Goal: Information Seeking & Learning: Learn about a topic

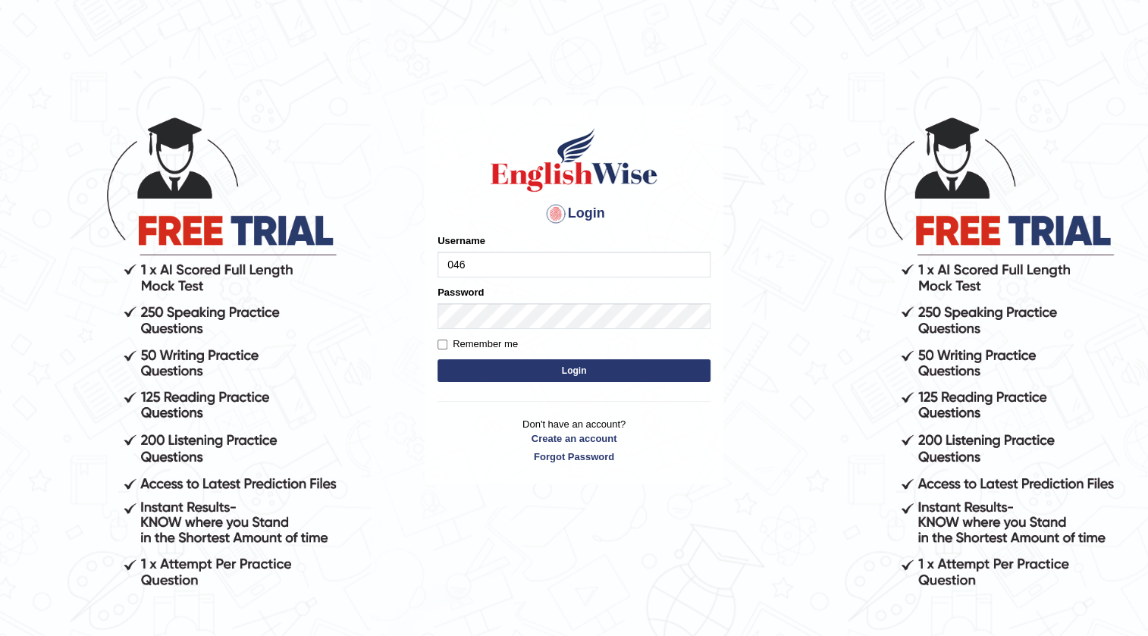
type input "0468300324"
click at [474, 370] on button "Login" at bounding box center [574, 371] width 273 height 23
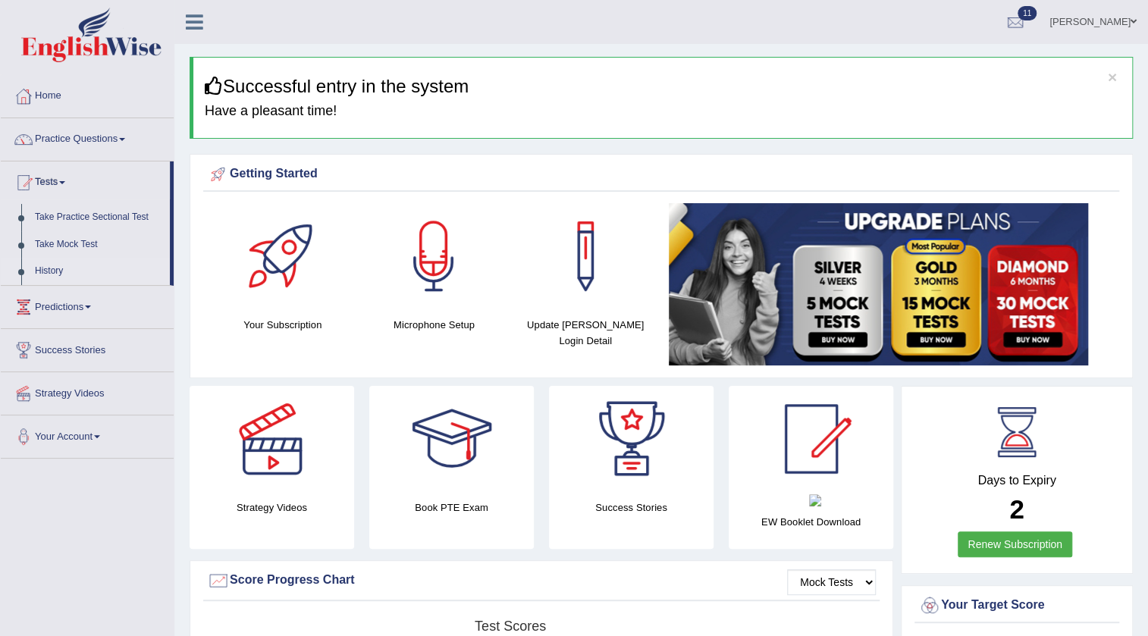
click at [49, 272] on link "History" at bounding box center [99, 271] width 142 height 27
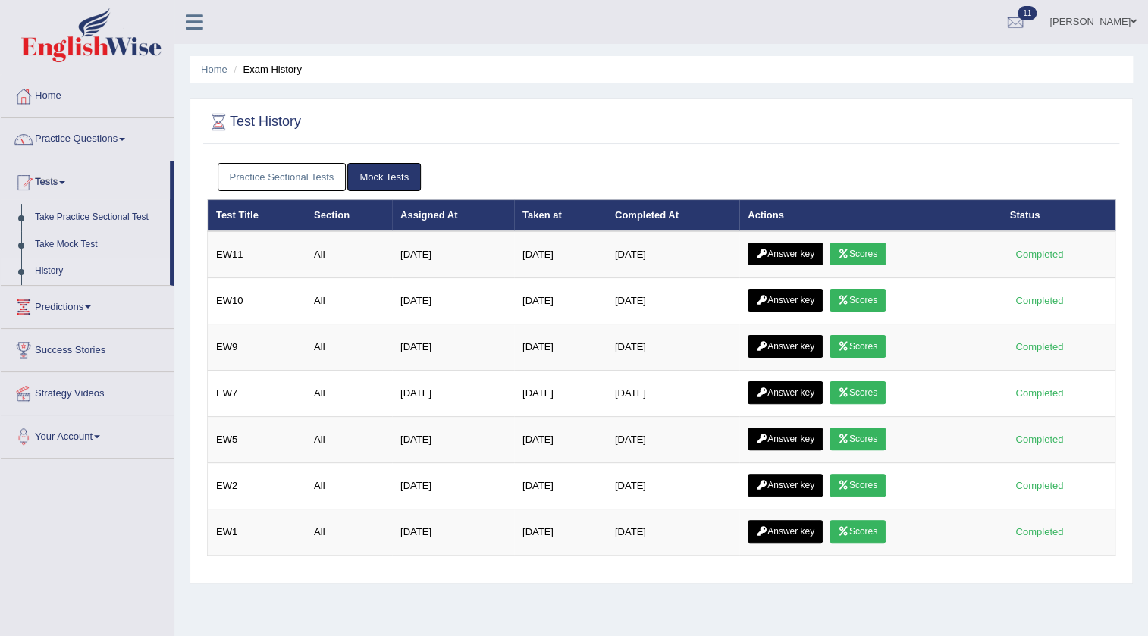
click at [861, 248] on link "Scores" at bounding box center [858, 254] width 56 height 23
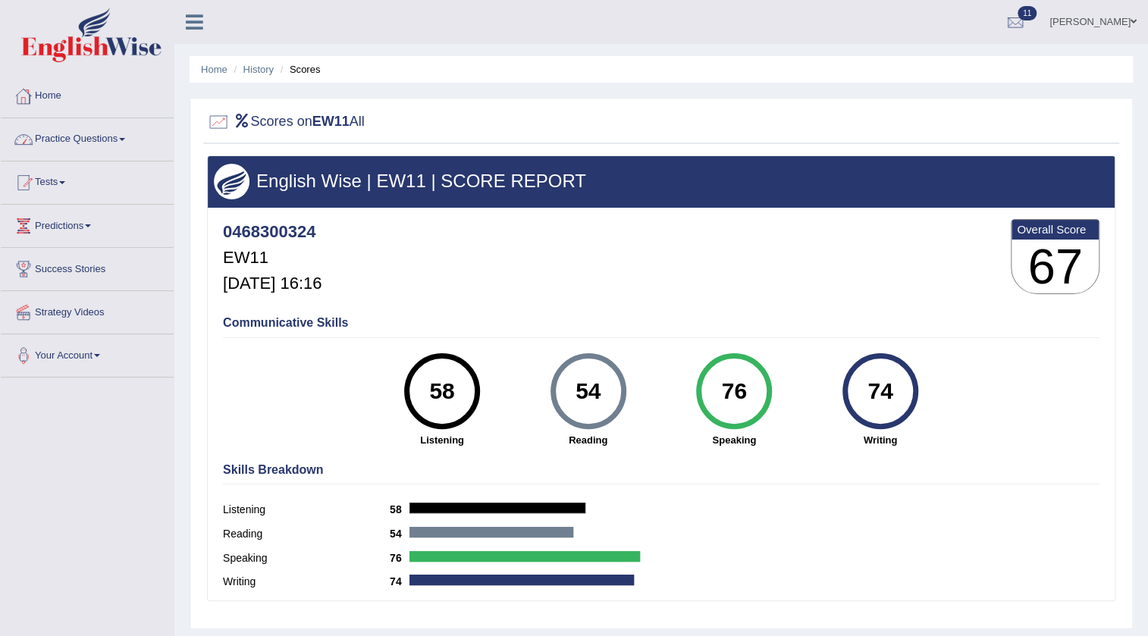
click at [243, 118] on icon at bounding box center [242, 121] width 17 height 14
click at [251, 70] on link "History" at bounding box center [259, 69] width 30 height 11
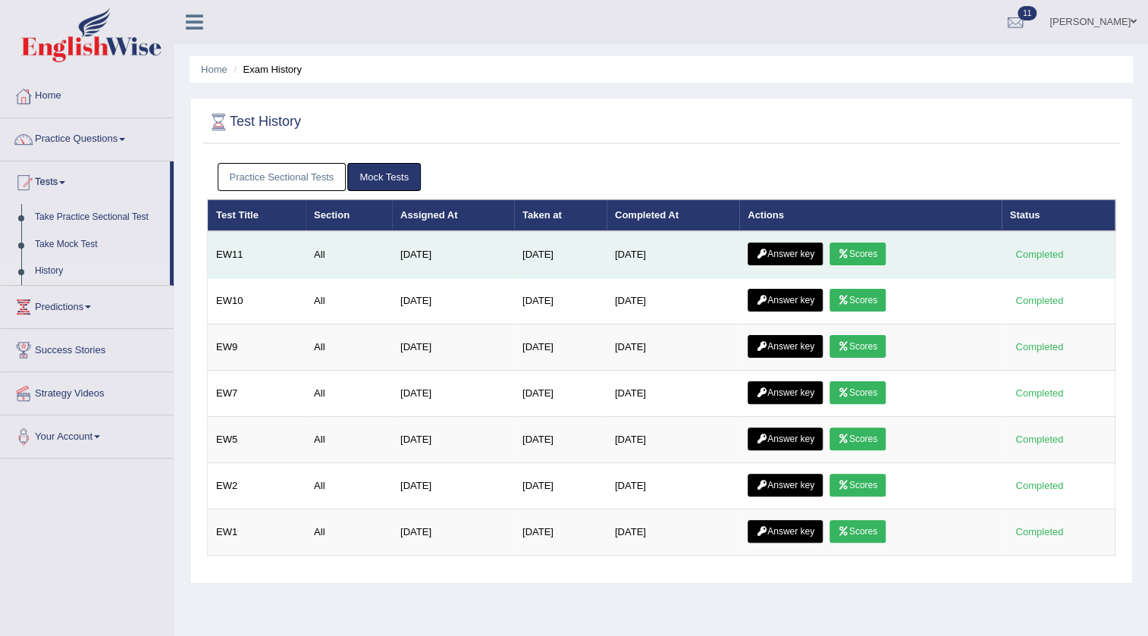
click at [789, 253] on link "Answer key" at bounding box center [785, 254] width 75 height 23
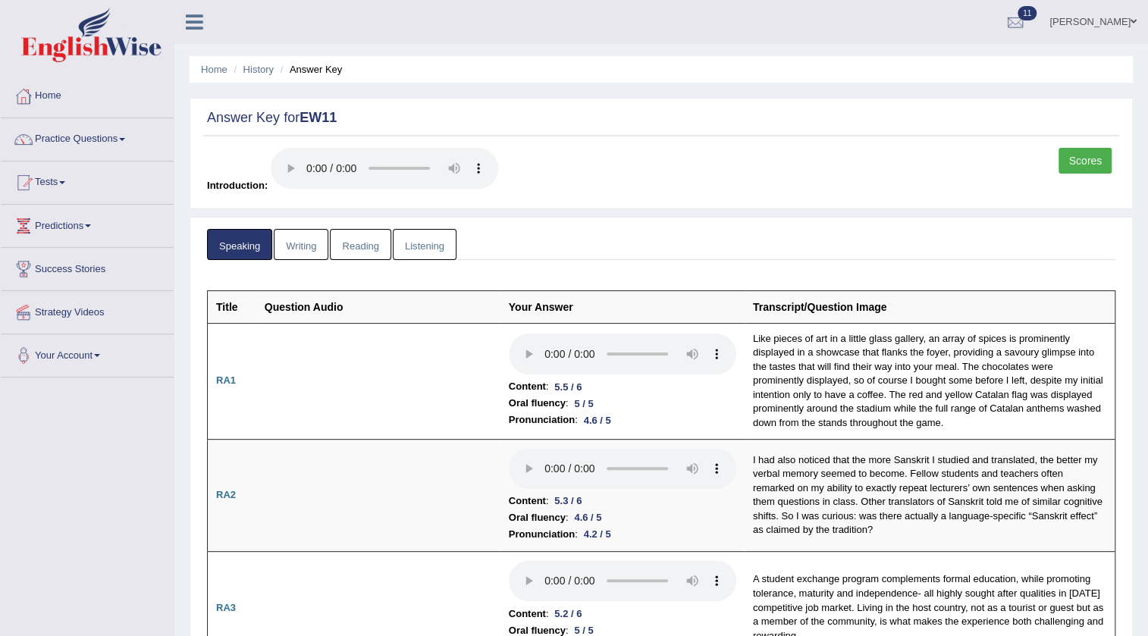
click at [304, 250] on link "Writing" at bounding box center [301, 244] width 55 height 31
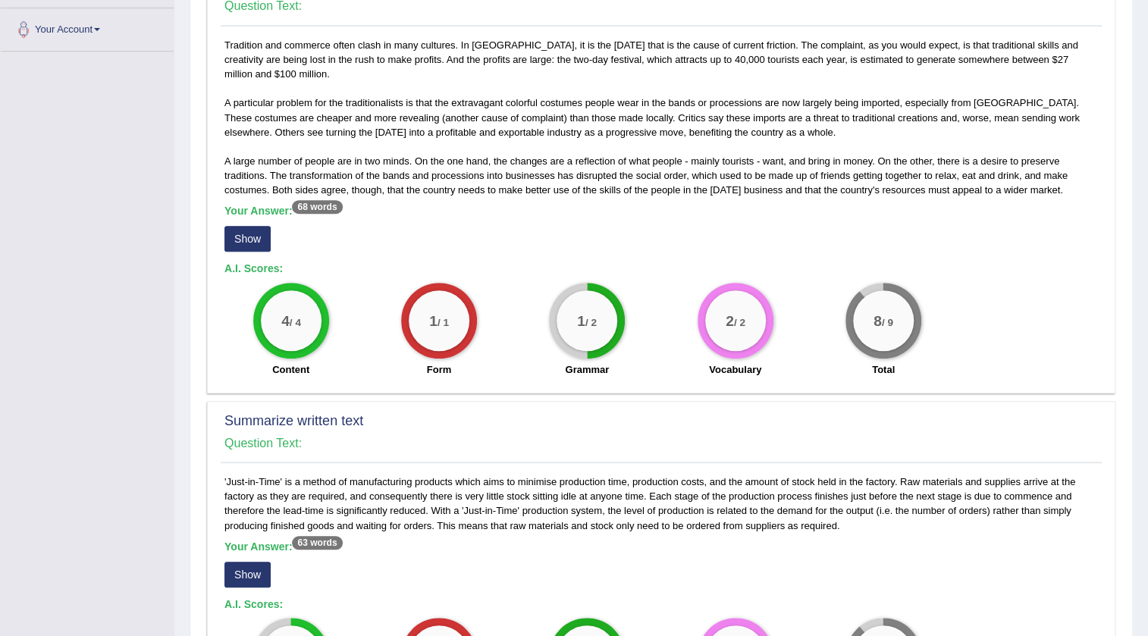
scroll to position [275, 0]
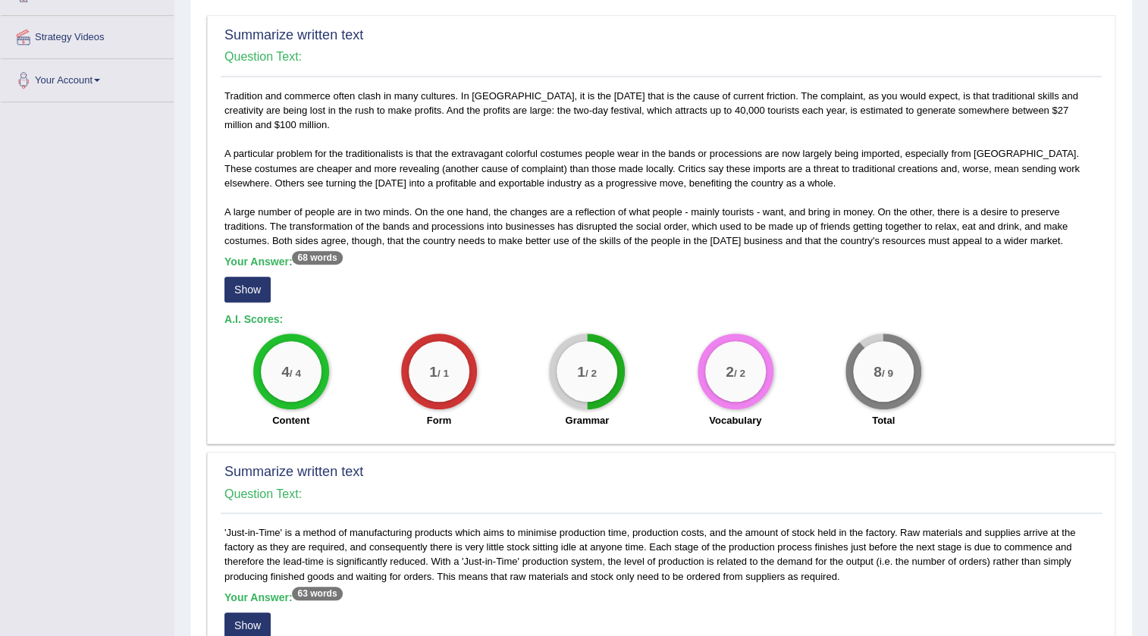
click at [243, 284] on button "Show" at bounding box center [248, 290] width 46 height 26
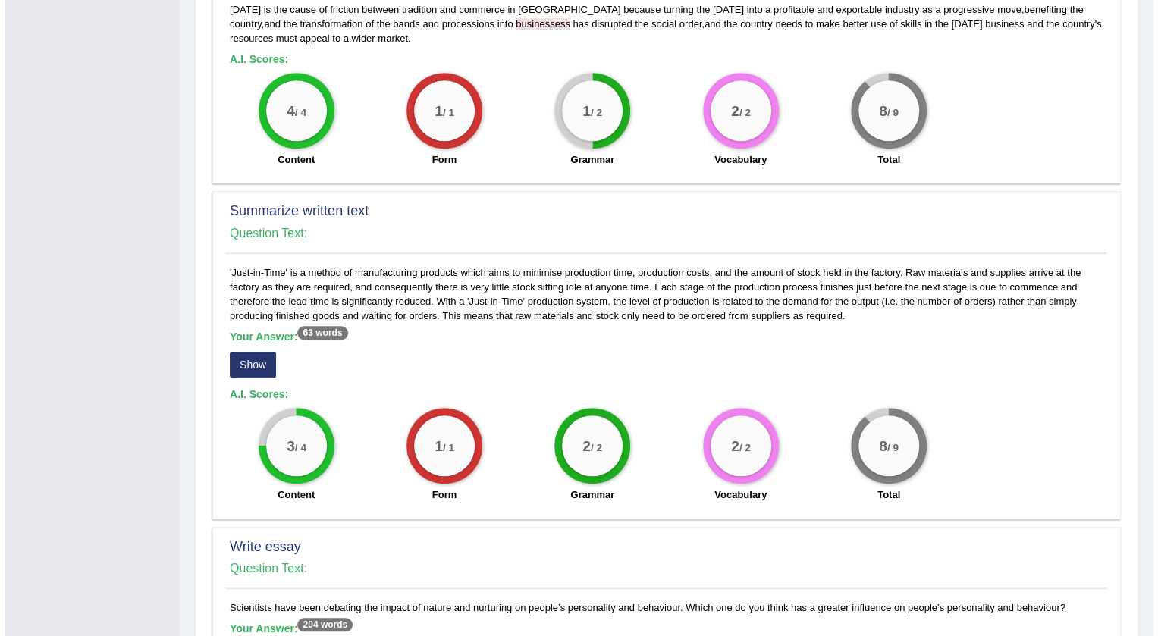
scroll to position [551, 0]
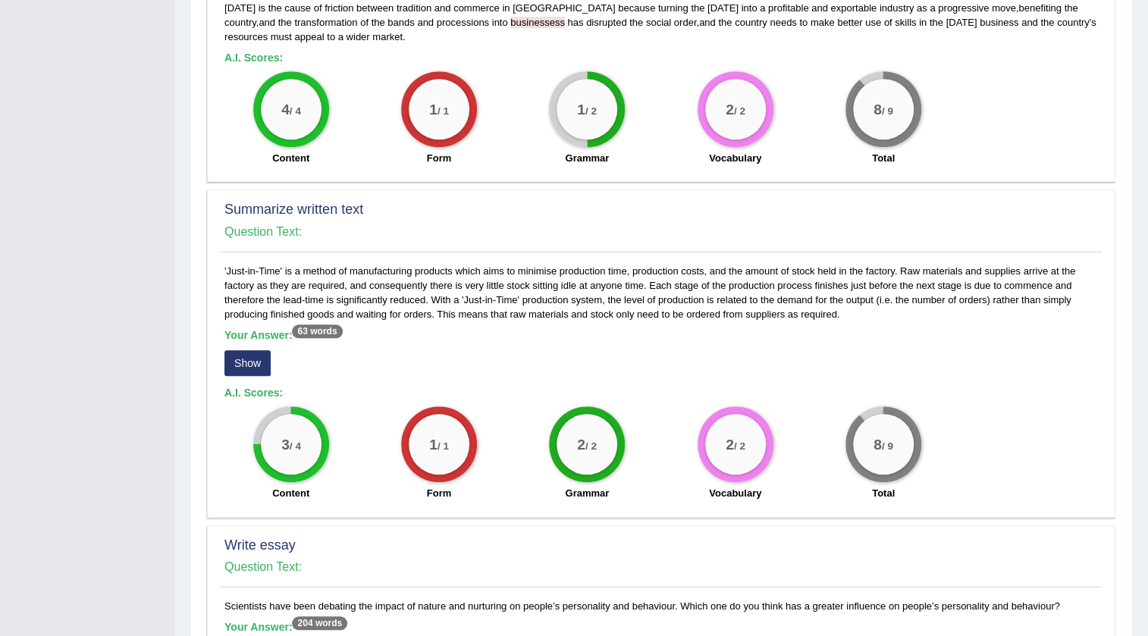
click at [256, 368] on button "Show" at bounding box center [248, 363] width 46 height 26
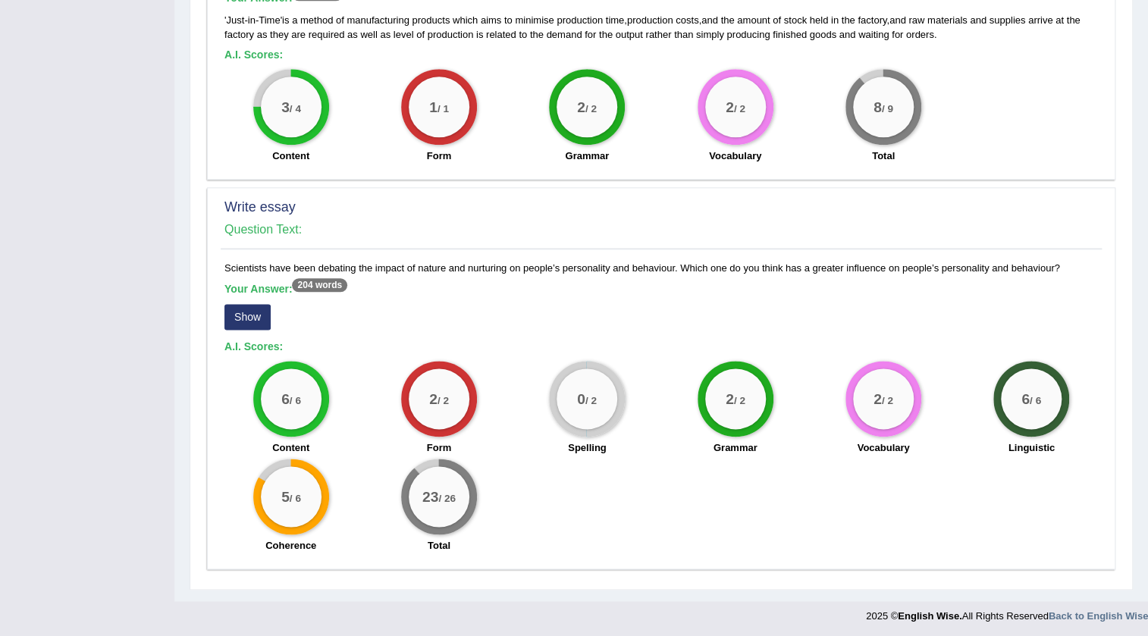
scroll to position [891, 0]
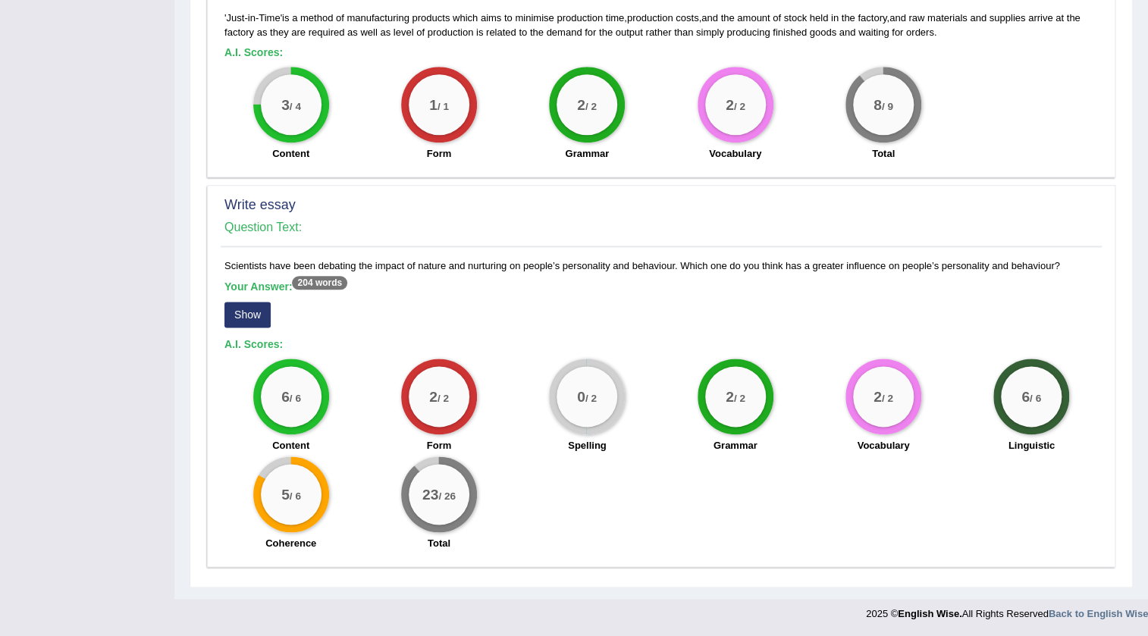
click at [253, 311] on button "Show" at bounding box center [248, 315] width 46 height 26
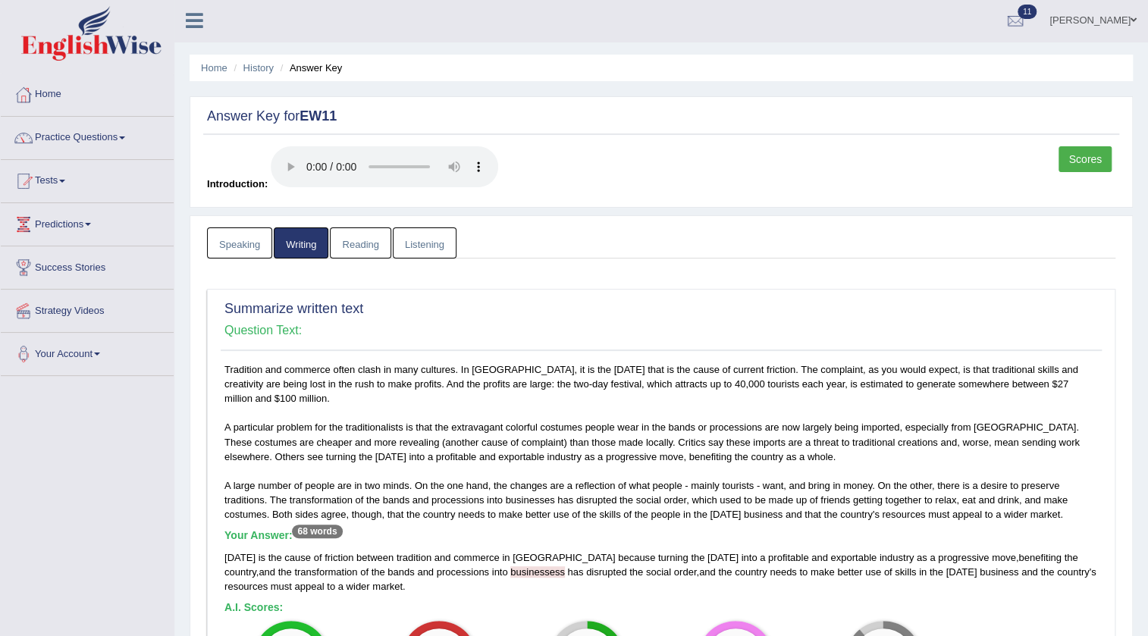
scroll to position [0, 0]
click at [1076, 150] on link "Scores" at bounding box center [1085, 161] width 53 height 26
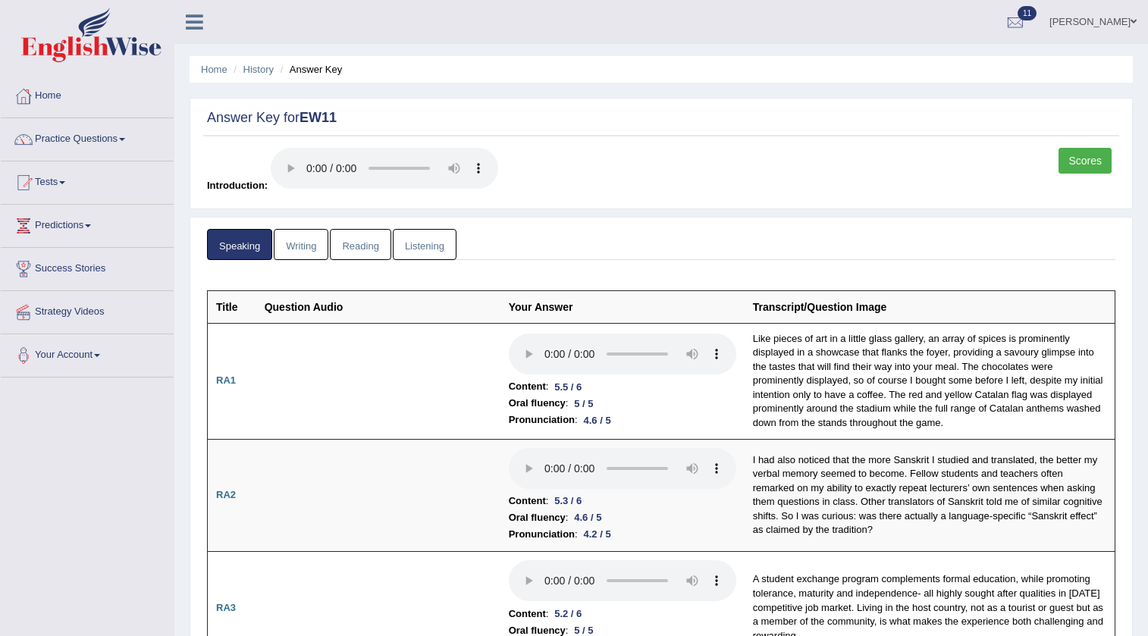
click at [345, 243] on link "Reading" at bounding box center [360, 244] width 61 height 31
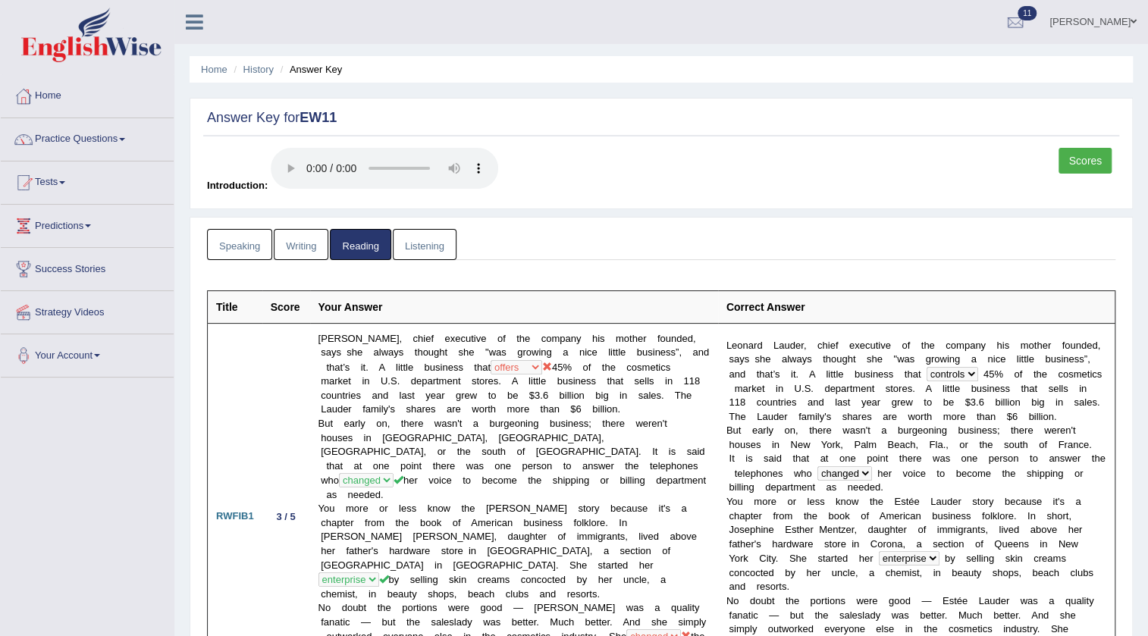
click at [412, 244] on link "Listening" at bounding box center [425, 244] width 64 height 31
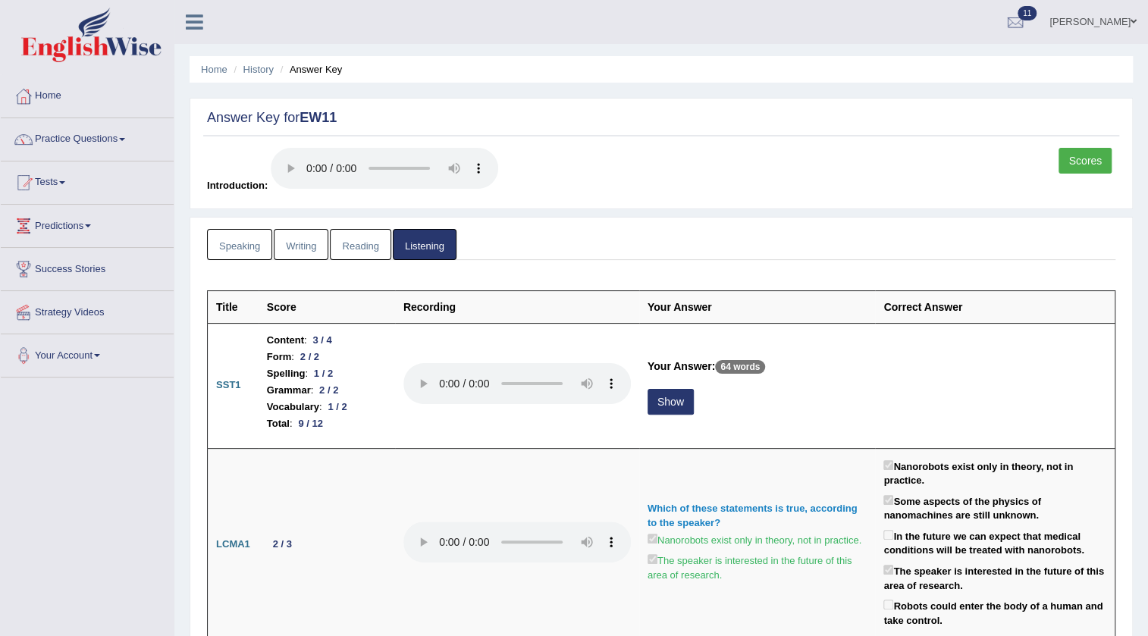
scroll to position [68, 0]
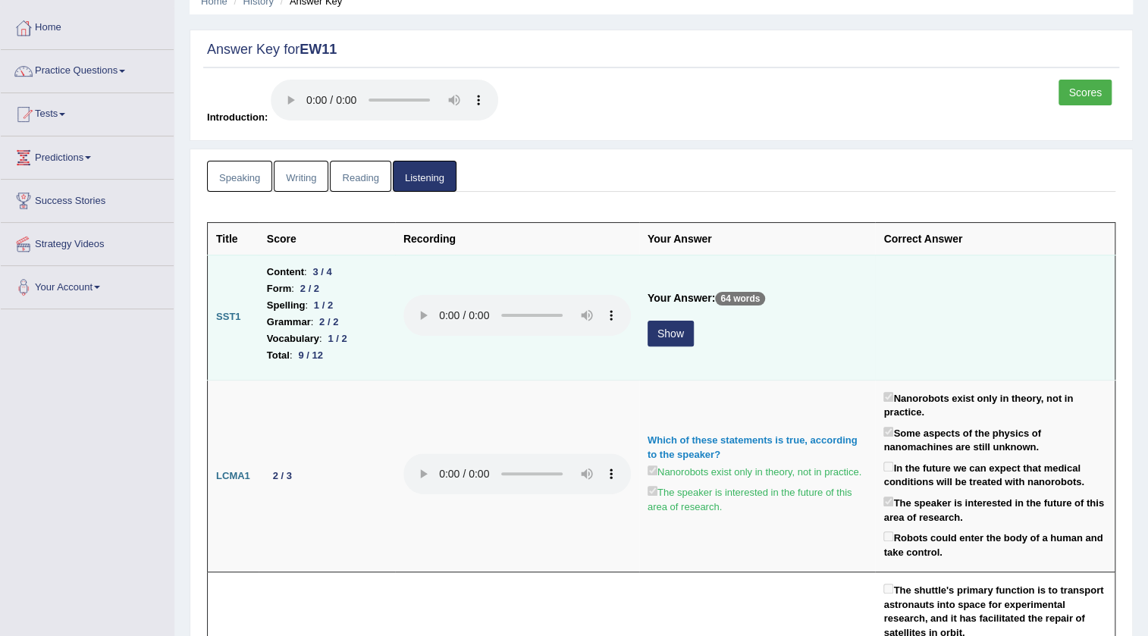
click at [664, 327] on button "Show" at bounding box center [671, 334] width 46 height 26
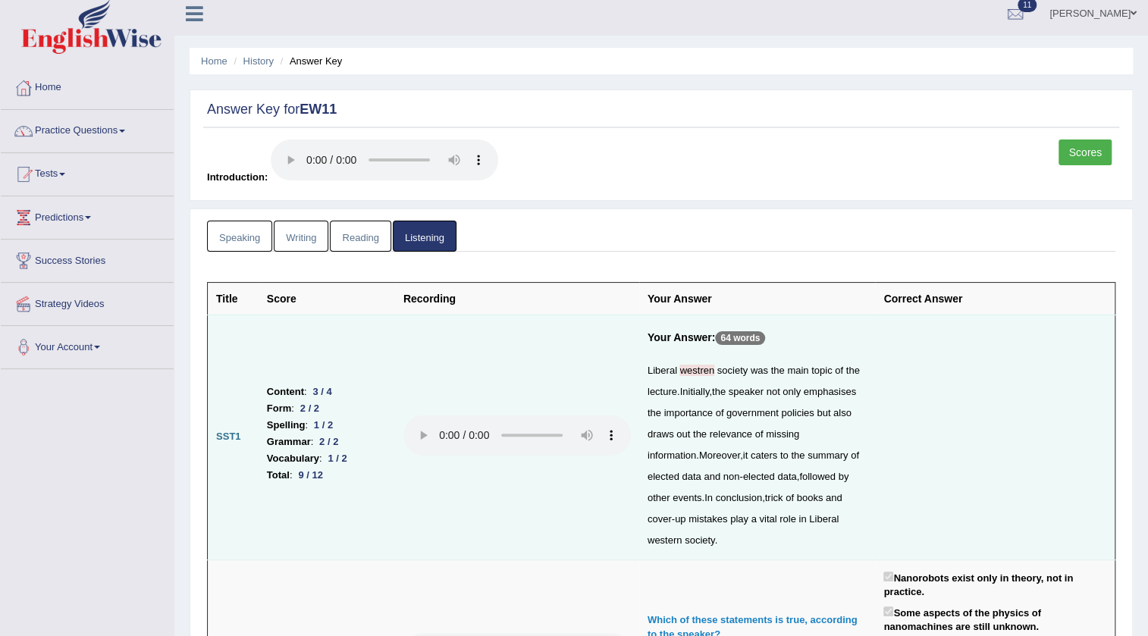
scroll to position [0, 0]
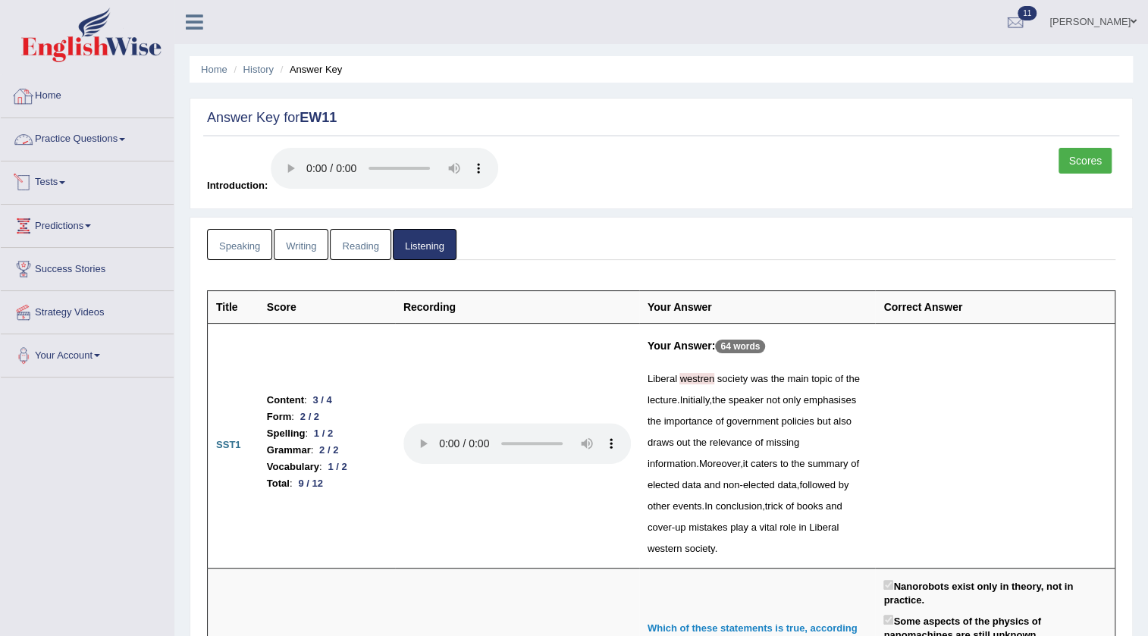
click at [48, 183] on link "Tests" at bounding box center [87, 181] width 173 height 38
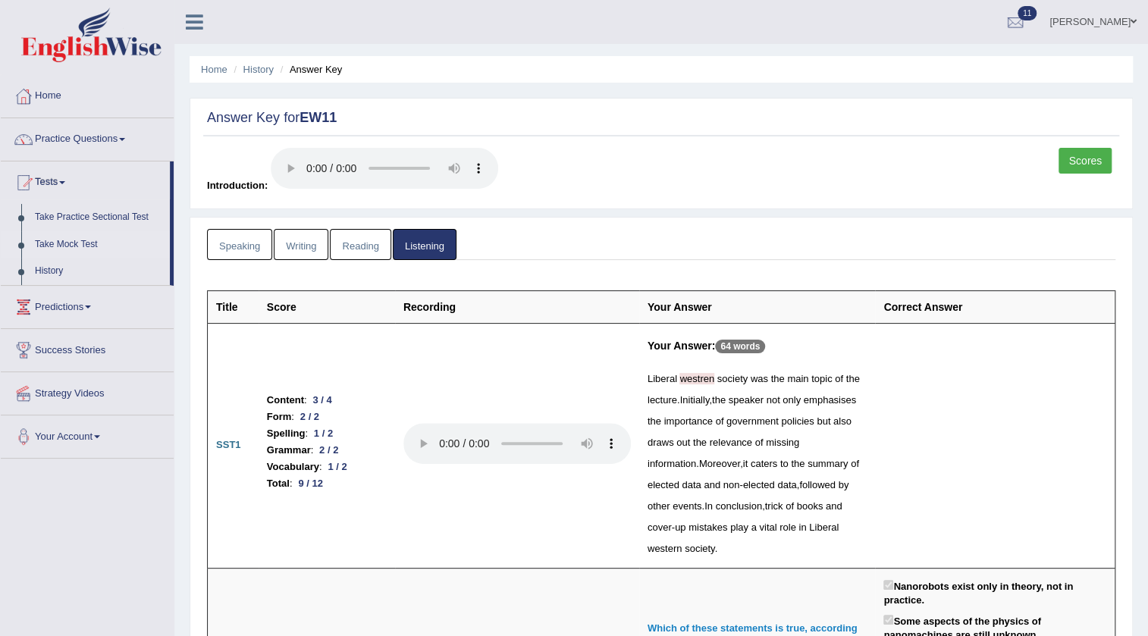
click at [52, 243] on link "Take Mock Test" at bounding box center [99, 244] width 142 height 27
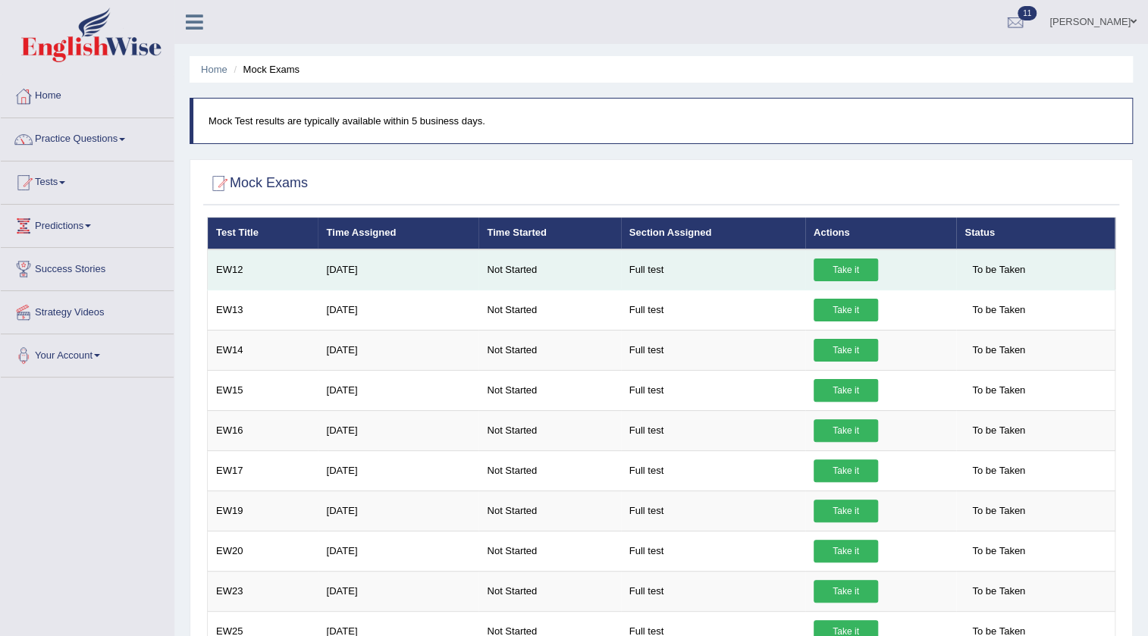
click at [867, 270] on link "Take it" at bounding box center [846, 270] width 64 height 23
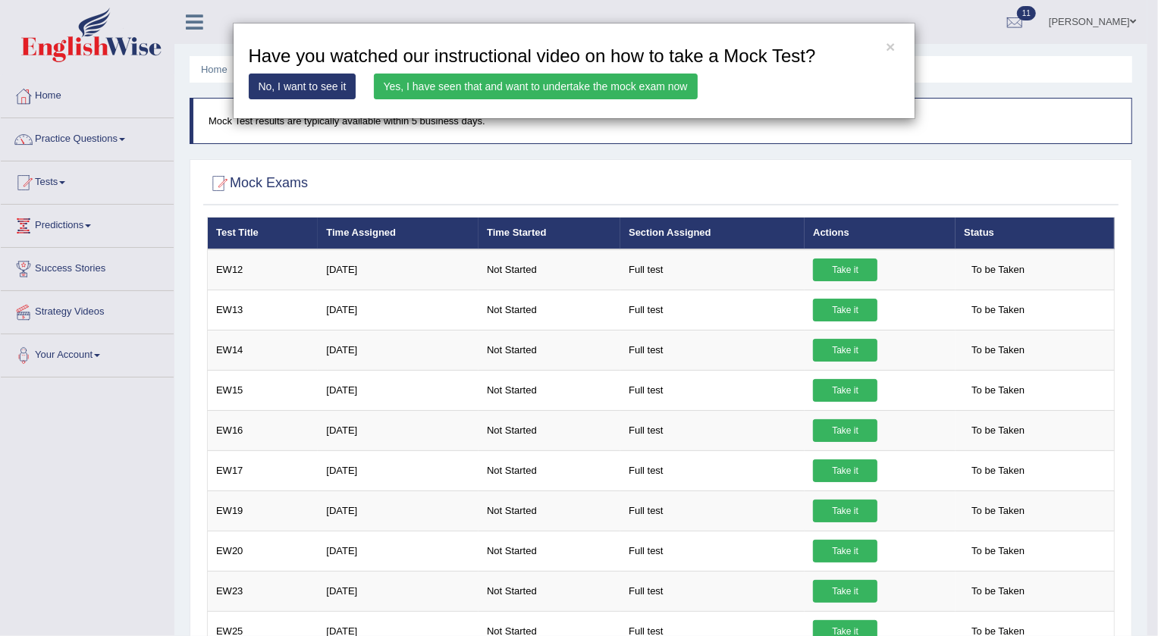
click at [588, 83] on link "Yes, I have seen that and want to undertake the mock exam now" at bounding box center [536, 87] width 324 height 26
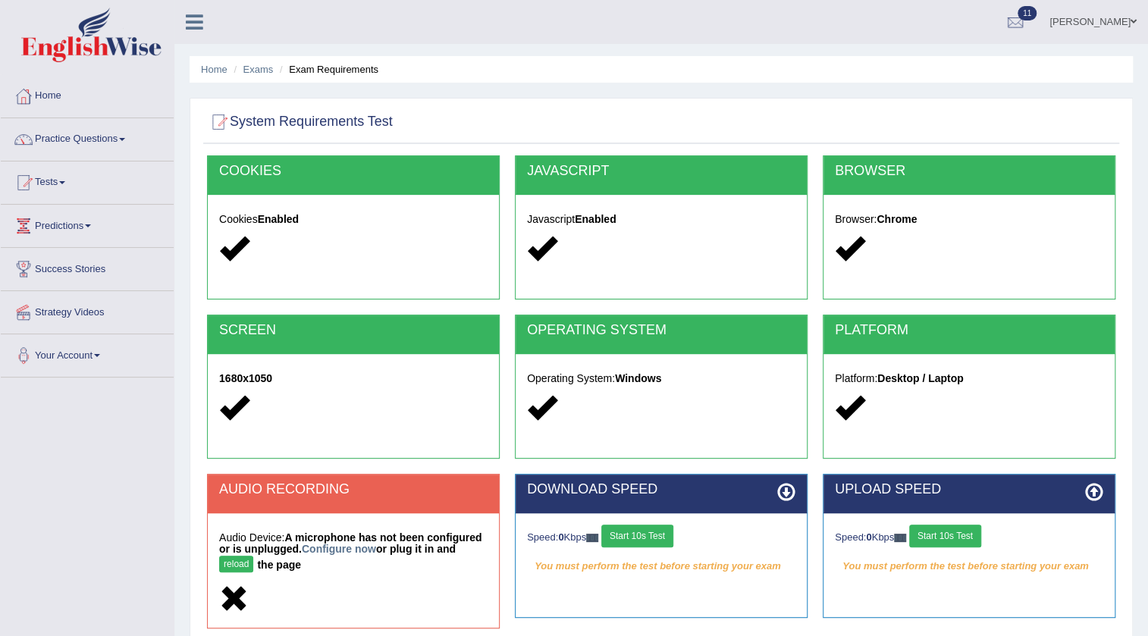
click at [230, 558] on button "reload" at bounding box center [236, 564] width 34 height 17
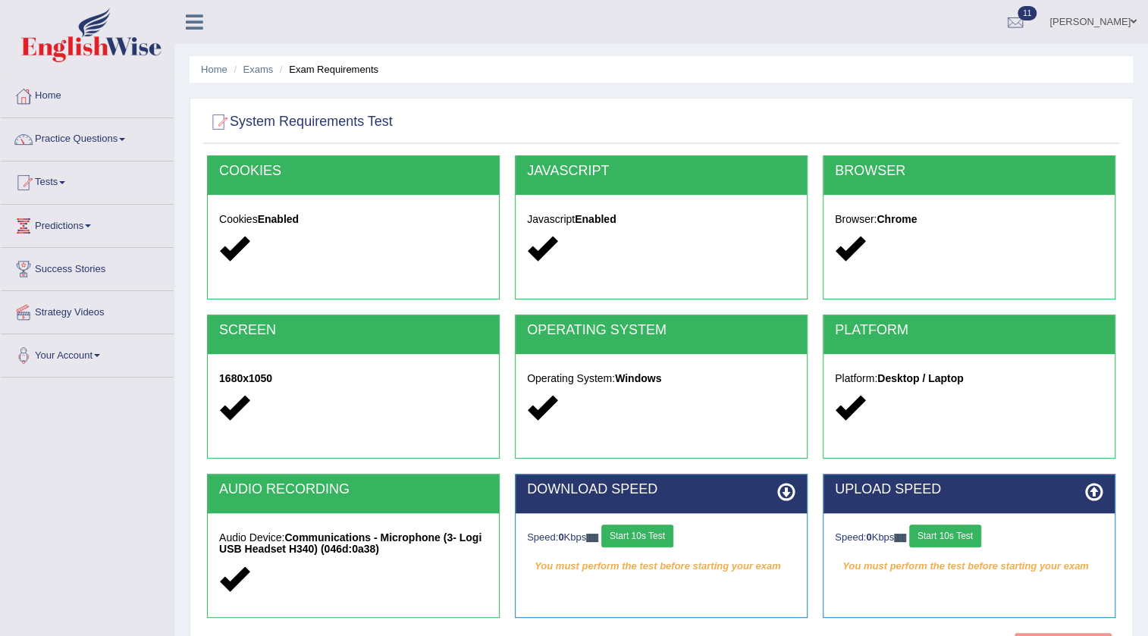
click at [652, 531] on button "Start 10s Test" at bounding box center [638, 536] width 72 height 23
click at [954, 539] on button "Start 10s Test" at bounding box center [946, 536] width 72 height 23
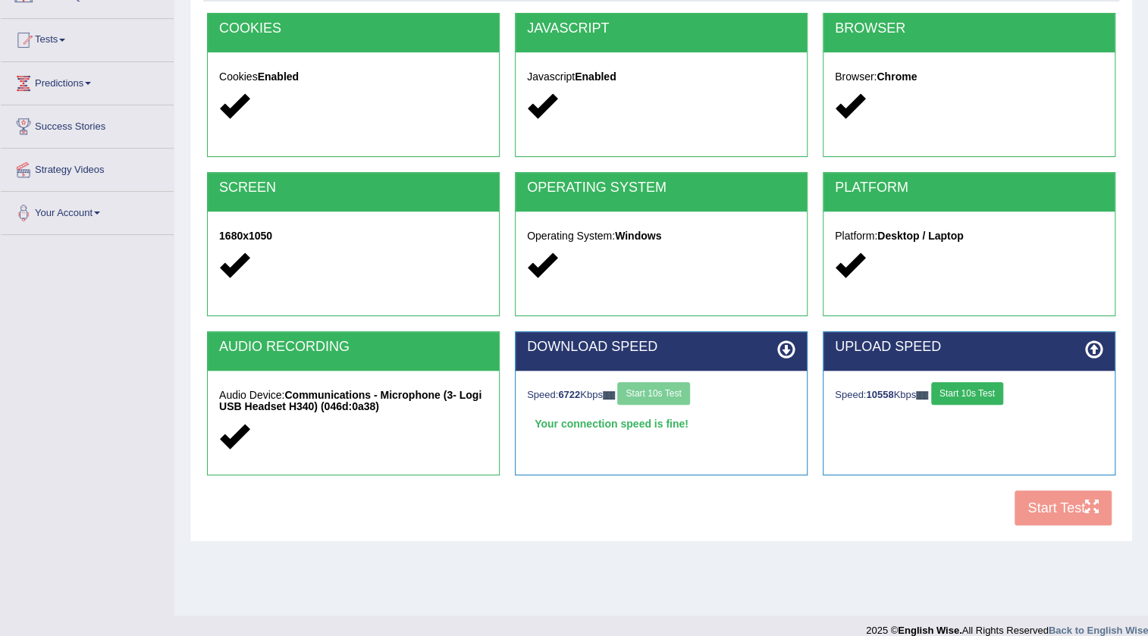
scroll to position [159, 0]
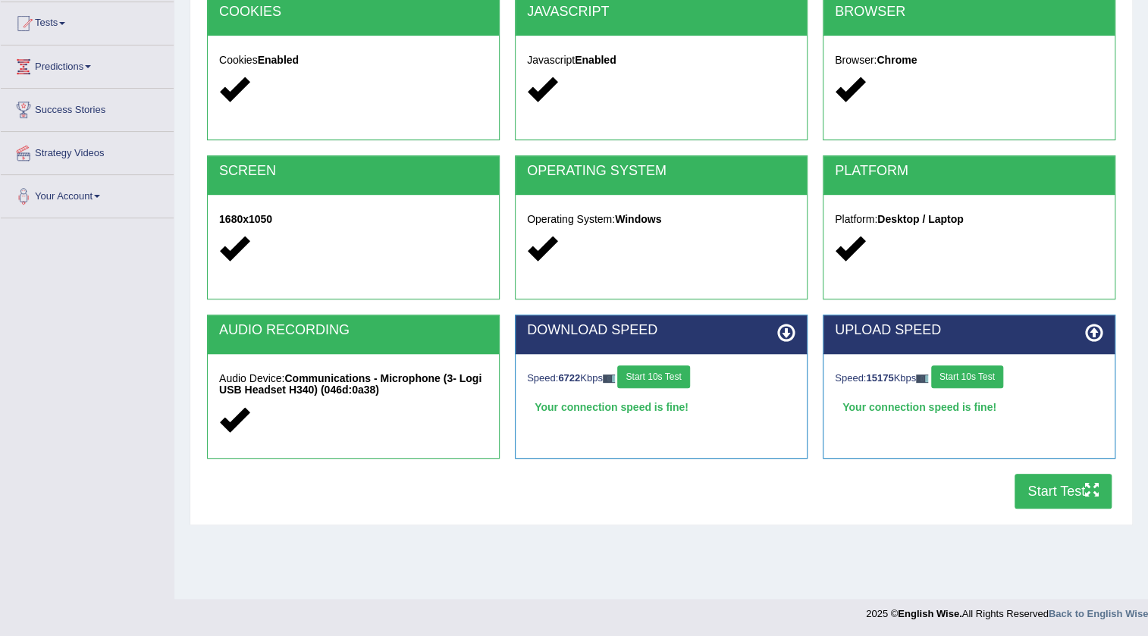
click at [1037, 493] on button "Start Test" at bounding box center [1063, 491] width 97 height 35
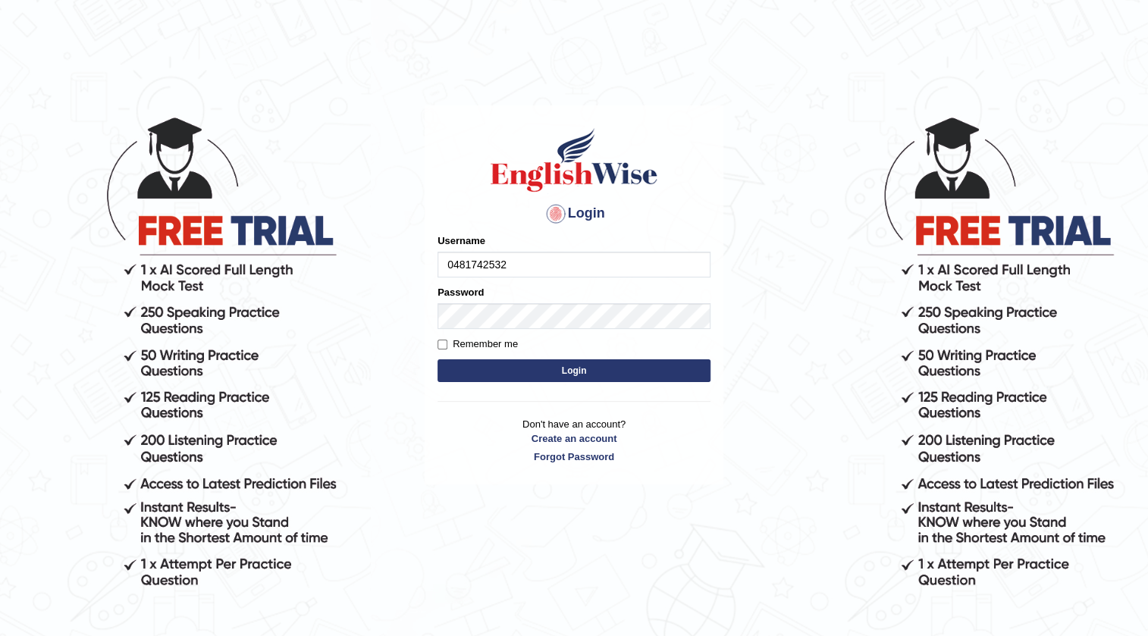
type input "0481742532"
click at [567, 369] on button "Login" at bounding box center [574, 371] width 273 height 23
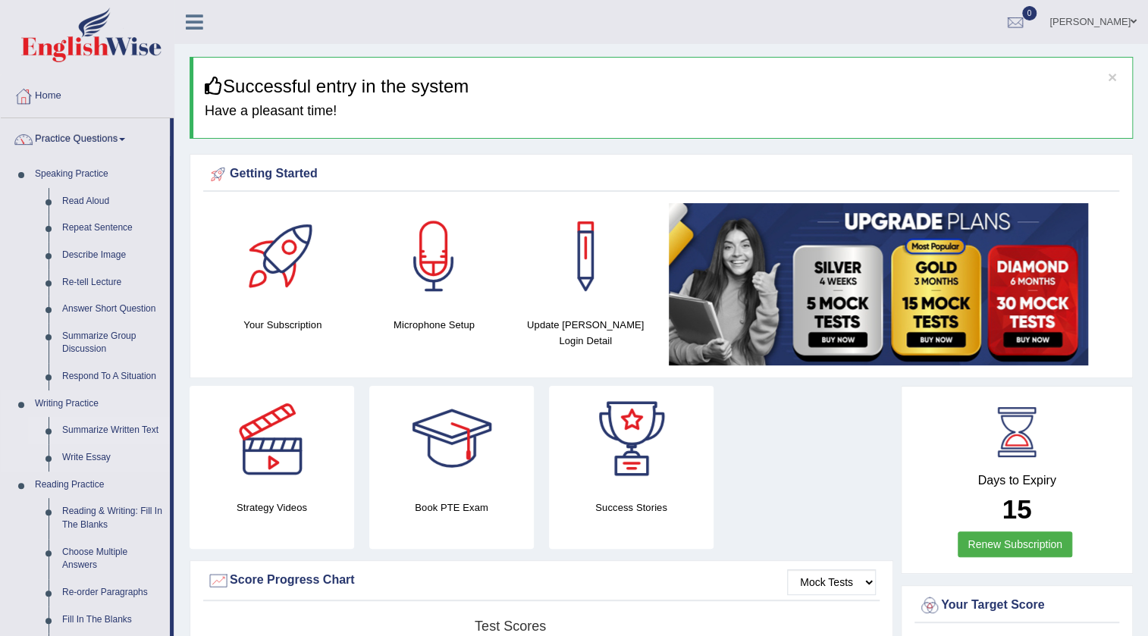
click at [136, 432] on link "Summarize Written Text" at bounding box center [112, 430] width 115 height 27
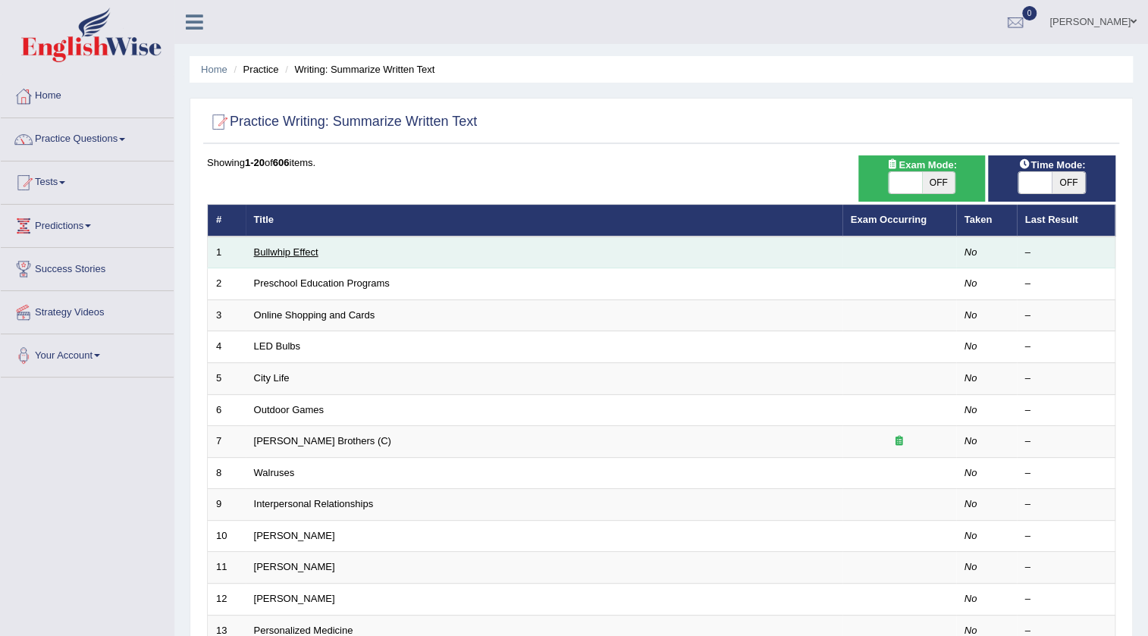
click at [294, 250] on link "Bullwhip Effect" at bounding box center [286, 252] width 64 height 11
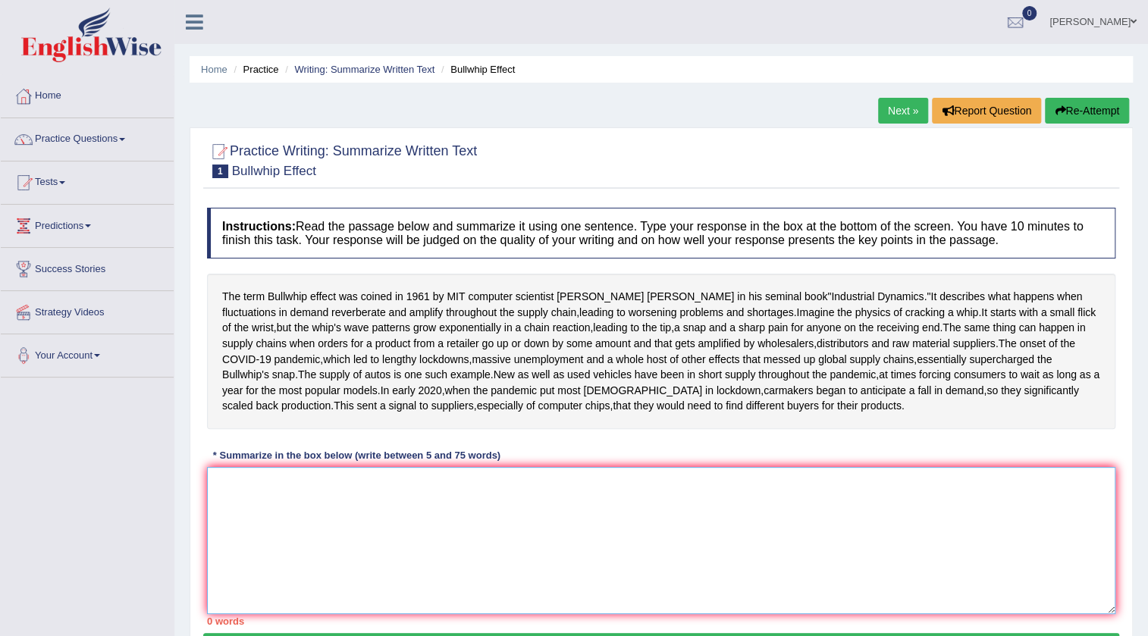
click at [303, 562] on textarea at bounding box center [661, 540] width 909 height 147
click at [88, 144] on link "Practice Questions" at bounding box center [87, 137] width 173 height 38
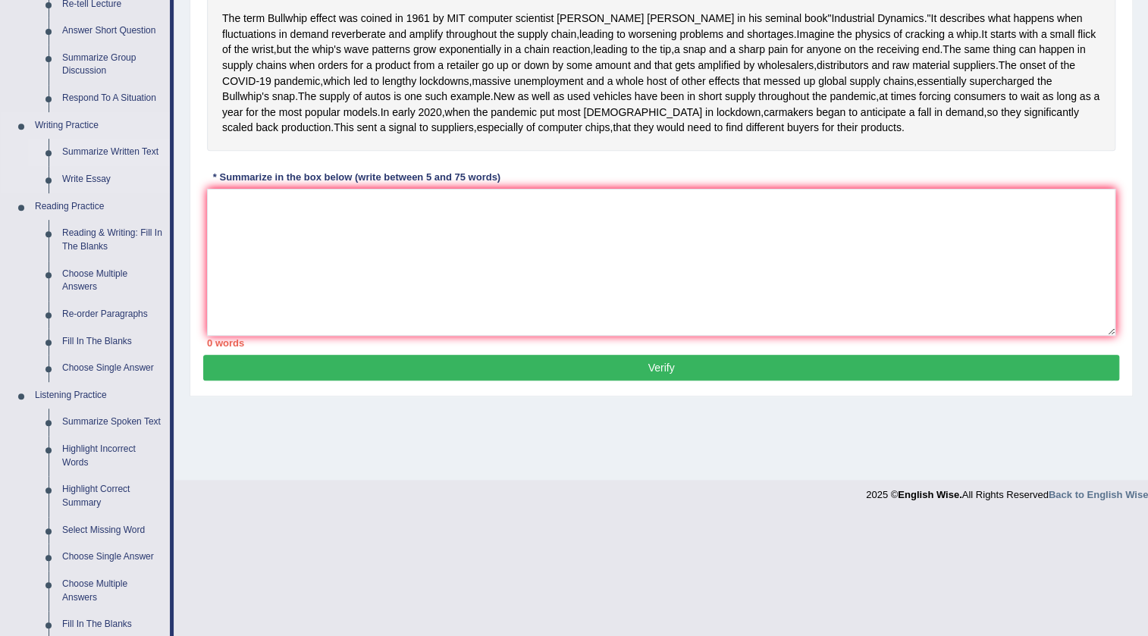
scroll to position [344, 0]
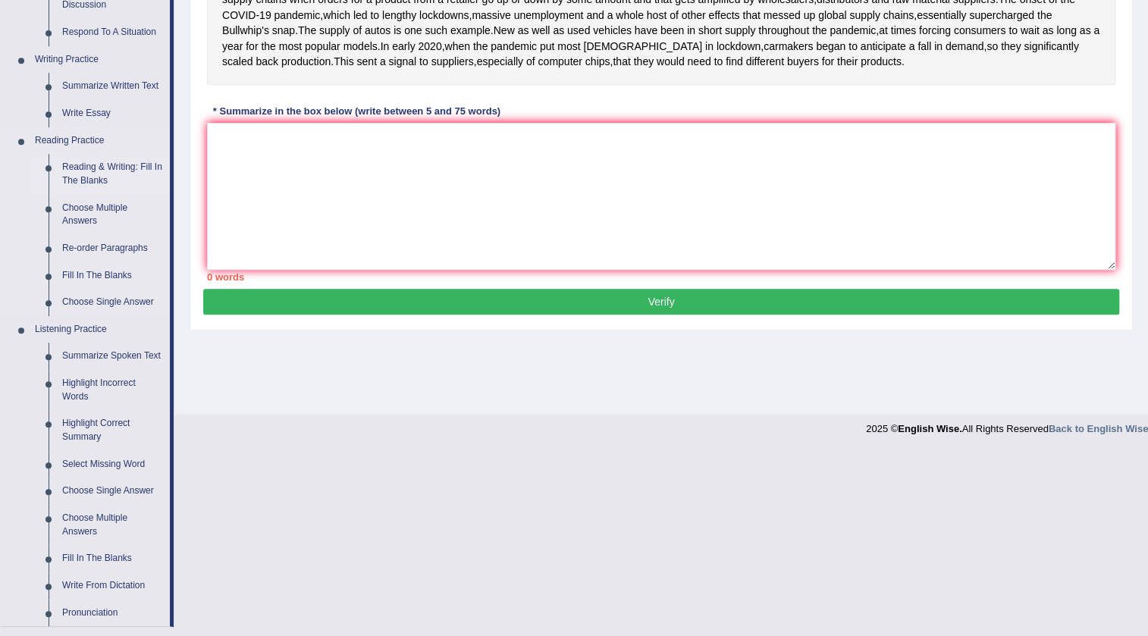
click at [106, 168] on link "Reading & Writing: Fill In The Blanks" at bounding box center [112, 174] width 115 height 40
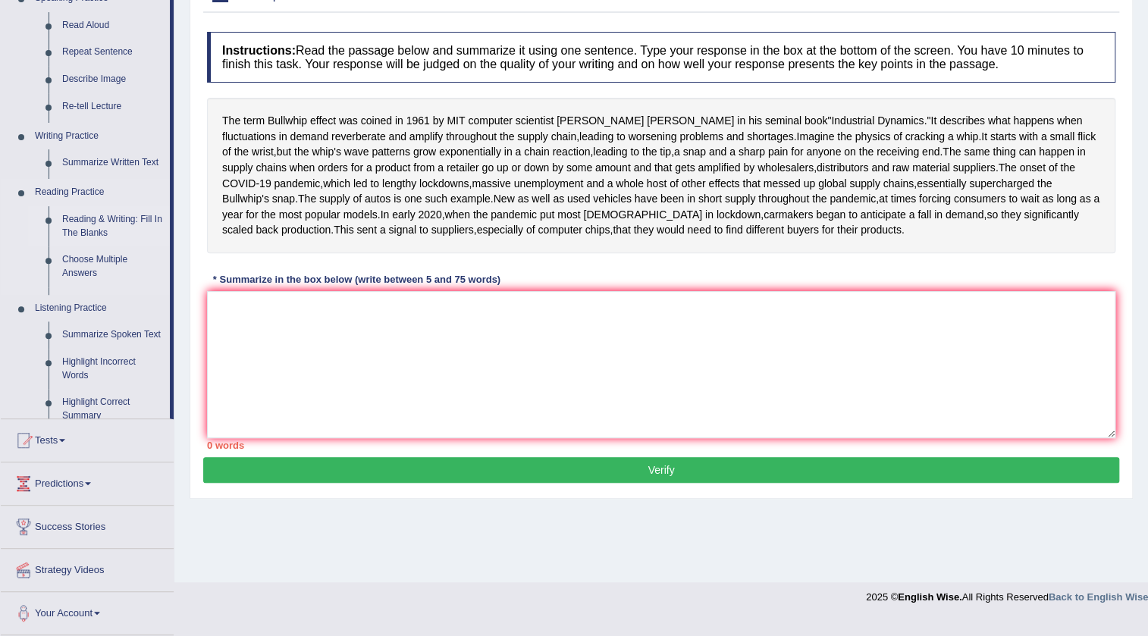
scroll to position [165, 0]
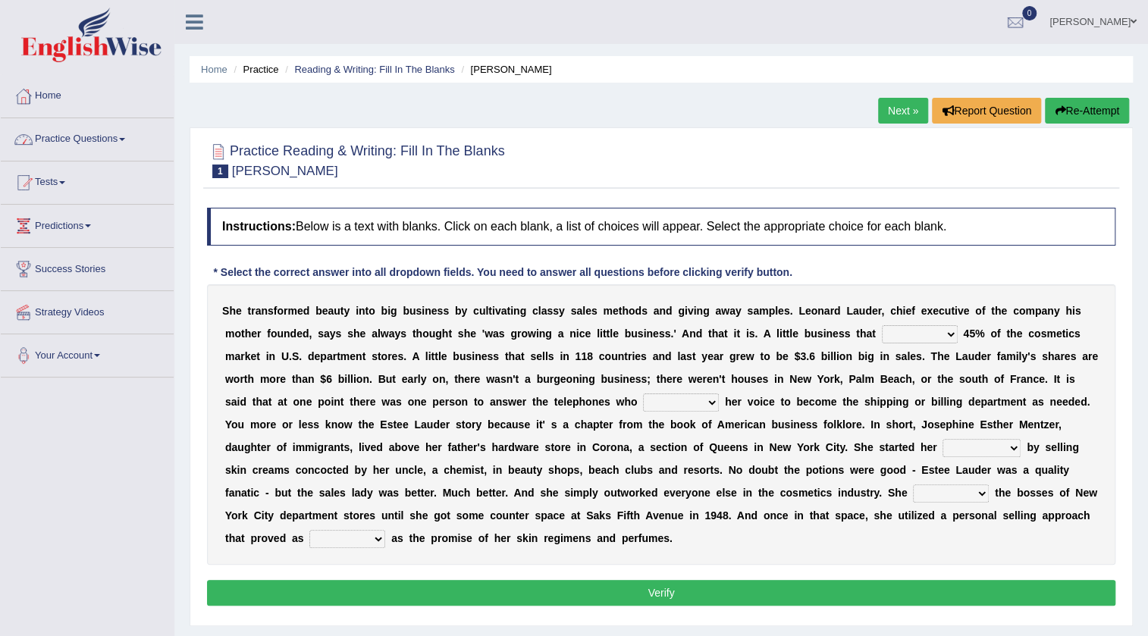
click at [55, 144] on link "Practice Questions" at bounding box center [87, 137] width 173 height 38
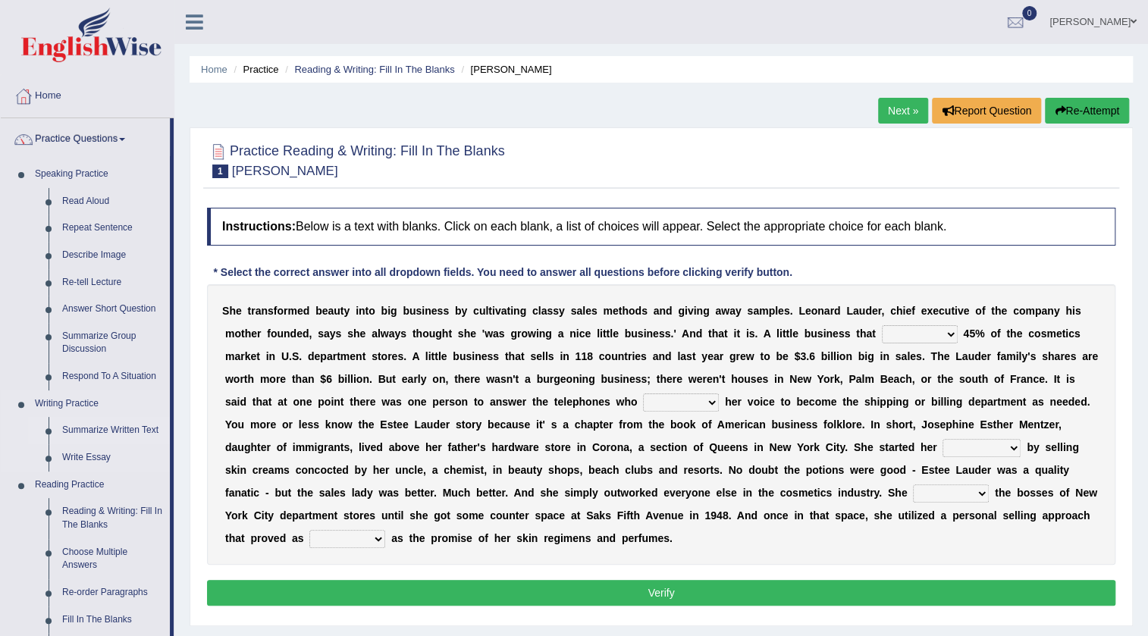
click at [112, 425] on link "Summarize Written Text" at bounding box center [112, 430] width 115 height 27
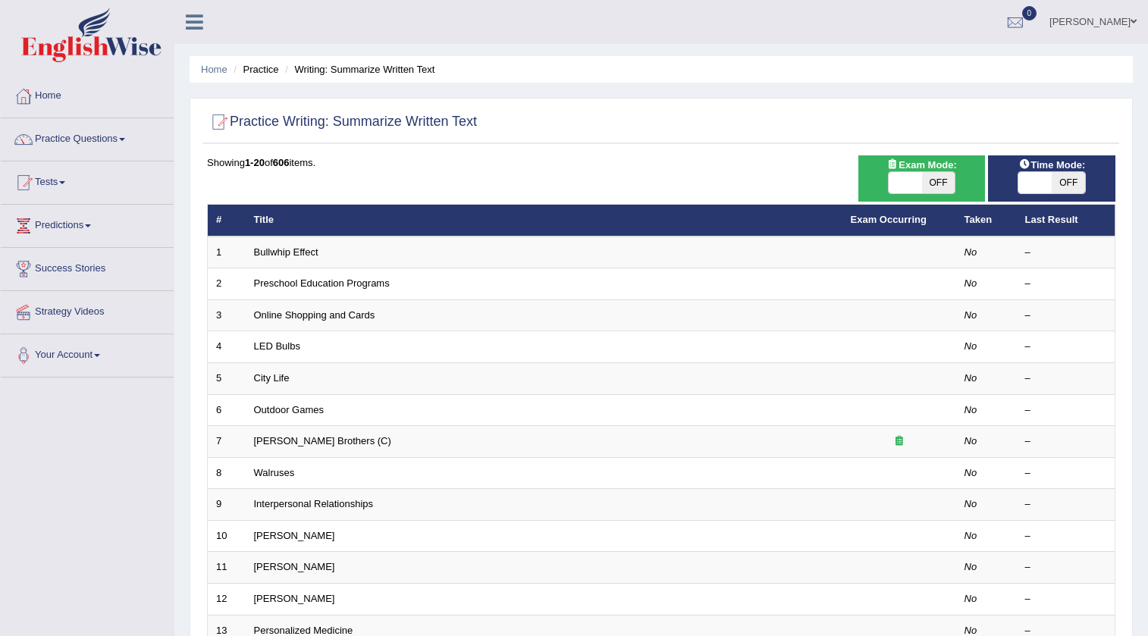
click at [262, 251] on link "Bullwhip Effect" at bounding box center [286, 252] width 64 height 11
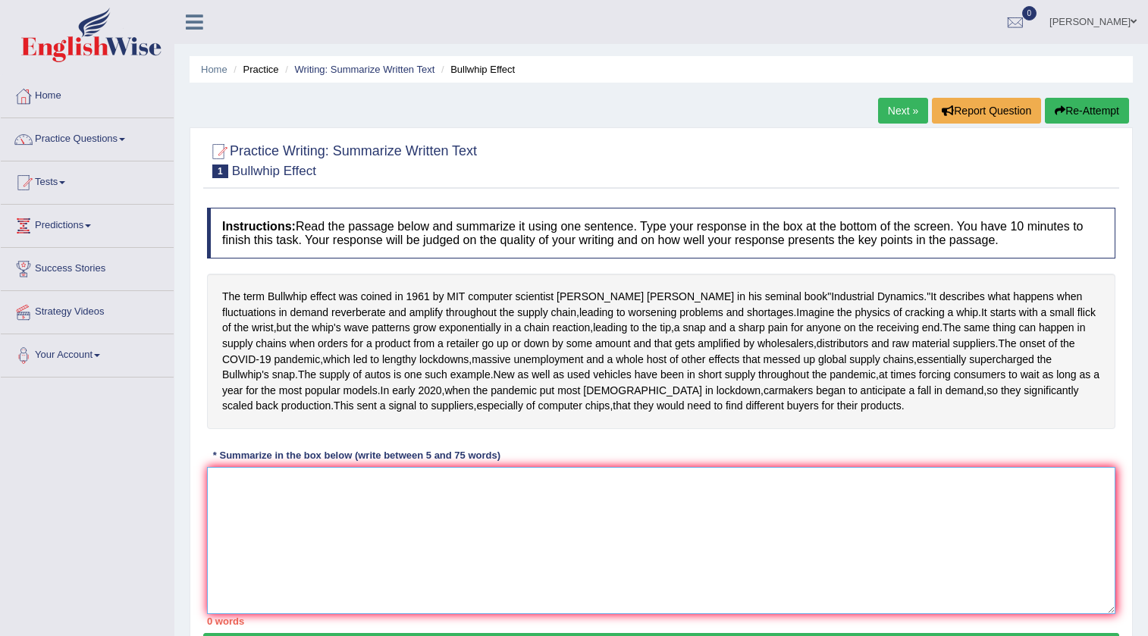
scroll to position [137, 0]
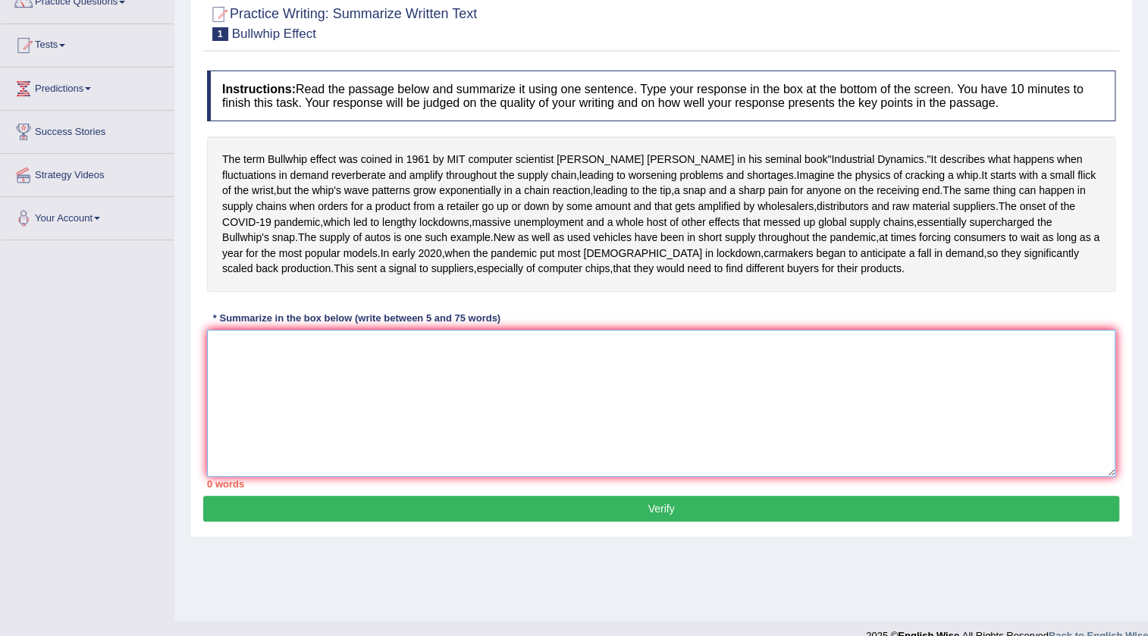
click at [371, 451] on textarea at bounding box center [661, 403] width 909 height 147
click at [575, 466] on textarea at bounding box center [661, 403] width 909 height 147
click at [225, 422] on textarea "It describes" at bounding box center [661, 403] width 909 height 147
click at [395, 446] on textarea "The term Bullwhip describes" at bounding box center [661, 403] width 909 height 147
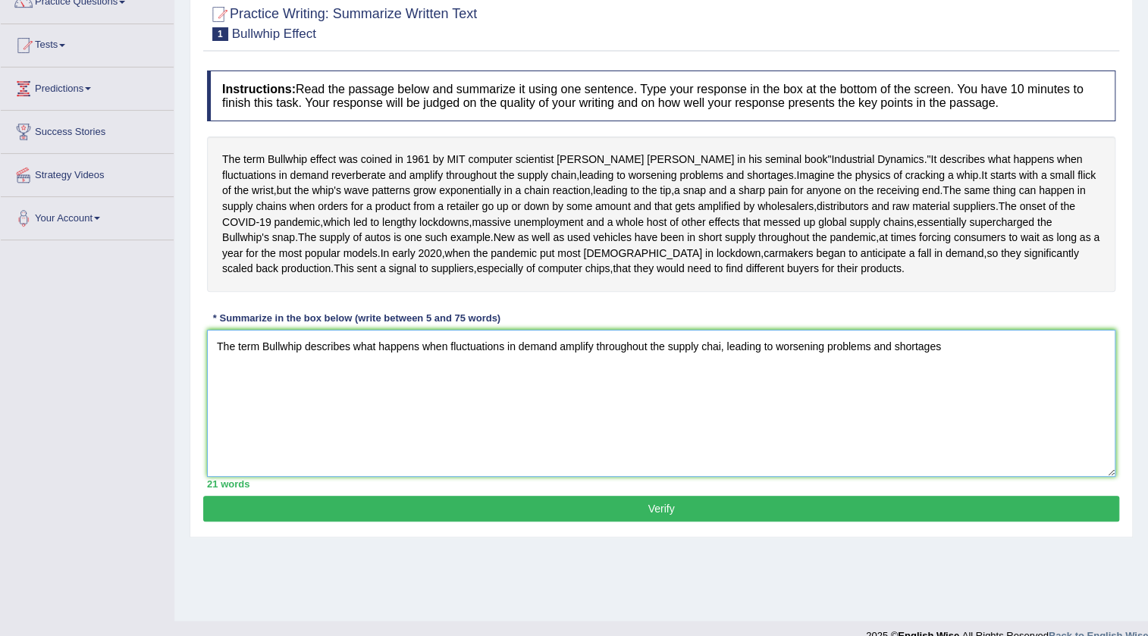
click at [722, 424] on textarea "The term Bullwhip describes what happens when fluctuations in demand amplify th…" at bounding box center [661, 403] width 909 height 147
click at [954, 423] on textarea "The term Bullwhip describes what happens when fluctuations in demand amplify th…" at bounding box center [661, 403] width 909 height 147
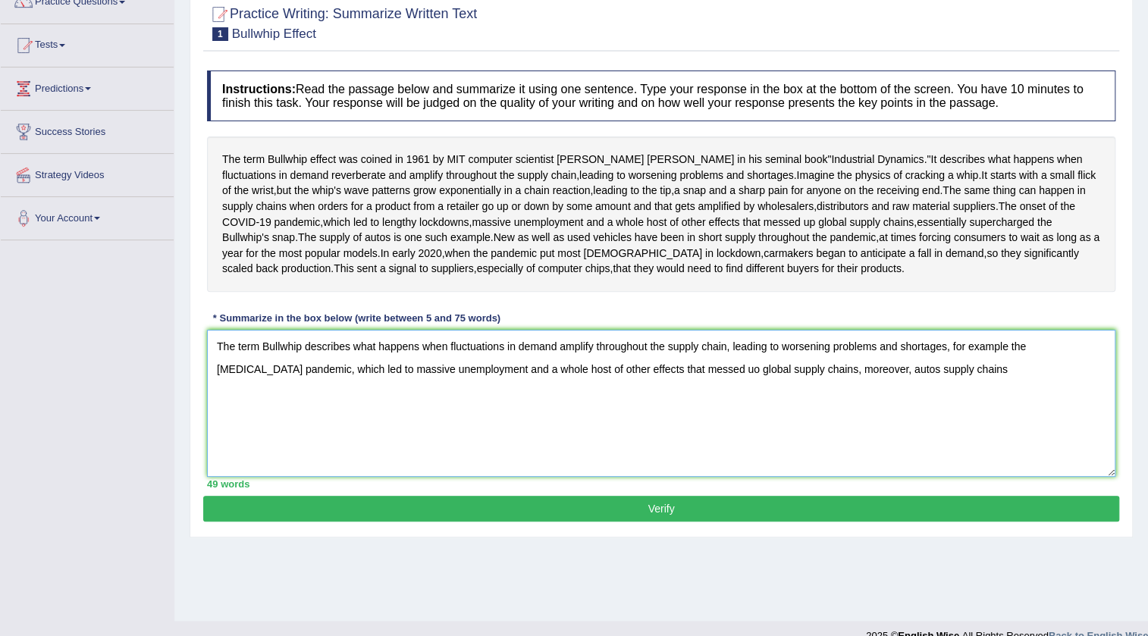
click at [727, 425] on textarea "The term Bullwhip describes what happens when fluctuations in demand amplify th…" at bounding box center [661, 403] width 909 height 147
click at [923, 448] on textarea "The term Bullwhip describes what happens when fluctuations in demand amplify th…" at bounding box center [661, 403] width 909 height 147
click at [671, 448] on textarea "The term Bullwhip describes what happens when fluctuations in demand amplify th…" at bounding box center [661, 403] width 909 height 147
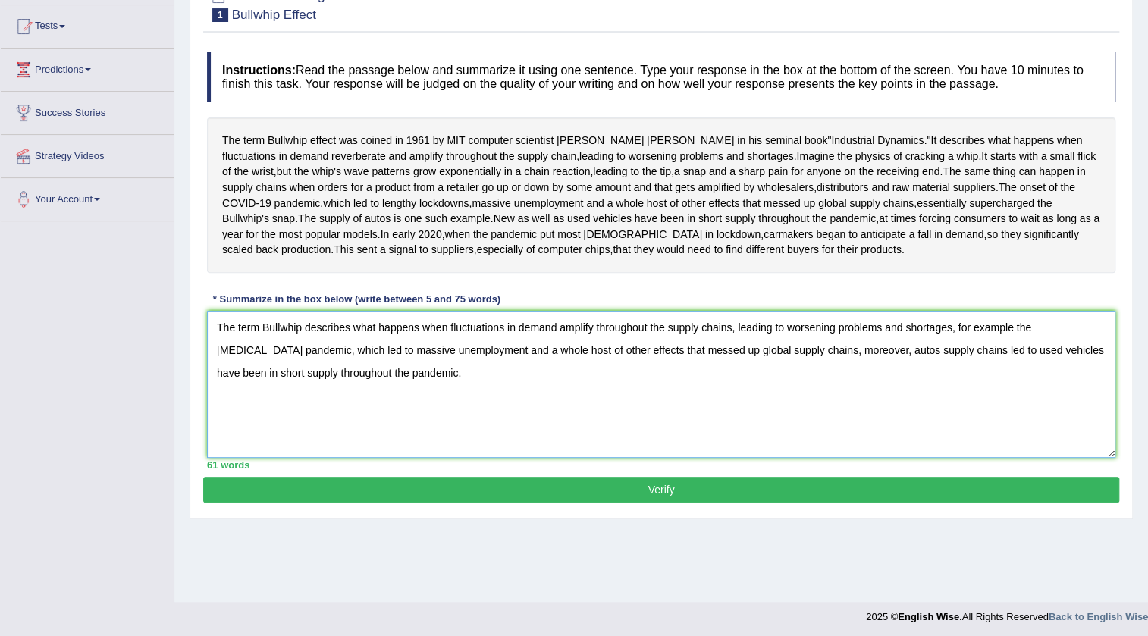
scroll to position [165, 0]
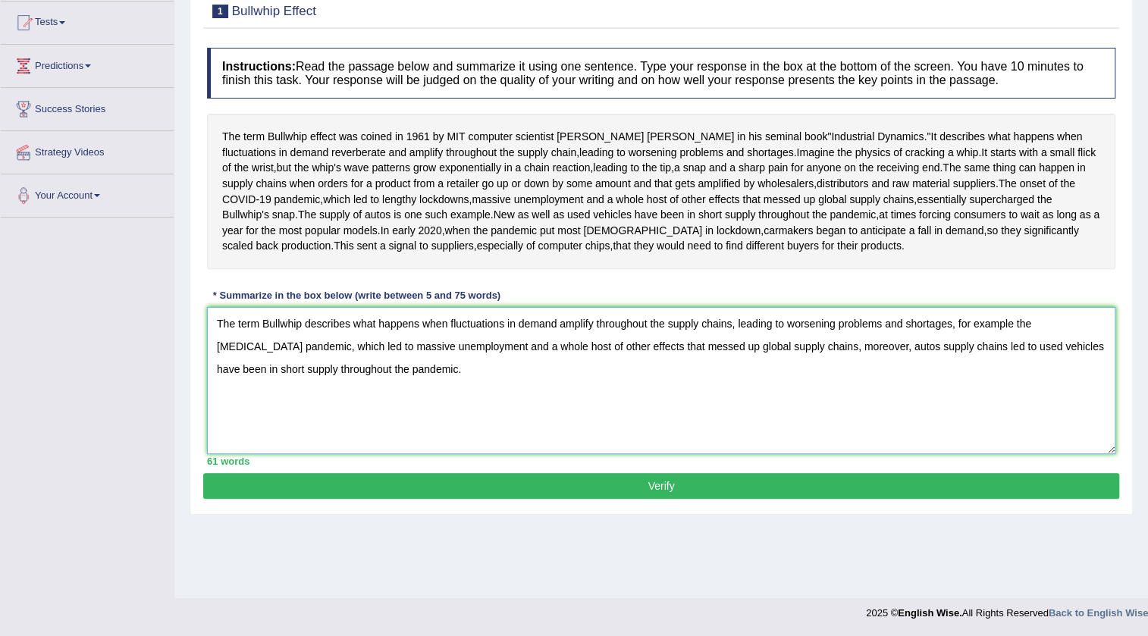
type textarea "The term Bullwhip describes what happens when fluctuations in demand amplify th…"
click at [673, 499] on button "Verify" at bounding box center [661, 486] width 916 height 26
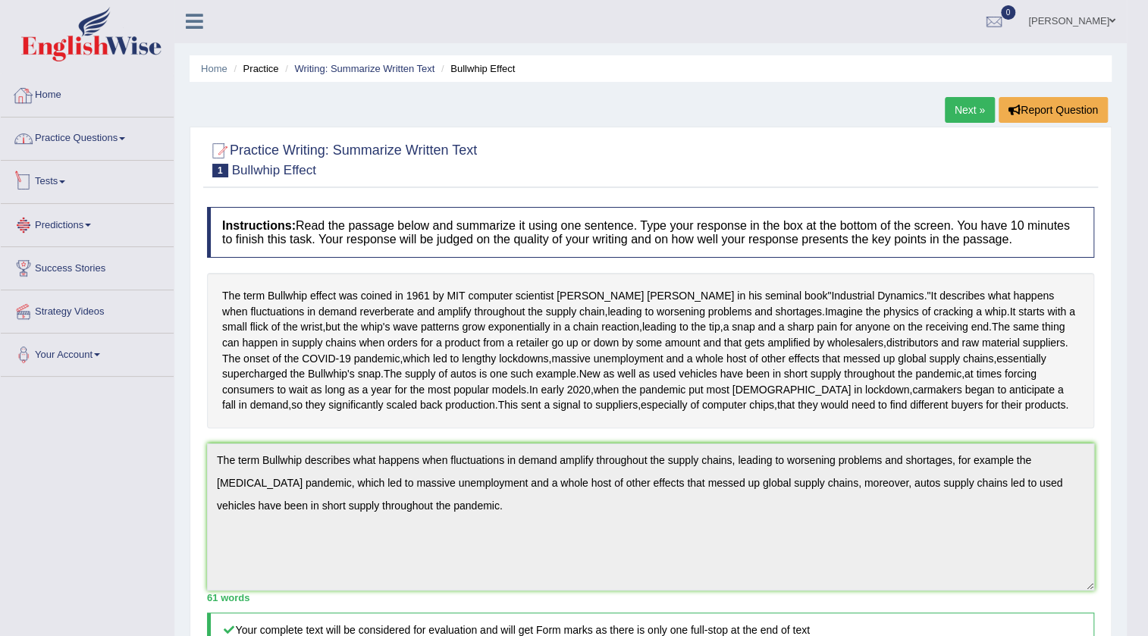
scroll to position [0, 0]
click at [71, 137] on link "Practice Questions" at bounding box center [87, 137] width 173 height 38
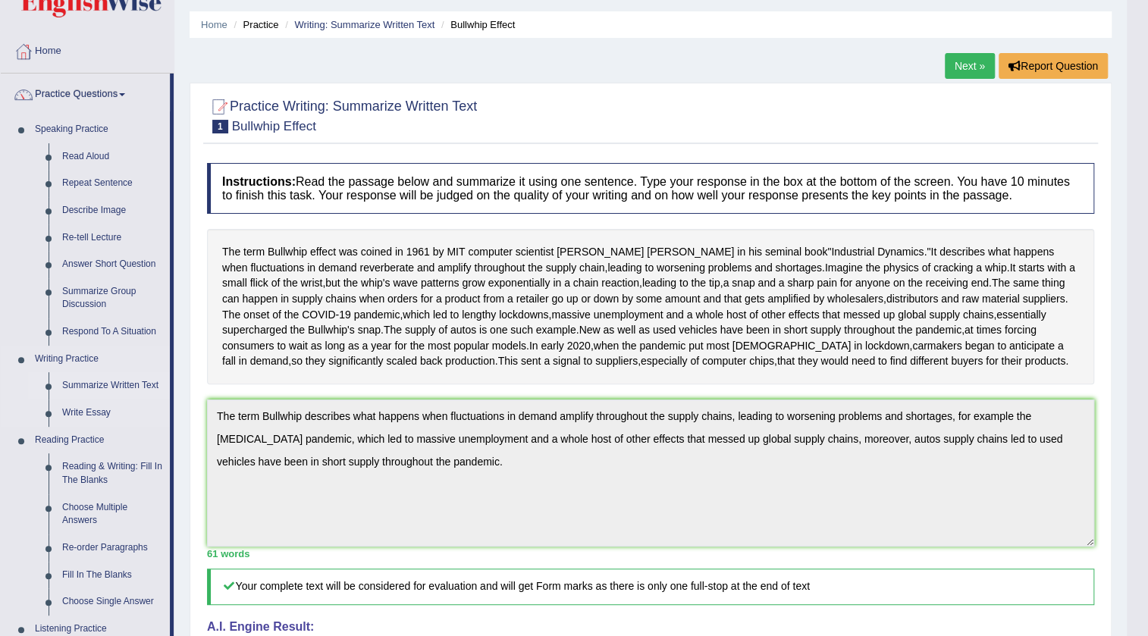
scroll to position [137, 0]
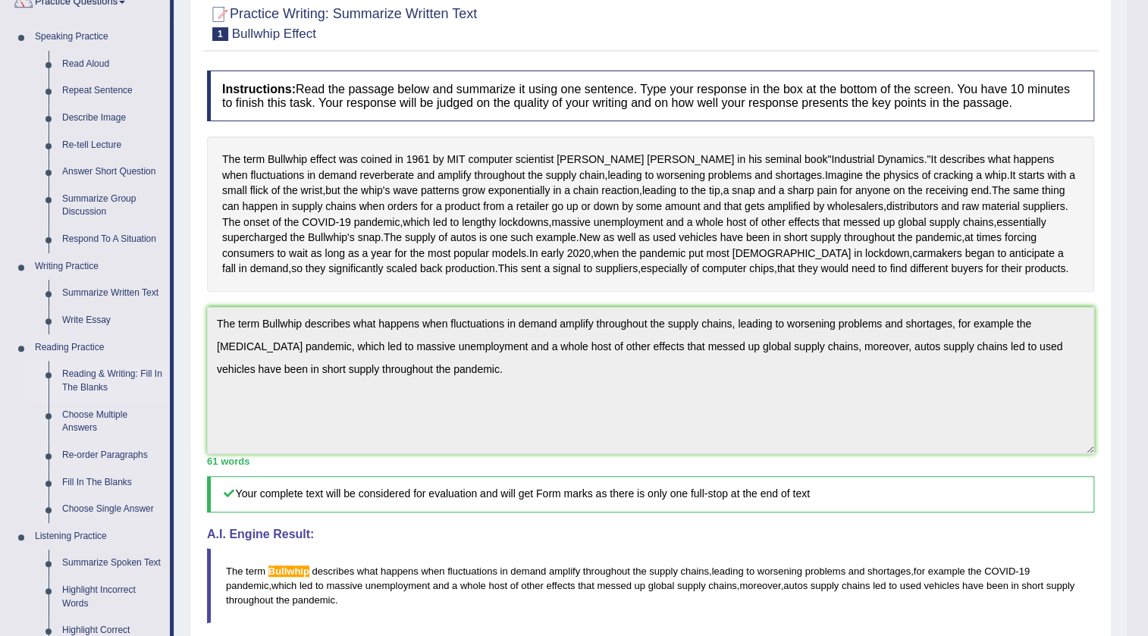
click at [113, 378] on link "Reading & Writing: Fill In The Blanks" at bounding box center [112, 381] width 115 height 40
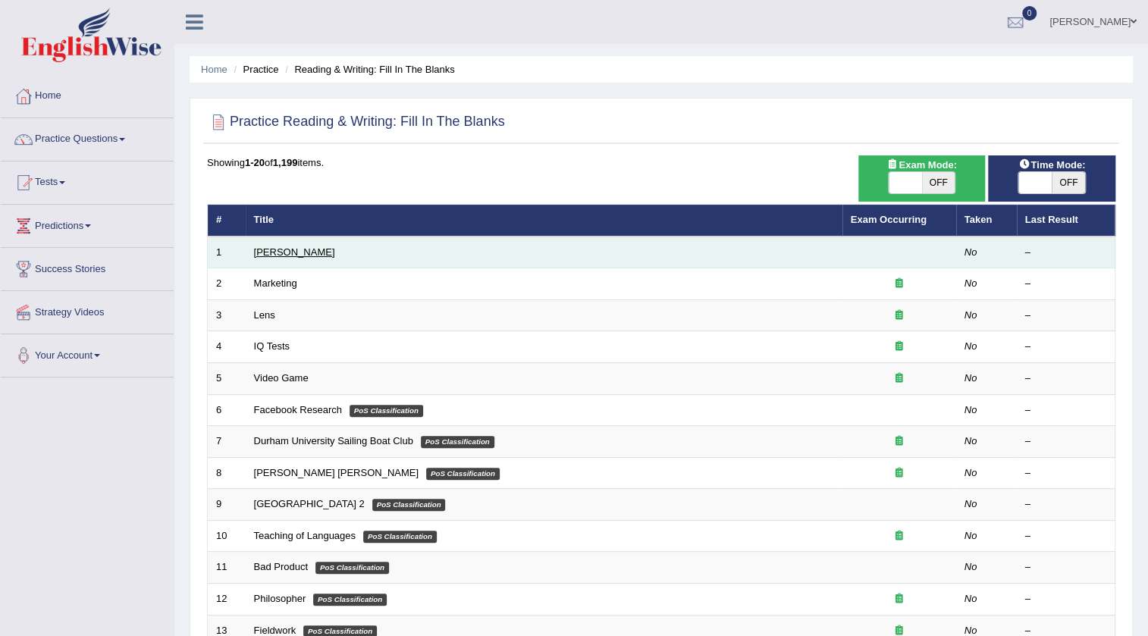
click at [275, 247] on link "[PERSON_NAME]" at bounding box center [294, 252] width 81 height 11
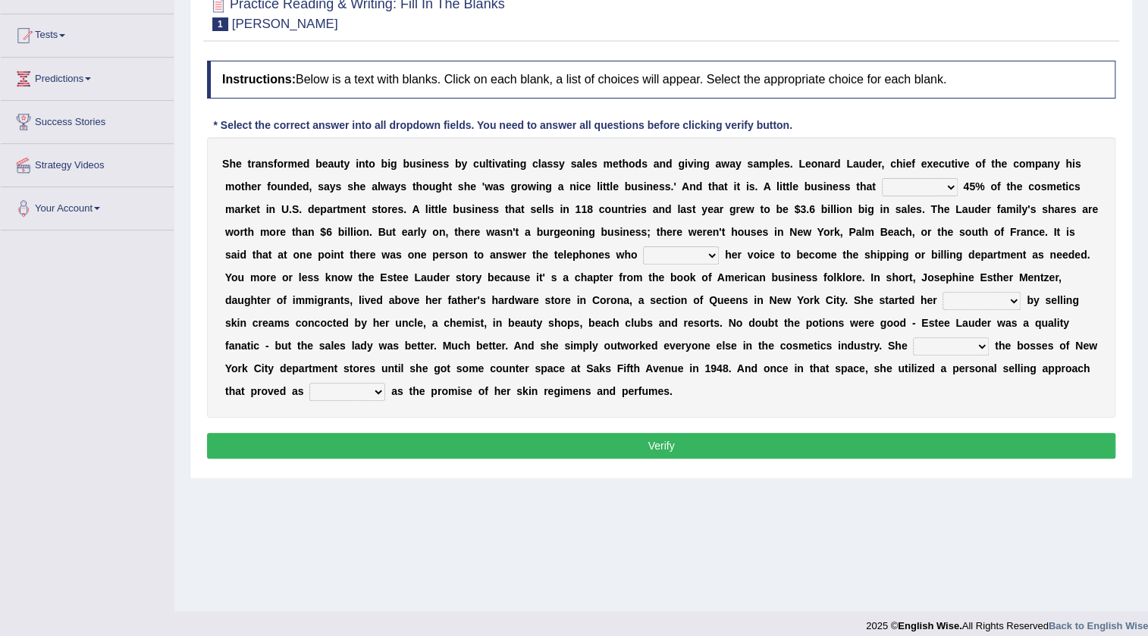
scroll to position [159, 0]
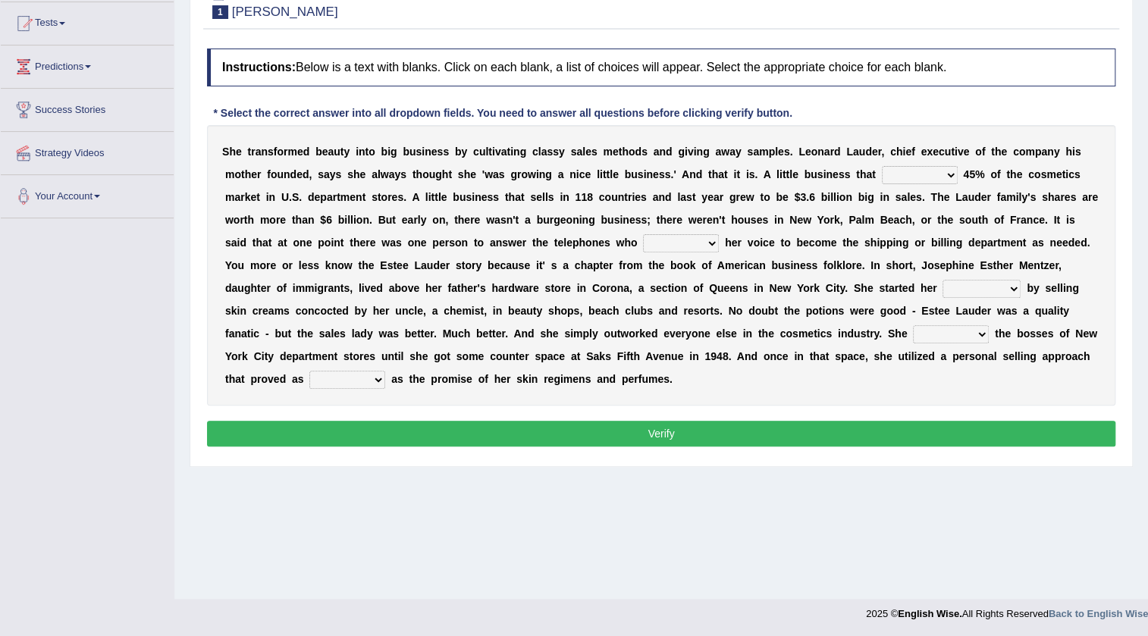
click at [955, 168] on select "has controls makes maintains" at bounding box center [920, 175] width 76 height 18
select select "makes"
click at [882, 166] on select "has controls makes maintains" at bounding box center [920, 175] width 76 height 18
click at [916, 176] on select "has controls makes maintains" at bounding box center [920, 175] width 76 height 18
click at [632, 201] on b "i" at bounding box center [633, 197] width 3 height 12
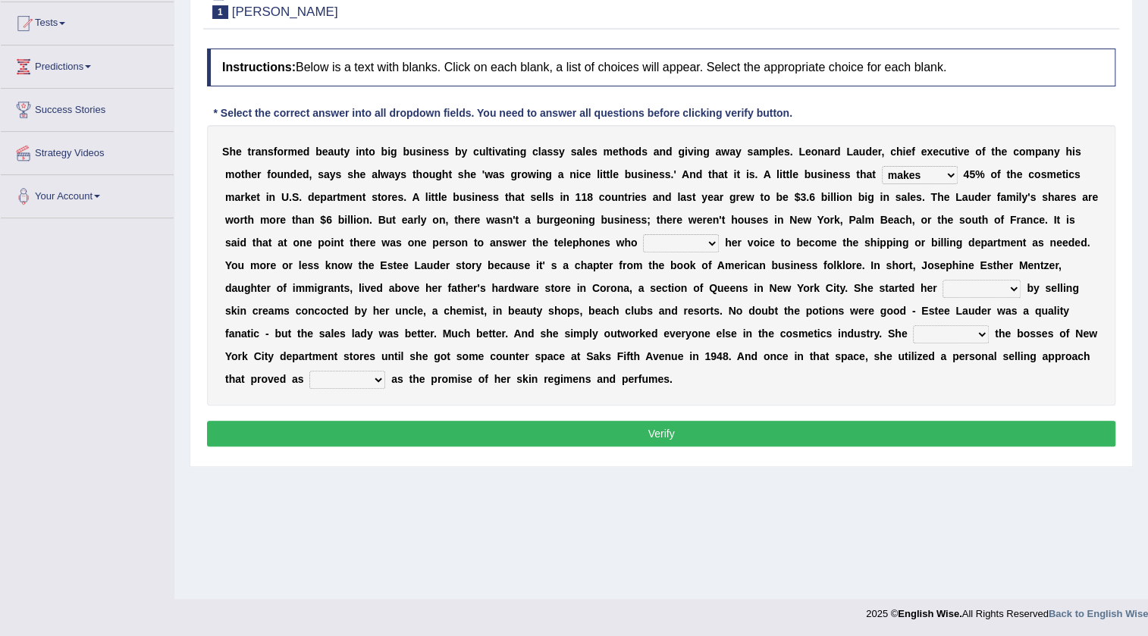
click at [661, 248] on select "switched changed raised used" at bounding box center [681, 243] width 76 height 18
select select "raised"
click at [643, 234] on select "switched changed raised used" at bounding box center [681, 243] width 76 height 18
click at [696, 242] on select "switched changed raised used" at bounding box center [681, 243] width 76 height 18
click at [856, 286] on b "S" at bounding box center [857, 288] width 7 height 12
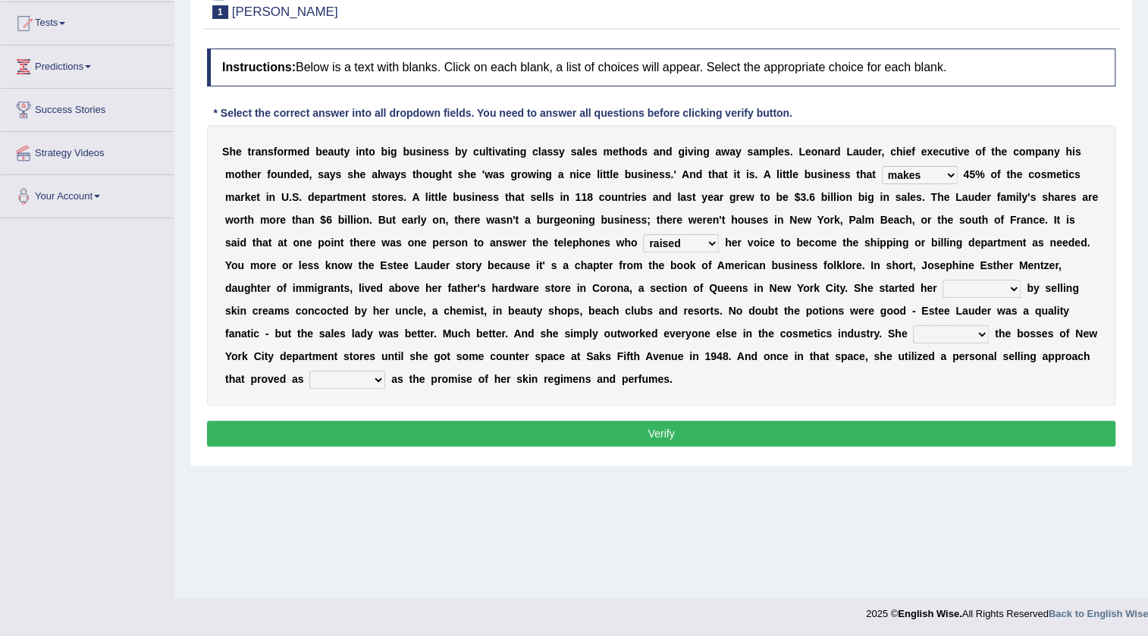
click at [950, 291] on select "job institute companion enterprise" at bounding box center [982, 289] width 78 height 18
select select "enterprise"
click at [943, 280] on select "job institute companion enterprise" at bounding box center [982, 289] width 78 height 18
click at [944, 331] on select "stated bridged stalked heaved" at bounding box center [951, 334] width 76 height 18
click at [900, 397] on div "S h e t r a n s f o r m e d b e a u t y i n t o b i g b u s i n e s s b y c u l…" at bounding box center [661, 265] width 909 height 281
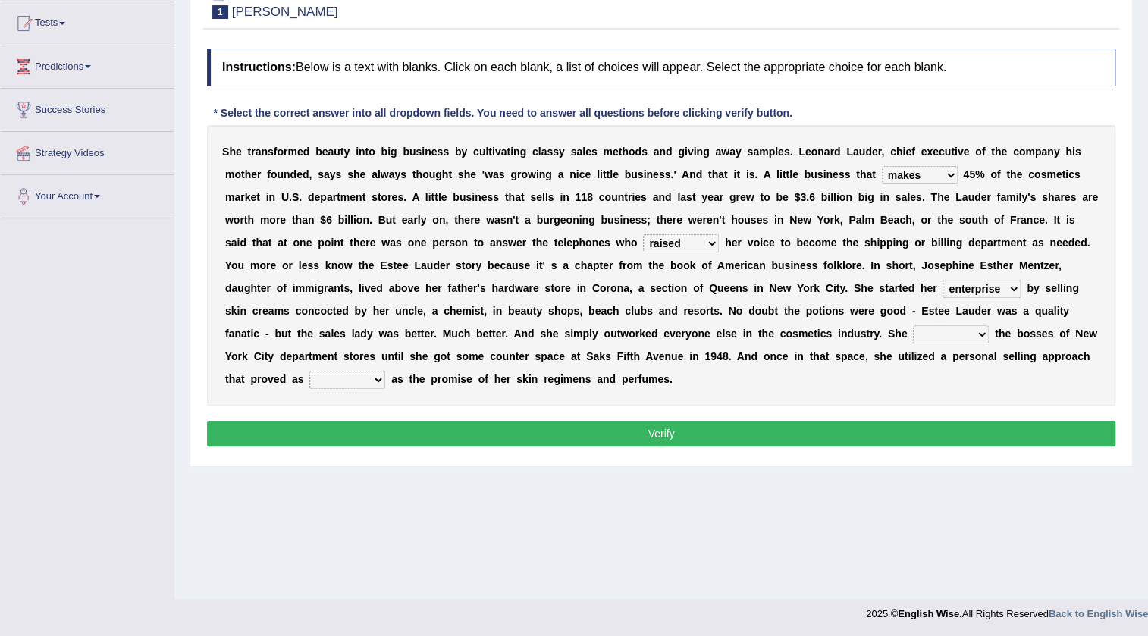
click at [341, 383] on select "potent ruthless potential expensive" at bounding box center [347, 380] width 76 height 18
select select "potential"
click at [309, 371] on select "potent ruthless potential expensive" at bounding box center [347, 380] width 76 height 18
click at [379, 380] on select "potent ruthless potential expensive" at bounding box center [347, 380] width 76 height 18
click at [425, 456] on div "Instructions: Below is a text with blanks. Click on each blank, a list of choic…" at bounding box center [661, 250] width 916 height 418
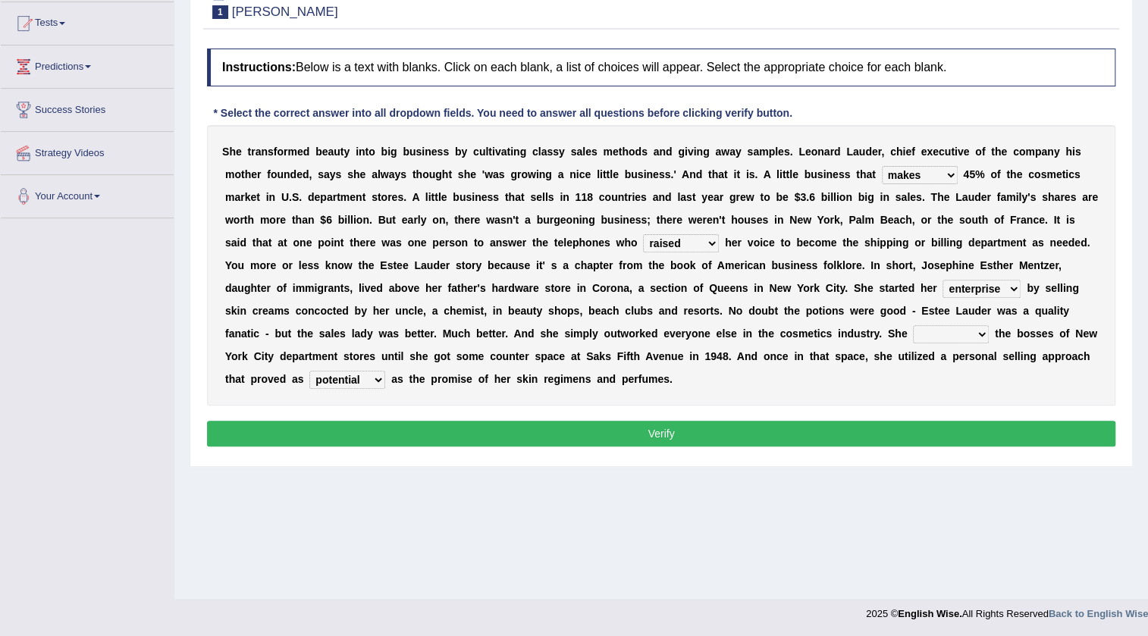
click at [922, 331] on select "stated bridged stalked heaved" at bounding box center [951, 334] width 76 height 18
select select "stalked"
click at [913, 325] on select "stated bridged stalked heaved" at bounding box center [951, 334] width 76 height 18
click at [665, 435] on button "Verify" at bounding box center [661, 434] width 909 height 26
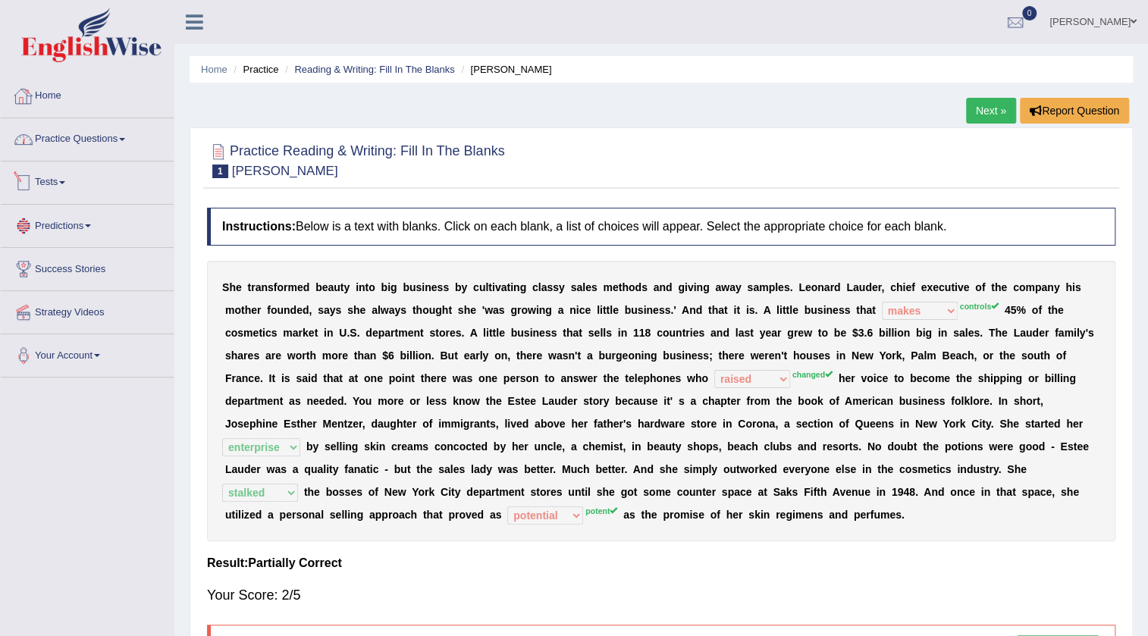
scroll to position [0, 0]
click at [64, 139] on link "Practice Questions" at bounding box center [87, 137] width 173 height 38
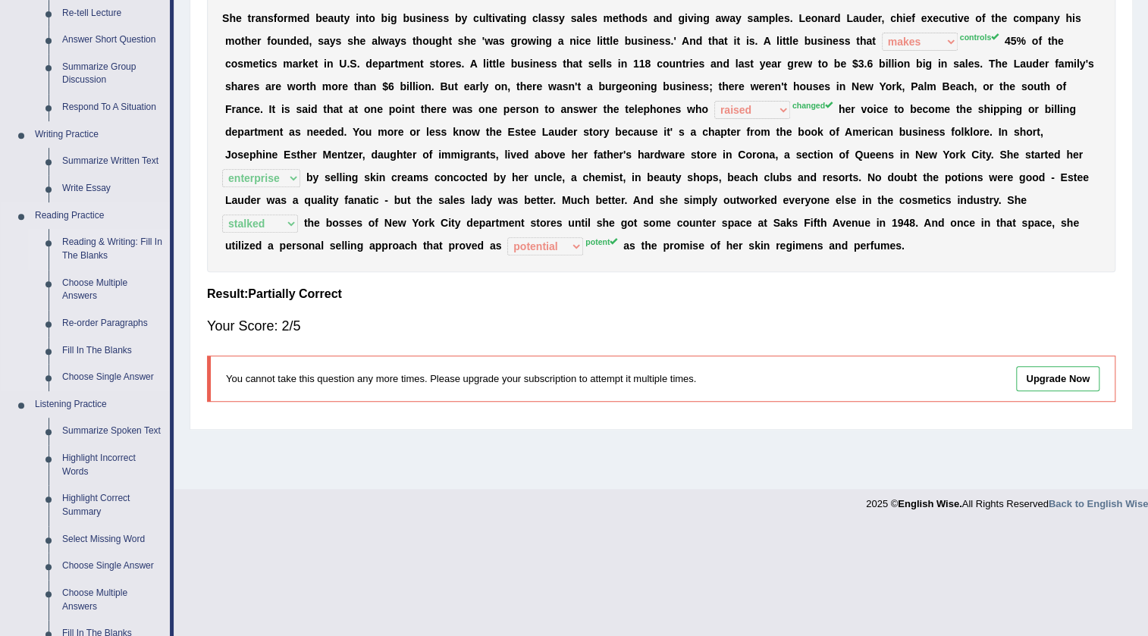
scroll to position [275, 0]
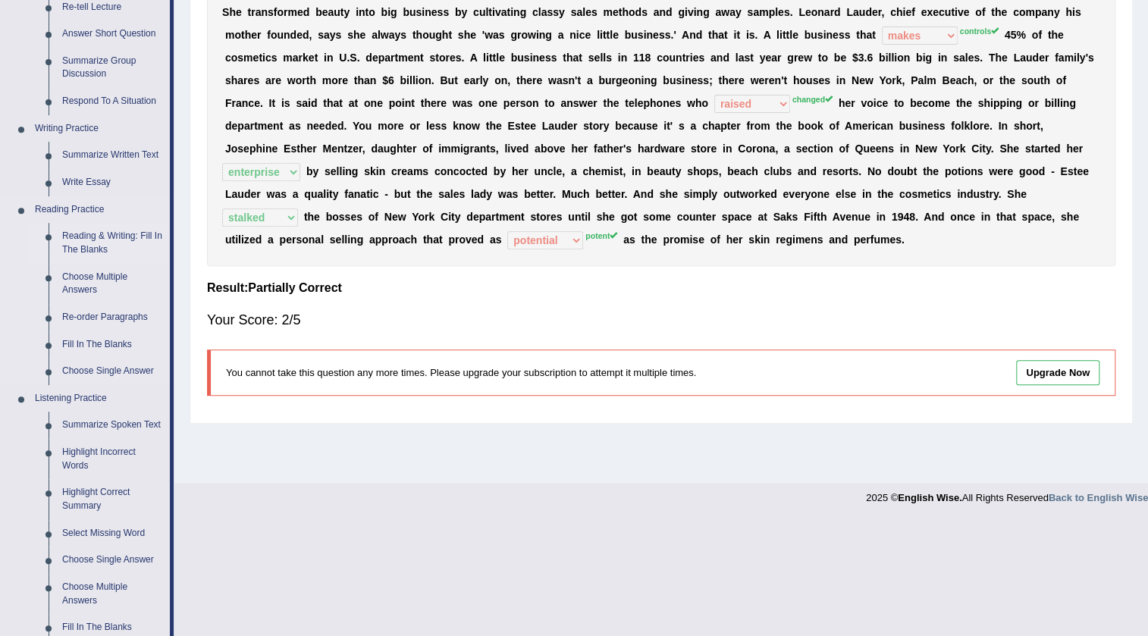
click at [104, 248] on link "Reading & Writing: Fill In The Blanks" at bounding box center [112, 243] width 115 height 40
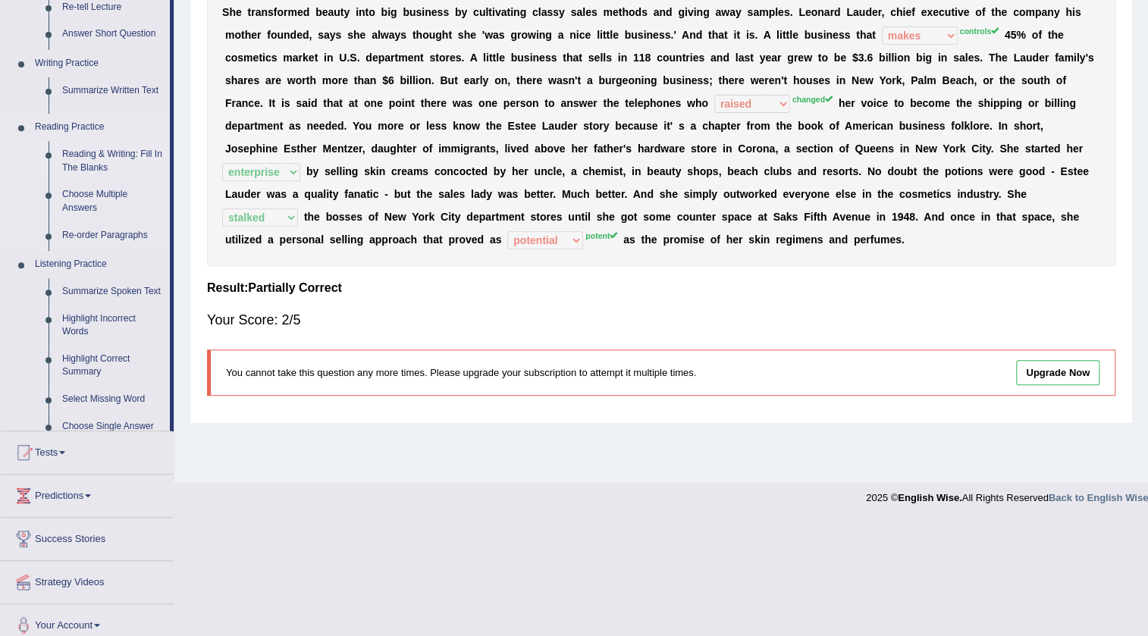
scroll to position [159, 0]
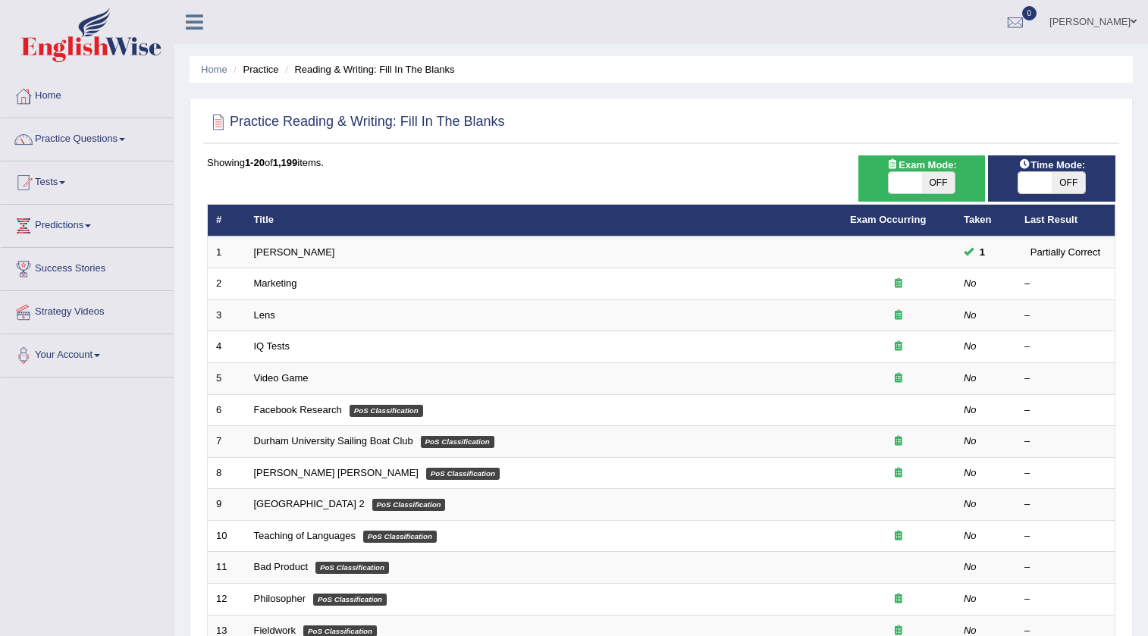
click at [269, 288] on link "Marketing" at bounding box center [275, 283] width 43 height 11
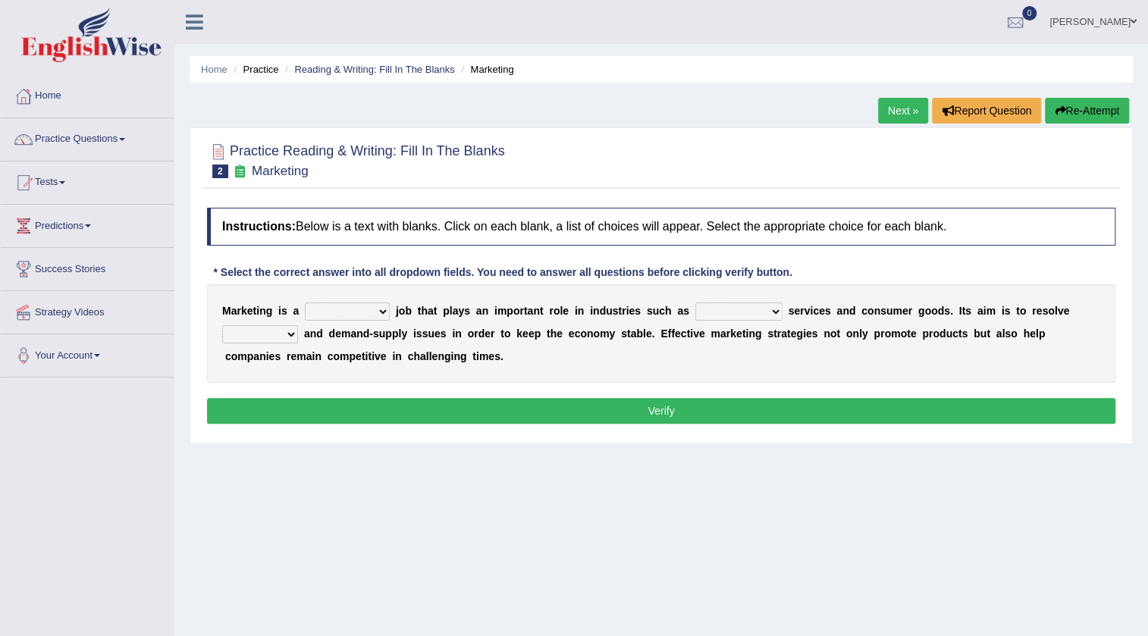
click at [325, 316] on select "professional flexible parochial descriptive" at bounding box center [347, 312] width 85 height 18
click at [705, 313] on select "civil financial conventional foremost" at bounding box center [739, 312] width 87 height 18
select select "conventional"
click at [696, 303] on select "civil financial conventional foremost" at bounding box center [739, 312] width 87 height 18
click at [719, 312] on select "civil financial conventional foremost" at bounding box center [739, 312] width 87 height 18
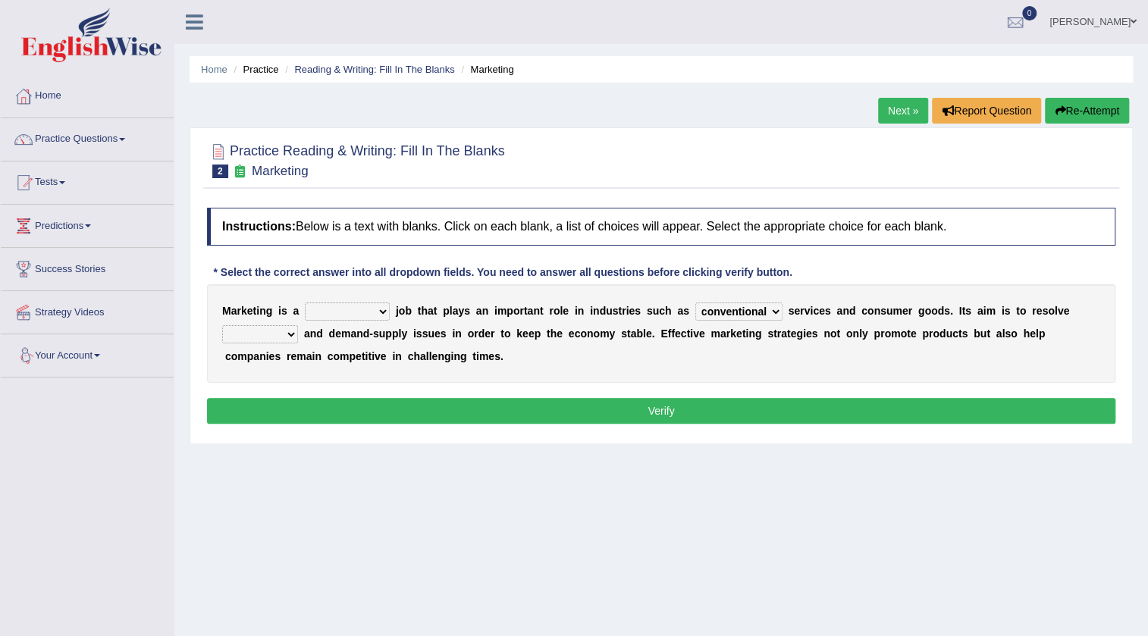
click at [239, 335] on select "imbalance excess symmetry budget" at bounding box center [260, 334] width 76 height 18
click at [576, 348] on div "M a r k e t i n g i s a professional flexible parochial descriptive j o b t h a…" at bounding box center [661, 333] width 909 height 99
click at [379, 315] on select "professional flexible parochial descriptive" at bounding box center [347, 312] width 85 height 18
select select "descriptive"
click at [305, 303] on select "professional flexible parochial descriptive" at bounding box center [347, 312] width 85 height 18
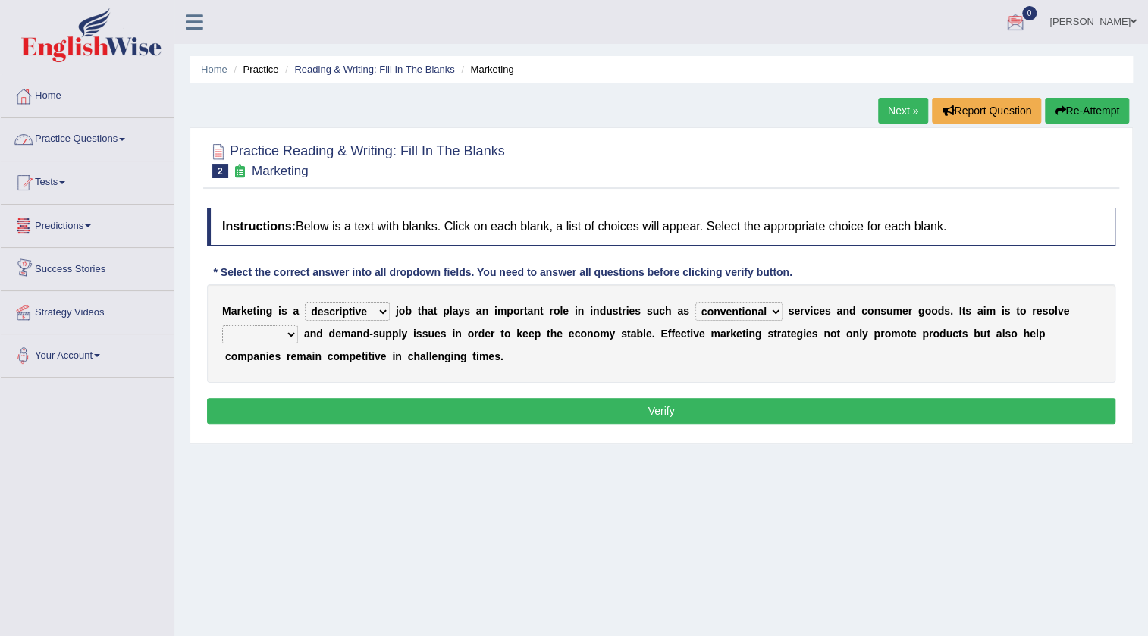
click at [318, 315] on select "professional flexible parochial descriptive" at bounding box center [347, 312] width 85 height 18
drag, startPoint x: 434, startPoint y: 369, endPoint x: 432, endPoint y: 358, distance: 11.5
click at [435, 367] on div "M a r k e t i n g i s a professional flexible parochial descriptive j o b t h a…" at bounding box center [661, 333] width 909 height 99
click at [281, 338] on select "imbalance excess symmetry budget" at bounding box center [260, 334] width 76 height 18
select select "excess"
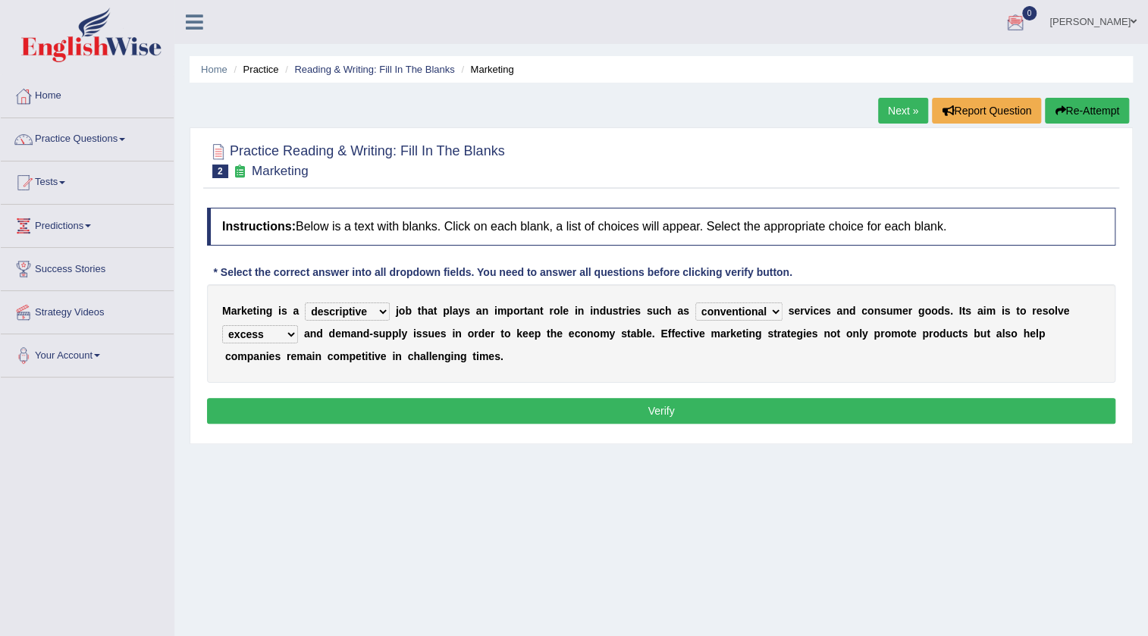
click at [222, 325] on select "imbalance excess symmetry budget" at bounding box center [260, 334] width 76 height 18
click at [240, 334] on select "imbalance excess symmetry budget" at bounding box center [260, 334] width 76 height 18
drag, startPoint x: 372, startPoint y: 418, endPoint x: 373, endPoint y: 407, distance: 10.7
click at [372, 417] on button "Verify" at bounding box center [661, 411] width 909 height 26
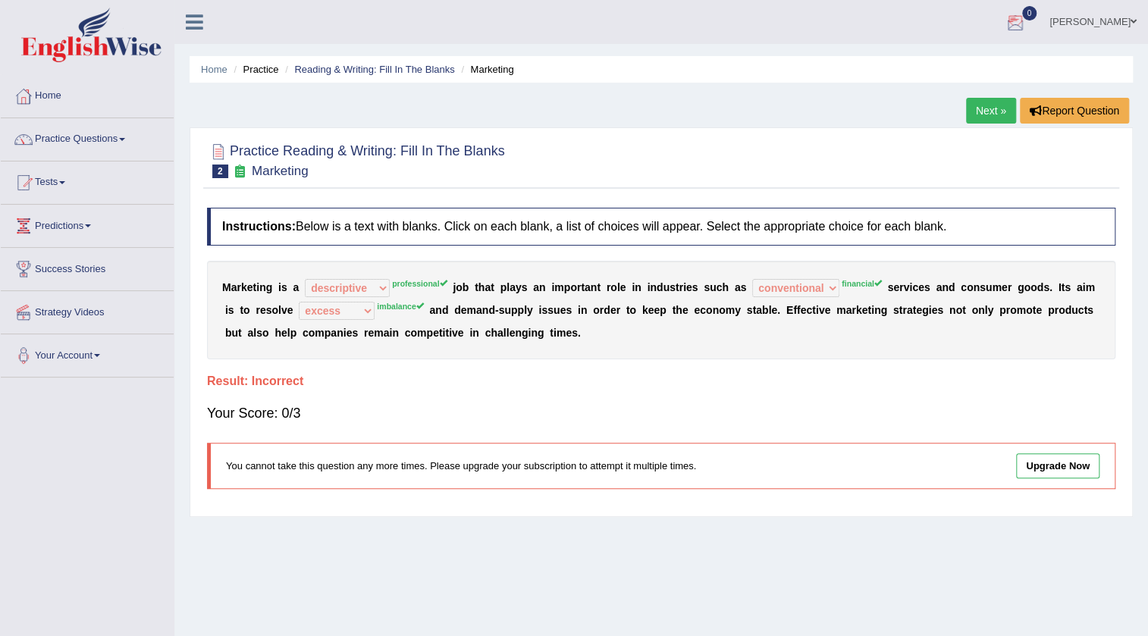
click at [988, 107] on link "Next »" at bounding box center [991, 111] width 50 height 26
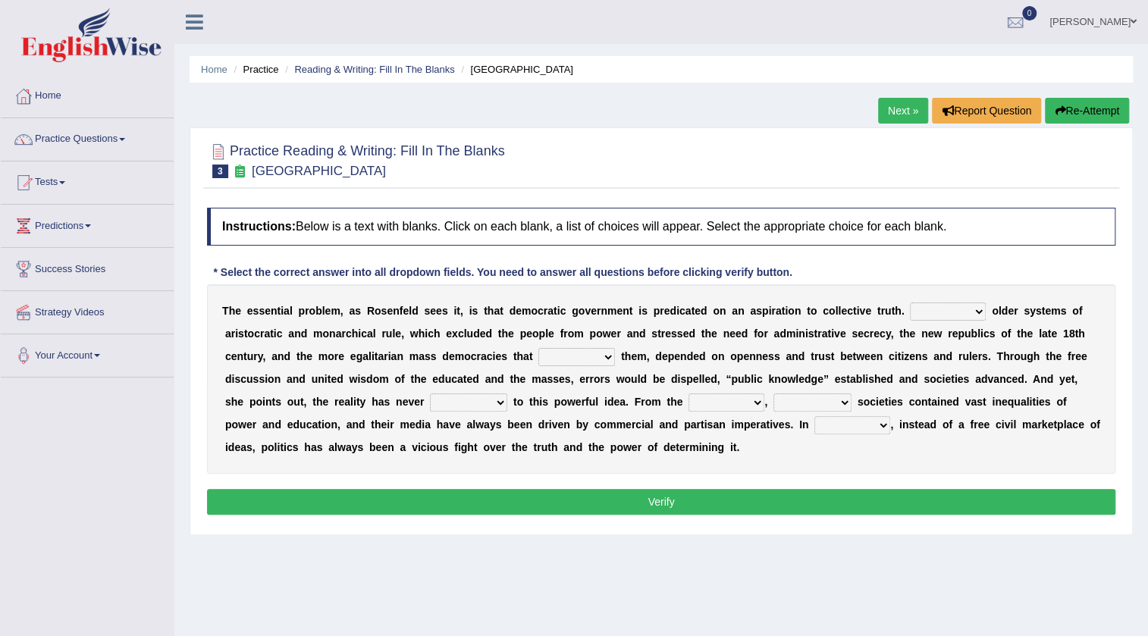
click at [934, 315] on select "Like Unlike Likely Safely" at bounding box center [948, 312] width 76 height 18
select select "Unlike"
click at [910, 303] on select "Like Unlike Likely Safely" at bounding box center [948, 312] width 76 height 18
click at [561, 356] on select "readed grated succeeded printed" at bounding box center [577, 357] width 77 height 18
select select "succeeded"
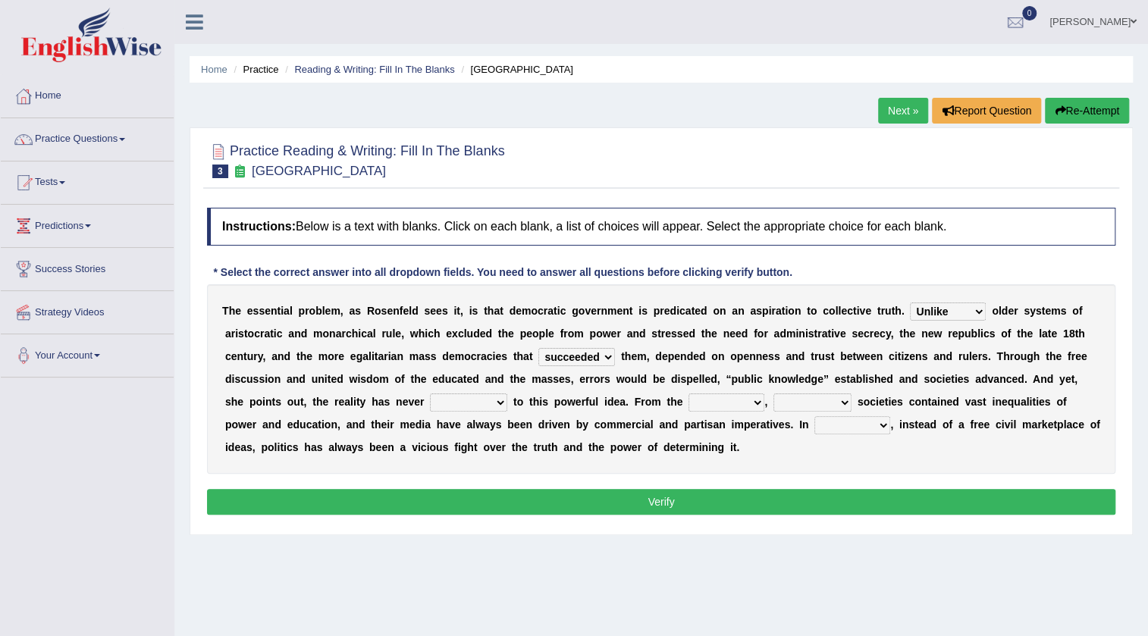
click at [539, 348] on select "readed grated succeeded printed" at bounding box center [577, 357] width 77 height 18
click at [436, 408] on select "saved up stood up brought up lived up" at bounding box center [468, 403] width 77 height 18
click at [727, 398] on select "outset ranged stood caught" at bounding box center [727, 403] width 76 height 18
click at [790, 402] on select "freedom democratic media stilled" at bounding box center [813, 403] width 78 height 18
select select "democratic"
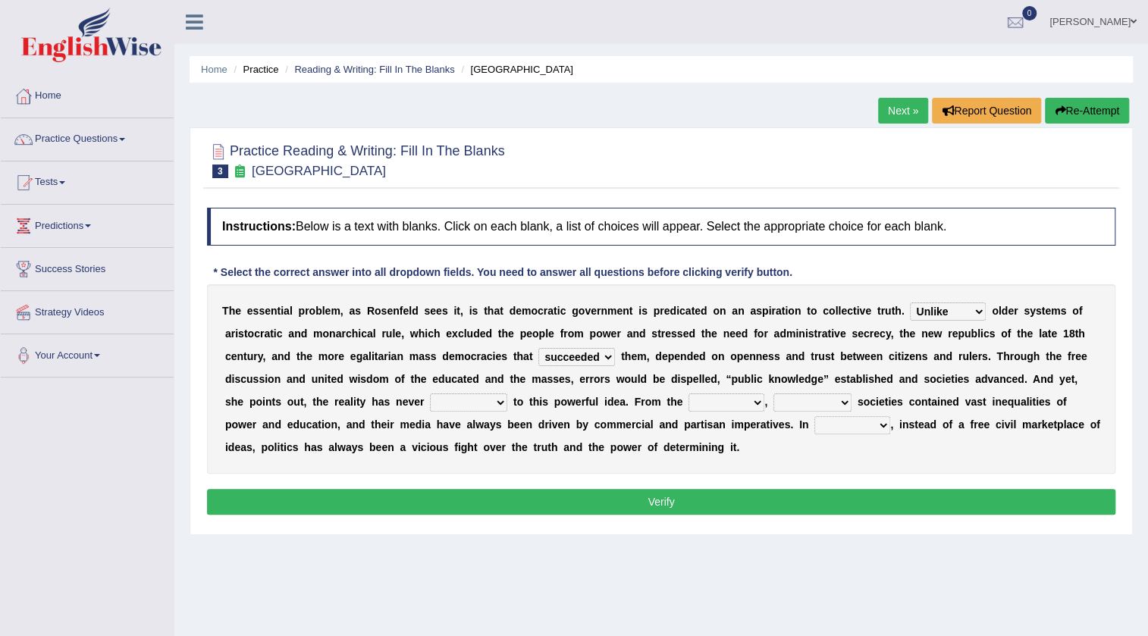
click at [774, 394] on select "freedom democratic media stilled" at bounding box center [813, 403] width 78 height 18
click at [749, 406] on select "outset ranged stood caught" at bounding box center [727, 403] width 76 height 18
select select "outset"
click at [689, 394] on select "outset ranged stood caught" at bounding box center [727, 403] width 76 height 18
click at [856, 423] on select "power practice ideas fought" at bounding box center [853, 425] width 76 height 18
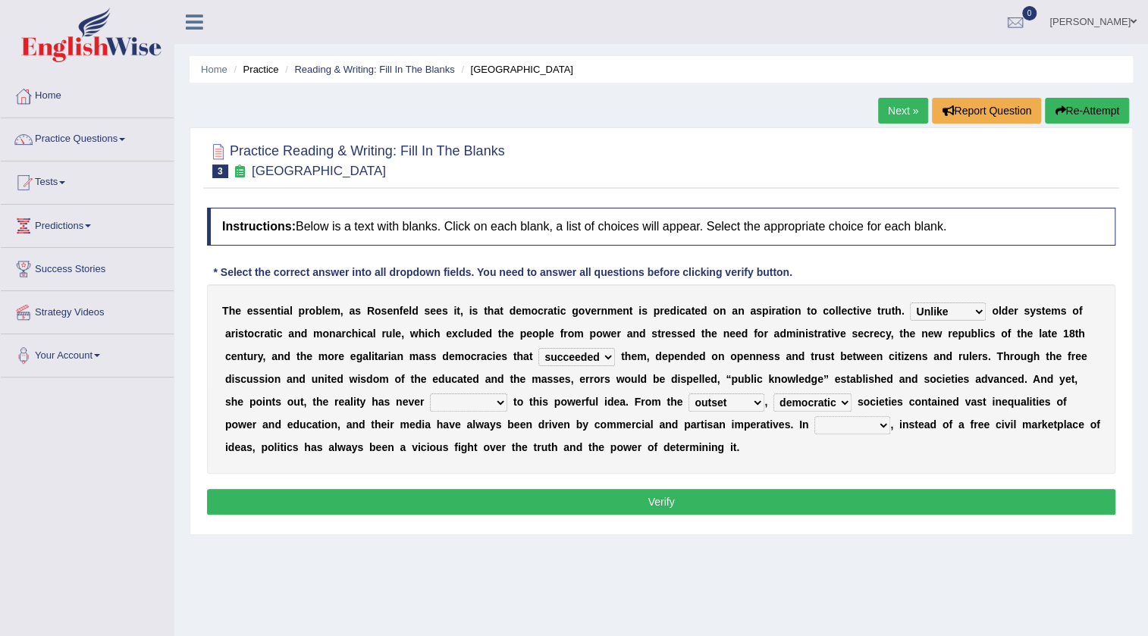
select select "power"
click at [815, 416] on select "power practice ideas fought" at bounding box center [853, 425] width 76 height 18
click at [850, 425] on select "power practice ideas fought" at bounding box center [853, 425] width 76 height 18
click at [941, 481] on div "Instructions: Below is a text with blanks. Click on each blank, a list of choic…" at bounding box center [661, 363] width 916 height 327
click at [444, 403] on select "saved up stood up brought up lived up" at bounding box center [468, 403] width 77 height 18
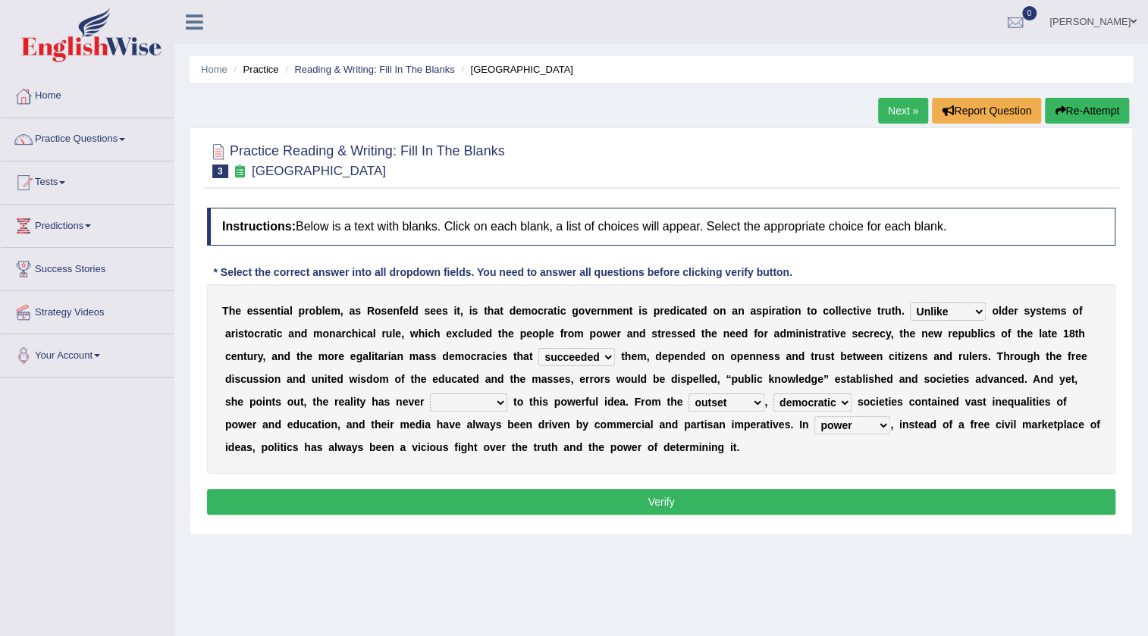
select select "brought up"
click at [430, 394] on select "saved up stood up brought up lived up" at bounding box center [468, 403] width 77 height 18
click at [652, 500] on button "Verify" at bounding box center [661, 502] width 909 height 26
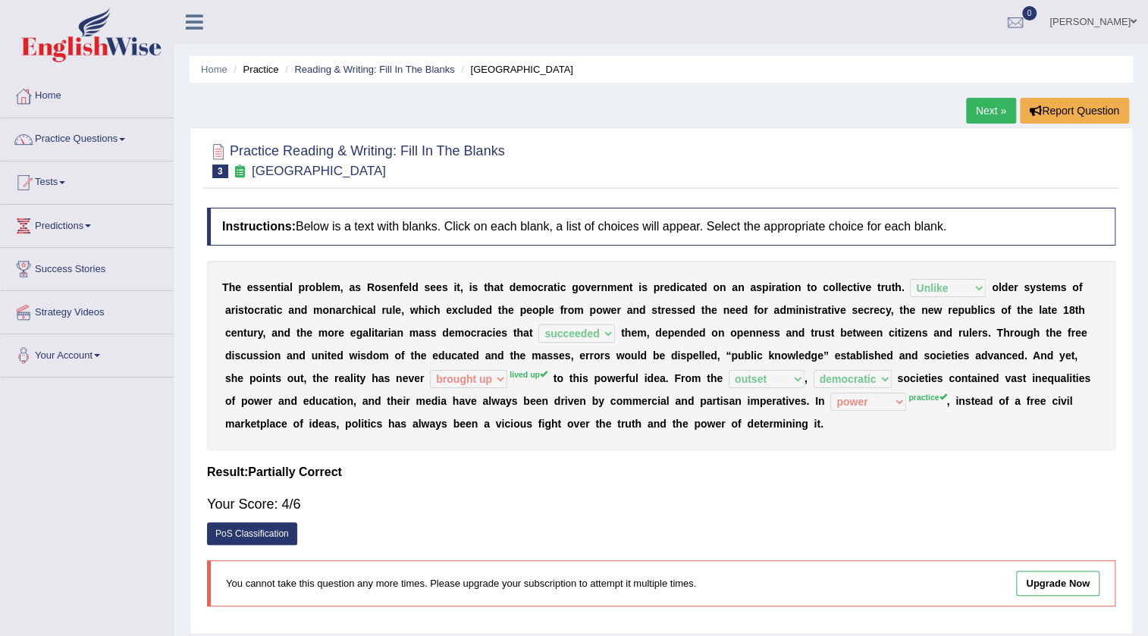
click at [1001, 114] on link "Next »" at bounding box center [991, 111] width 50 height 26
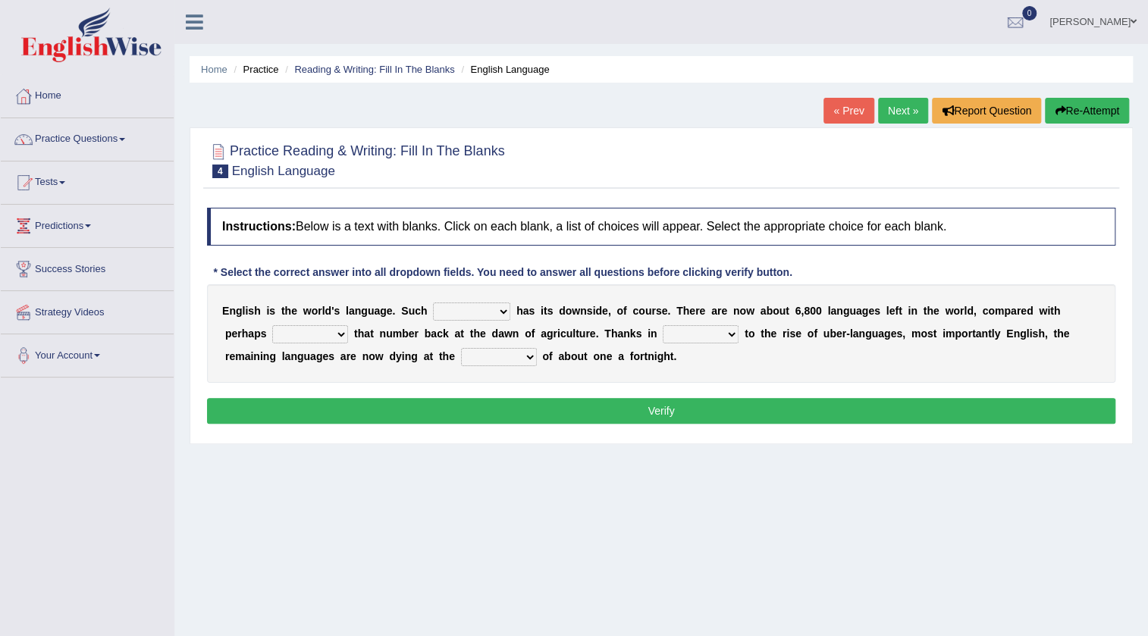
click at [447, 314] on select "power idea subject dominance" at bounding box center [471, 312] width 77 height 18
select select "idea"
click at [433, 303] on select "power idea subject dominance" at bounding box center [471, 312] width 77 height 18
click at [294, 340] on select "rise twice firstly never" at bounding box center [310, 334] width 76 height 18
select select "rise"
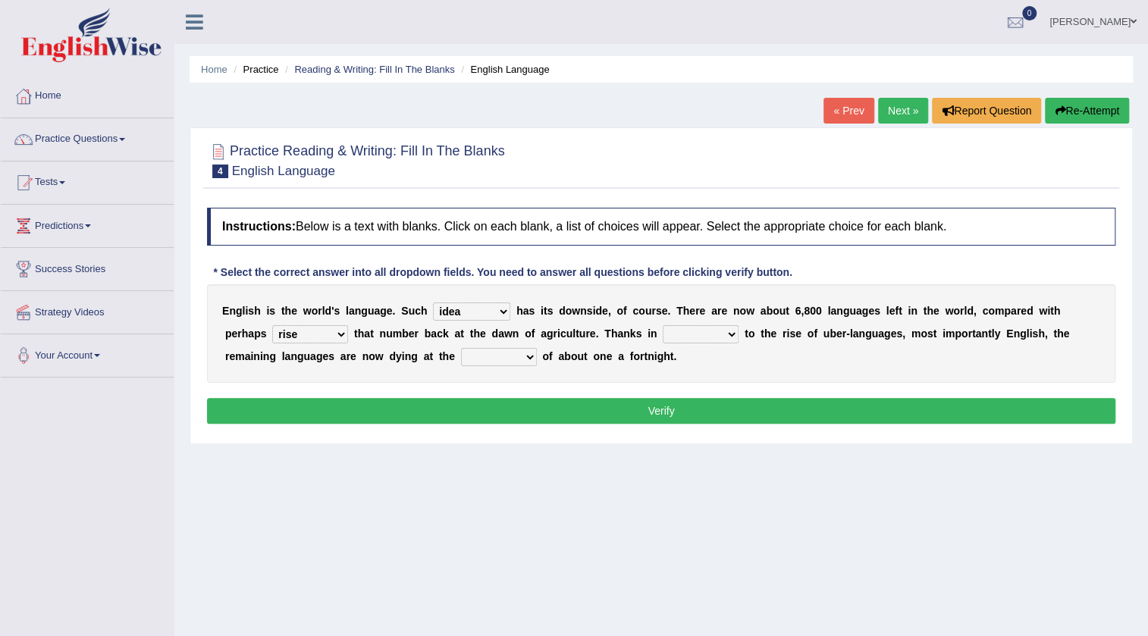
click at [272, 325] on select "rise twice firstly never" at bounding box center [310, 334] width 76 height 18
click at [700, 331] on select "rare start part bother" at bounding box center [701, 334] width 76 height 18
click at [325, 337] on select "rise twice firstly never" at bounding box center [310, 334] width 76 height 18
click at [712, 338] on select "rare start part bother" at bounding box center [701, 334] width 76 height 18
select select "start"
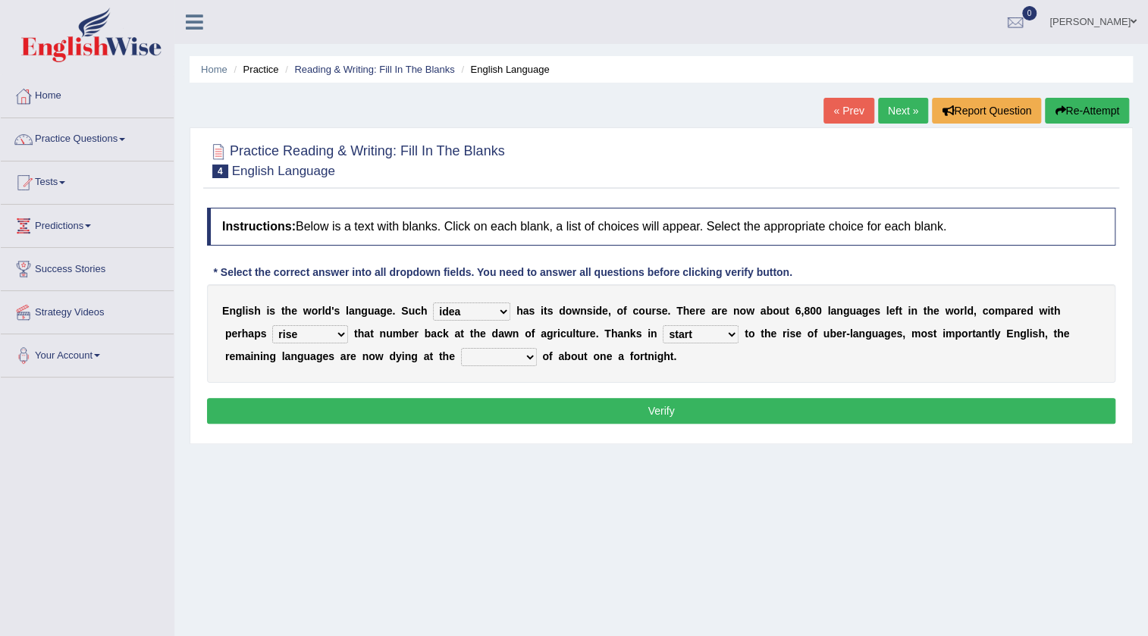
click at [663, 325] on select "rare start part bother" at bounding box center [701, 334] width 76 height 18
click at [474, 361] on select "state rate wait great" at bounding box center [499, 357] width 76 height 18
select select "rate"
click at [461, 348] on select "state rate wait great" at bounding box center [499, 357] width 76 height 18
click at [659, 408] on button "Verify" at bounding box center [661, 411] width 909 height 26
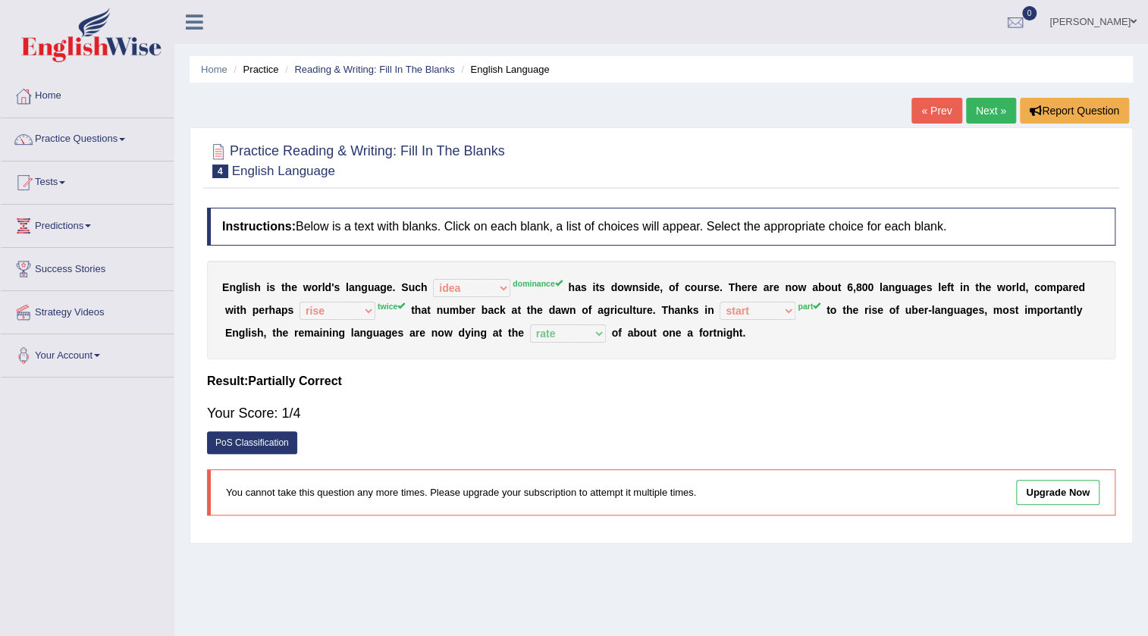
click at [76, 132] on link "Practice Questions" at bounding box center [87, 137] width 173 height 38
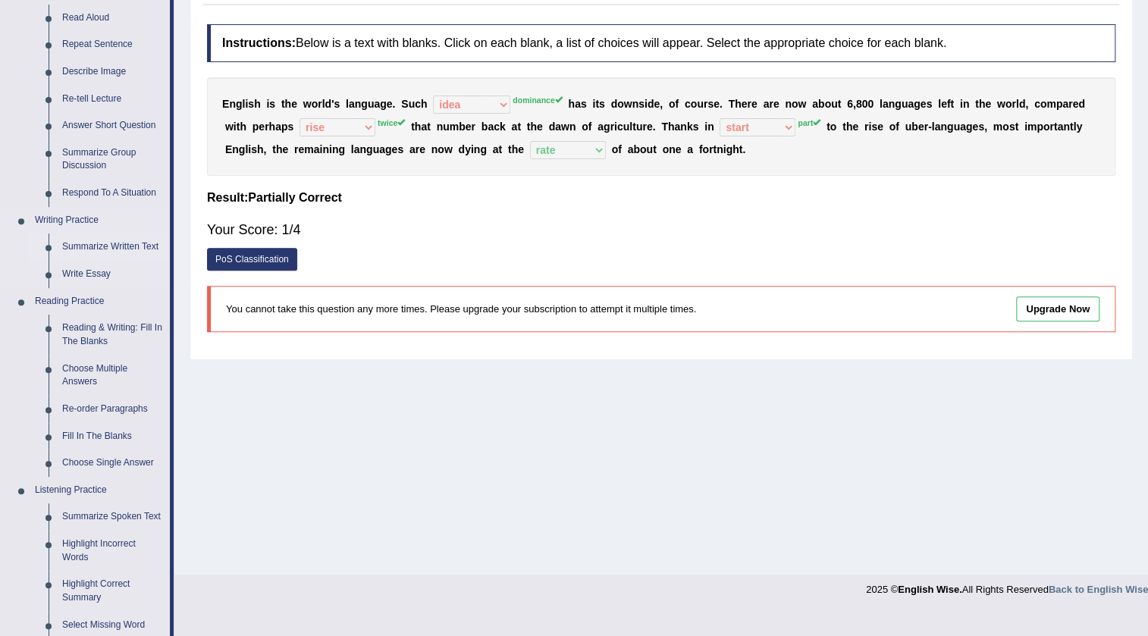
scroll to position [206, 0]
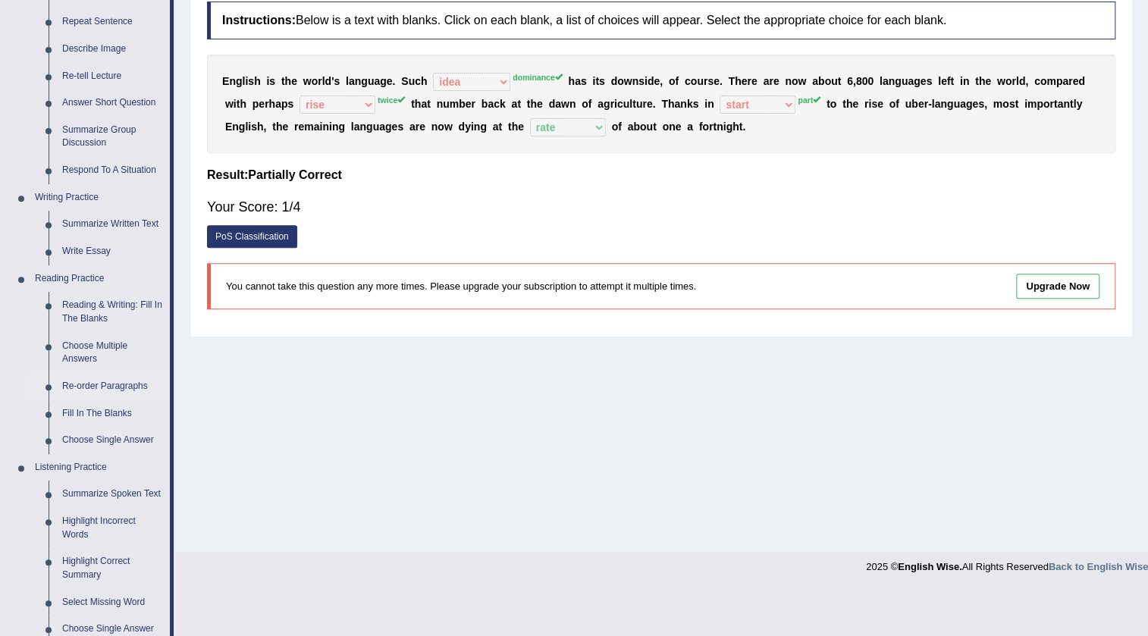
click at [71, 383] on link "Re-order Paragraphs" at bounding box center [112, 386] width 115 height 27
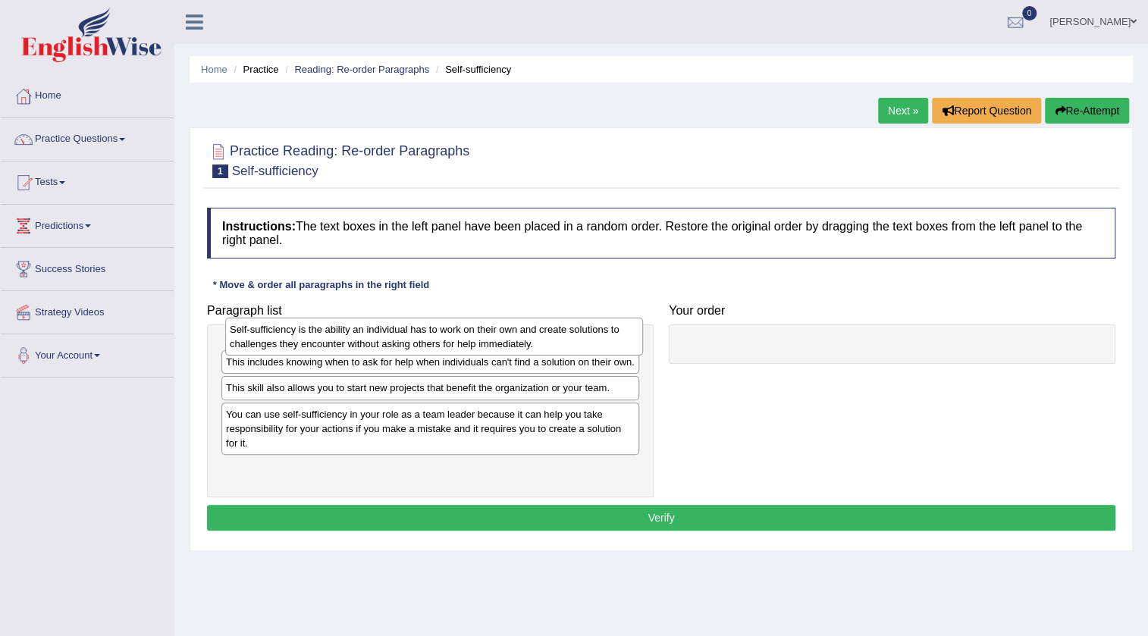
drag, startPoint x: 334, startPoint y: 463, endPoint x: 338, endPoint y: 335, distance: 127.5
click at [338, 335] on div "Self-sufficiency is the ability an individual has to work on their own and crea…" at bounding box center [434, 337] width 418 height 38
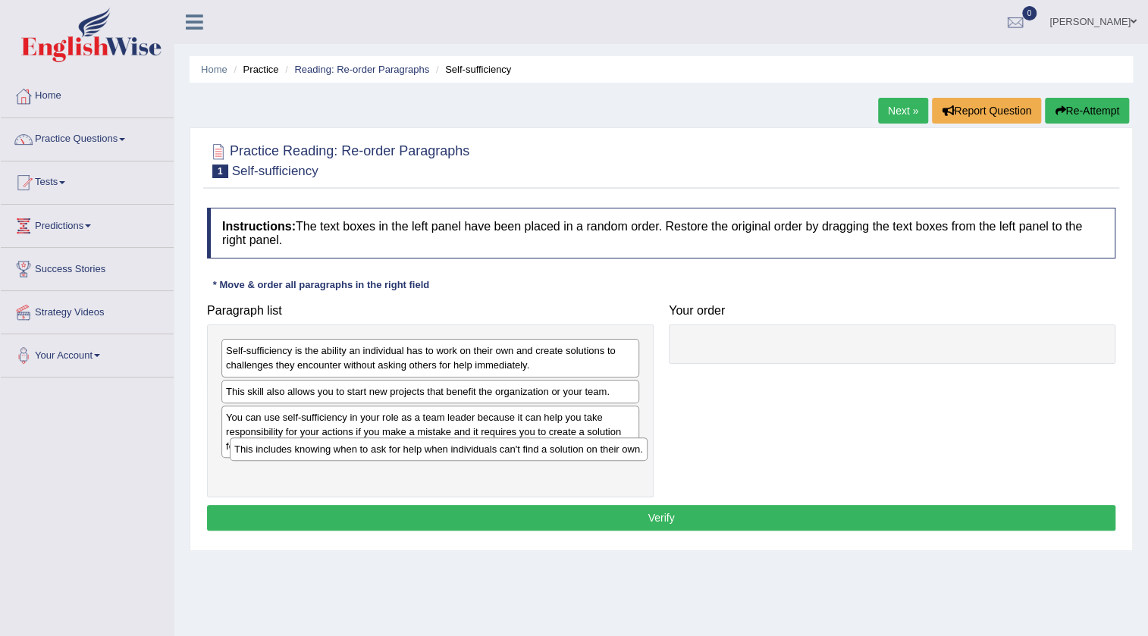
drag, startPoint x: 400, startPoint y: 397, endPoint x: 408, endPoint y: 456, distance: 59.0
click at [408, 456] on div "This includes knowing when to ask for help when individuals can't find a soluti…" at bounding box center [439, 450] width 418 height 24
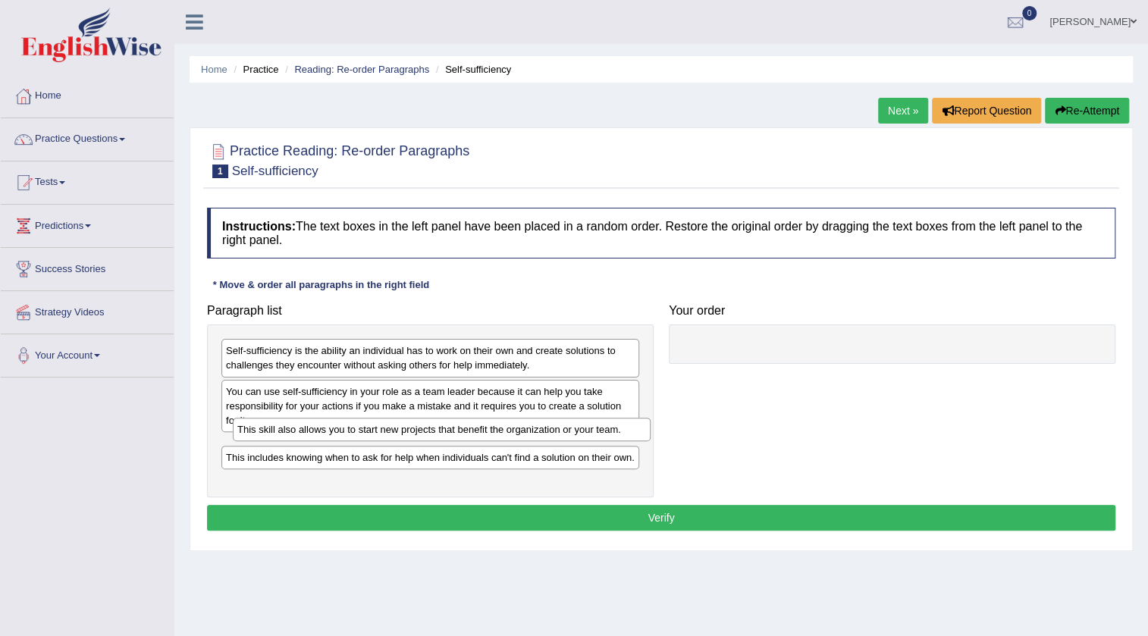
drag, startPoint x: 305, startPoint y: 394, endPoint x: 316, endPoint y: 425, distance: 32.4
click at [318, 433] on div "This skill also allows you to start new projects that benefit the organization …" at bounding box center [442, 430] width 418 height 24
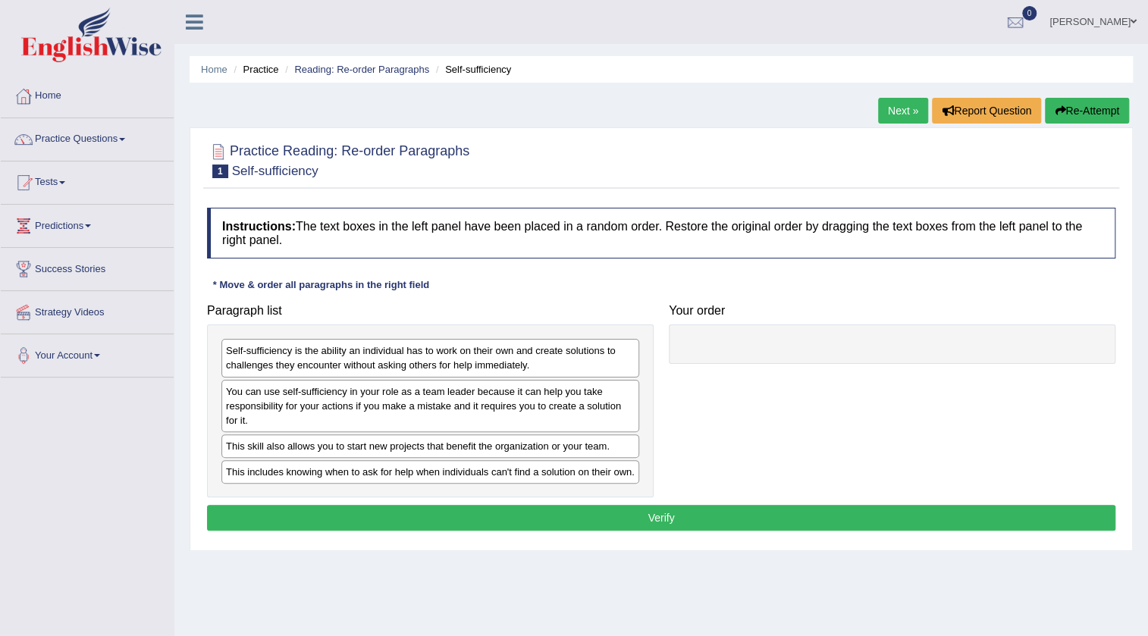
click at [641, 516] on button "Verify" at bounding box center [661, 518] width 909 height 26
click at [406, 360] on div "Self-sufficiency is the ability an individual has to work on their own and crea…" at bounding box center [431, 358] width 418 height 38
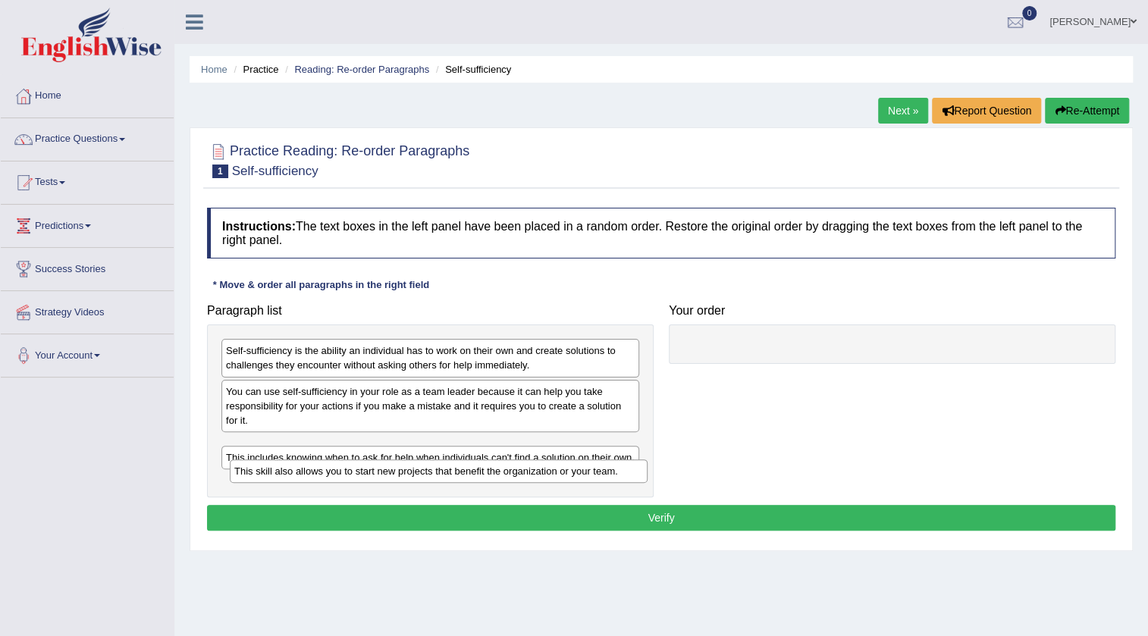
drag, startPoint x: 333, startPoint y: 445, endPoint x: 341, endPoint y: 478, distance: 34.4
click at [341, 478] on div "This skill also allows you to start new projects that benefit the organization …" at bounding box center [439, 472] width 418 height 24
click at [686, 520] on button "Verify" at bounding box center [661, 518] width 909 height 26
click at [698, 311] on h4 "Your order" at bounding box center [892, 311] width 447 height 14
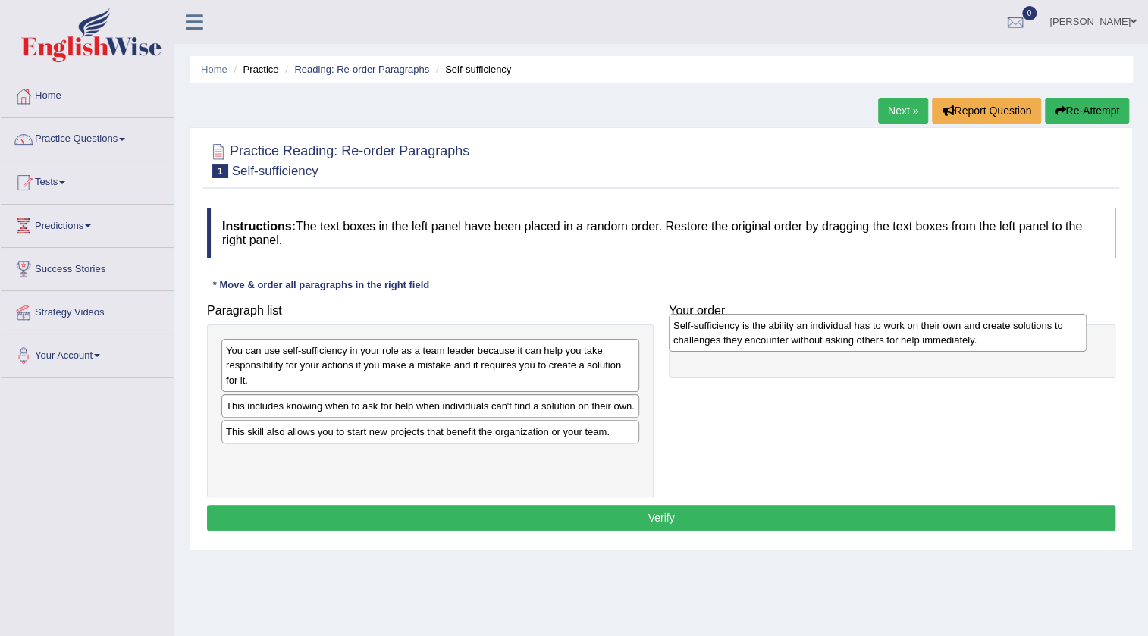
drag, startPoint x: 266, startPoint y: 348, endPoint x: 713, endPoint y: 323, distance: 448.3
click at [713, 323] on div "Self-sufficiency is the ability an individual has to work on their own and crea…" at bounding box center [878, 333] width 418 height 38
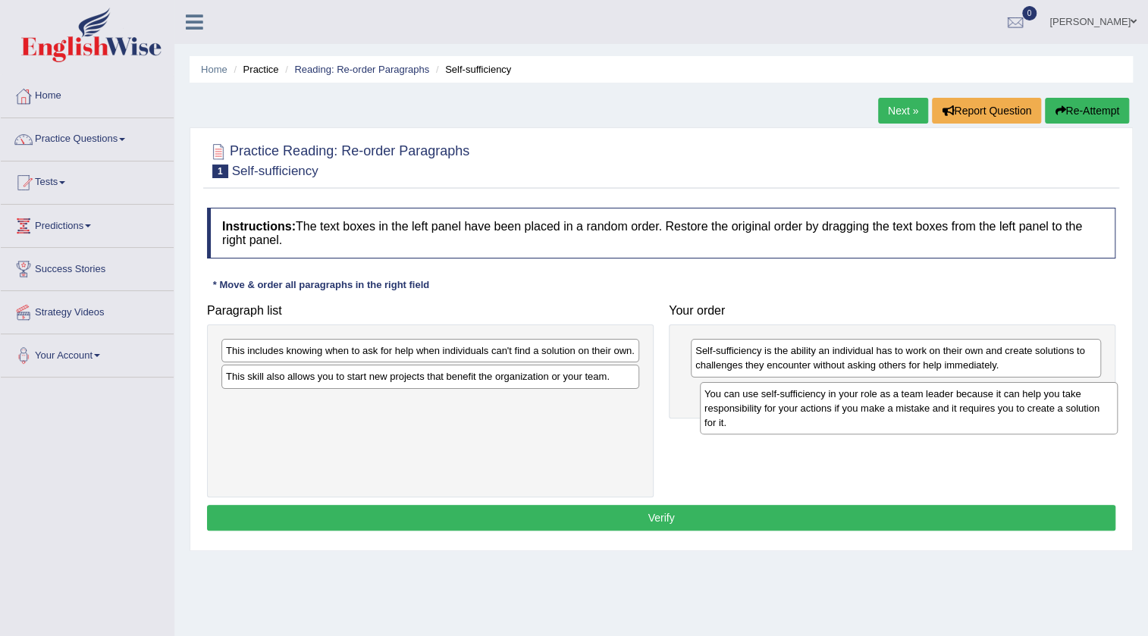
drag, startPoint x: 462, startPoint y: 360, endPoint x: 941, endPoint y: 404, distance: 480.6
click at [941, 404] on div "You can use self-sufficiency in your role as a team leader because it can help …" at bounding box center [909, 408] width 418 height 52
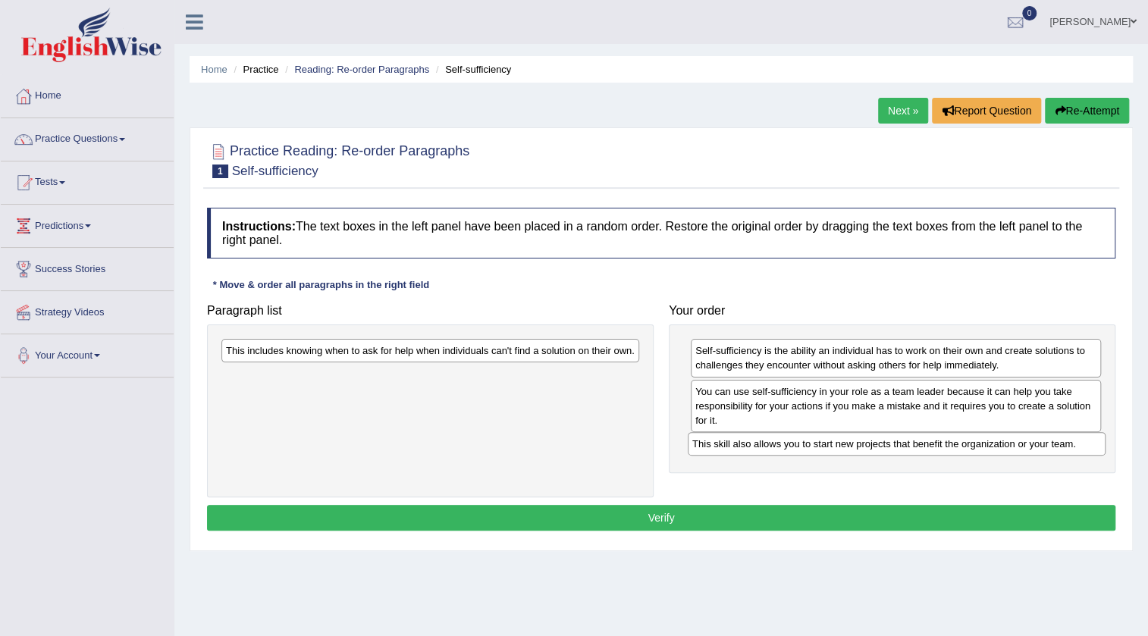
drag, startPoint x: 333, startPoint y: 379, endPoint x: 800, endPoint y: 447, distance: 471.4
click at [800, 447] on div "This skill also allows you to start new projects that benefit the organization …" at bounding box center [897, 444] width 418 height 24
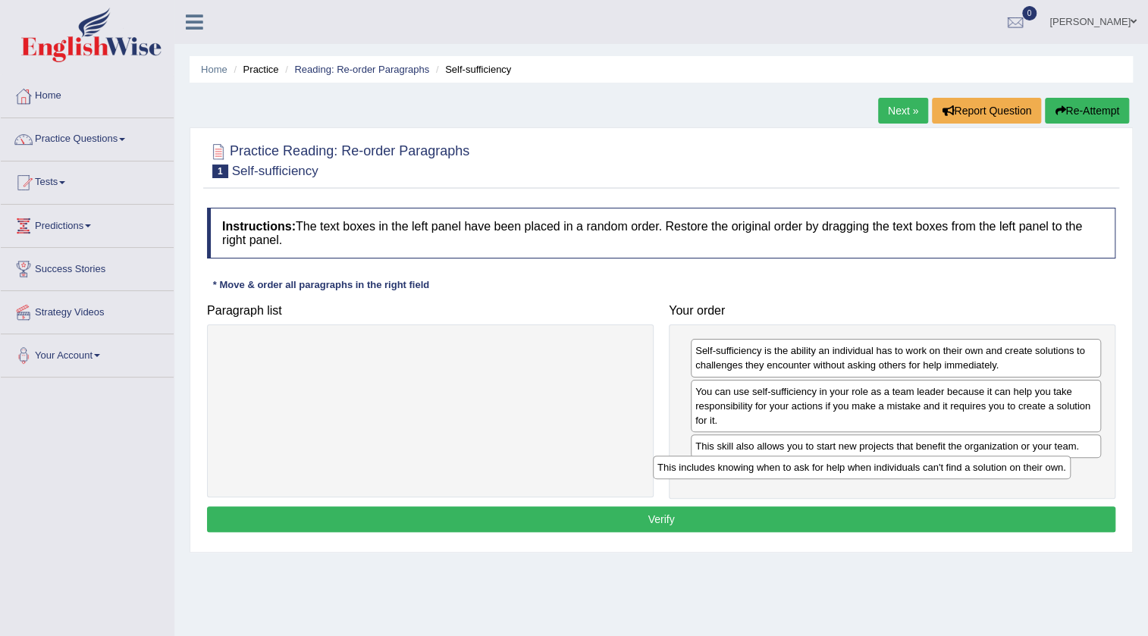
drag, startPoint x: 399, startPoint y: 353, endPoint x: 850, endPoint y: 472, distance: 466.1
click at [840, 470] on div "This includes knowing when to ask for help when individuals can't find a soluti…" at bounding box center [862, 468] width 418 height 24
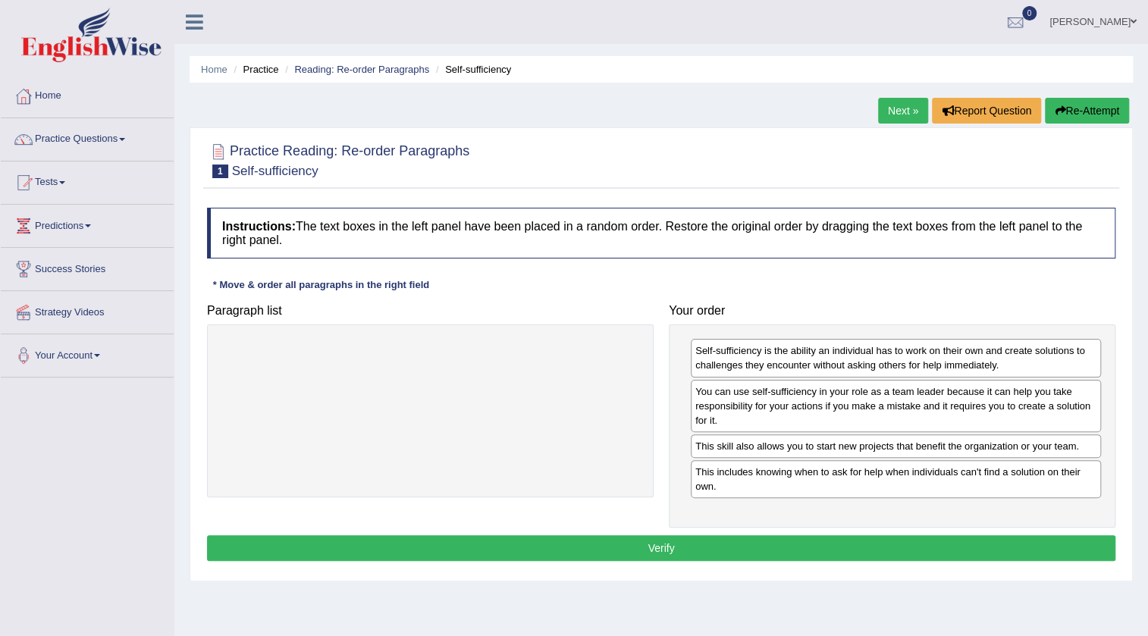
click at [684, 549] on button "Verify" at bounding box center [661, 549] width 909 height 26
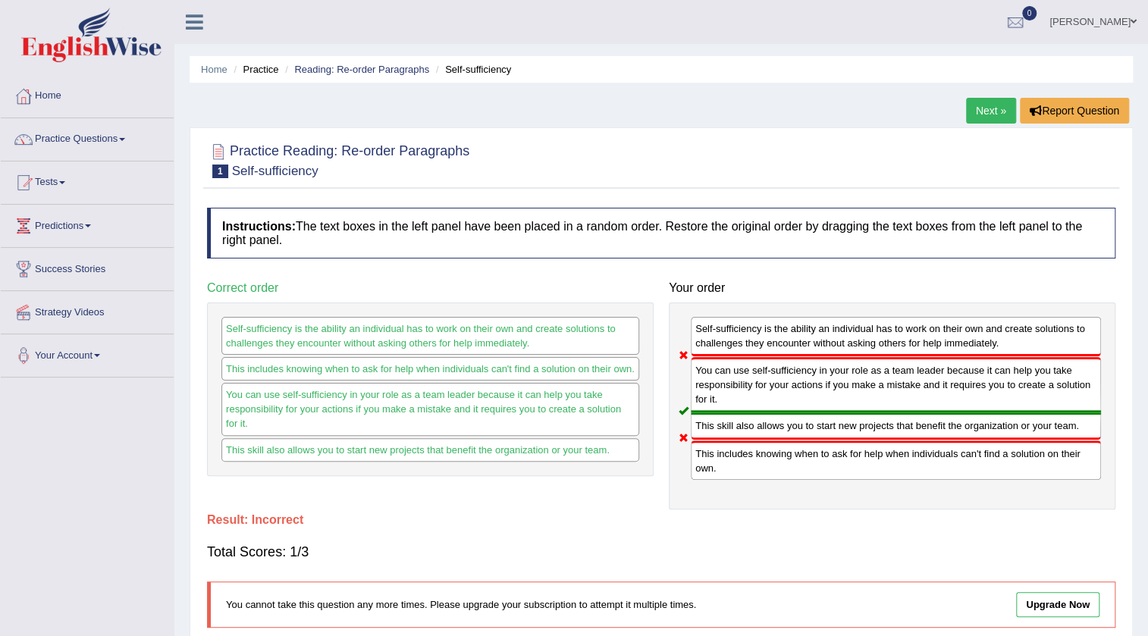
click at [984, 113] on link "Next »" at bounding box center [991, 111] width 50 height 26
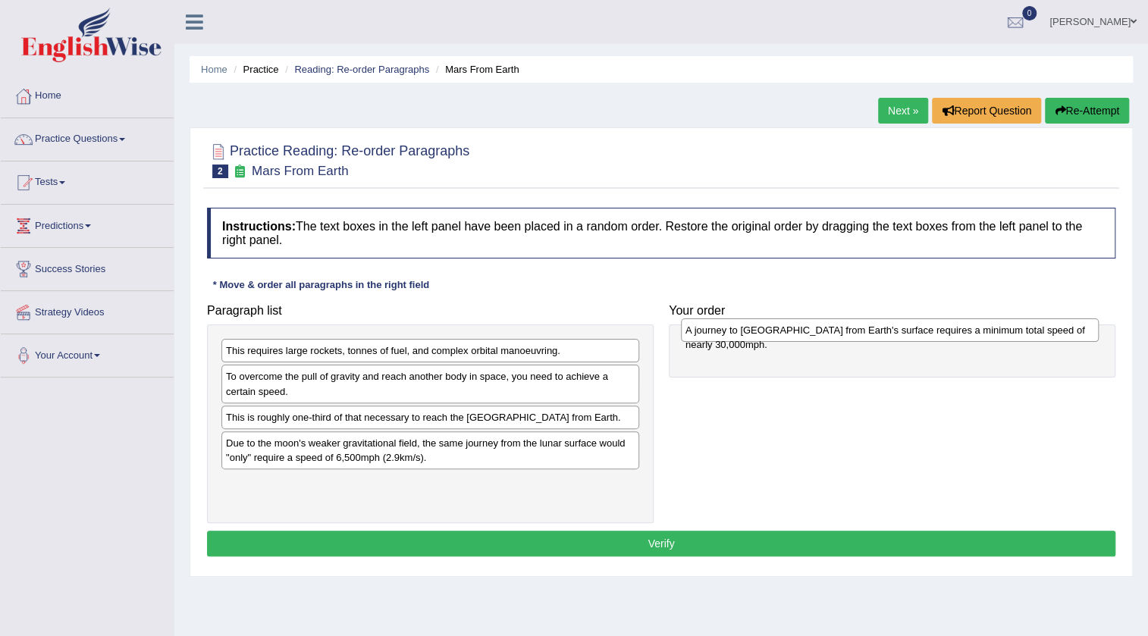
drag, startPoint x: 250, startPoint y: 457, endPoint x: 710, endPoint y: 330, distance: 476.8
click at [710, 330] on div "A journey to Mars from Earth's surface requires a minimum total speed of nearly…" at bounding box center [890, 331] width 418 height 24
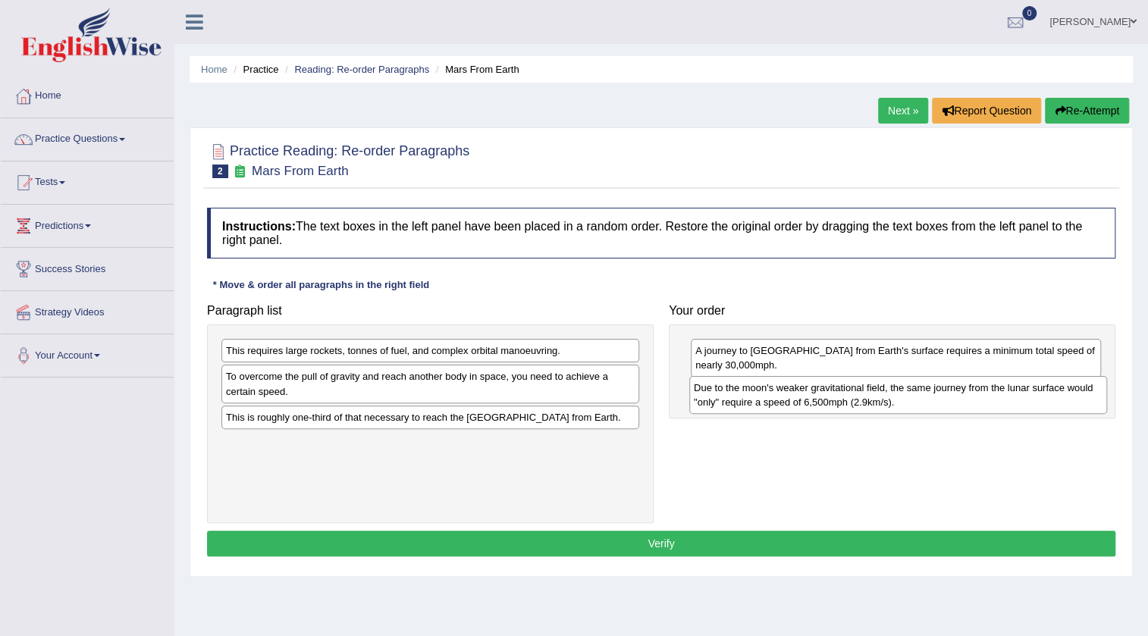
drag, startPoint x: 273, startPoint y: 471, endPoint x: 741, endPoint y: 402, distance: 473.1
click at [741, 402] on div "Due to the moon's weaker gravitational field, the same journey from the lunar s…" at bounding box center [899, 395] width 418 height 38
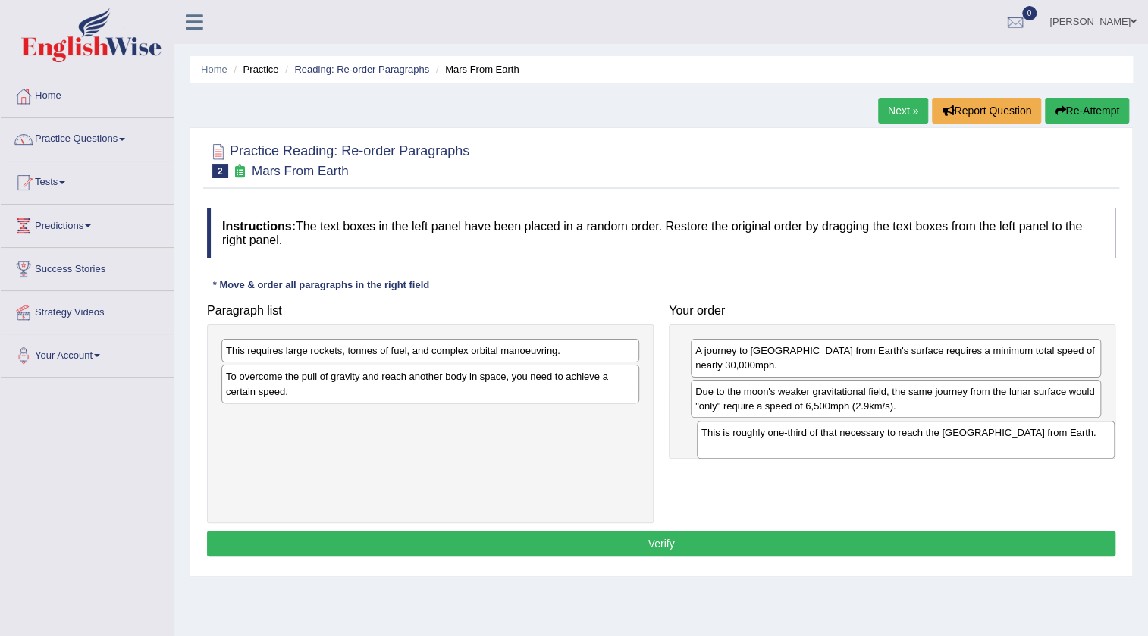
drag, startPoint x: 235, startPoint y: 428, endPoint x: 711, endPoint y: 444, distance: 475.9
click at [711, 444] on div "This is roughly one-third of that necessary to reach the International Space St…" at bounding box center [906, 440] width 418 height 38
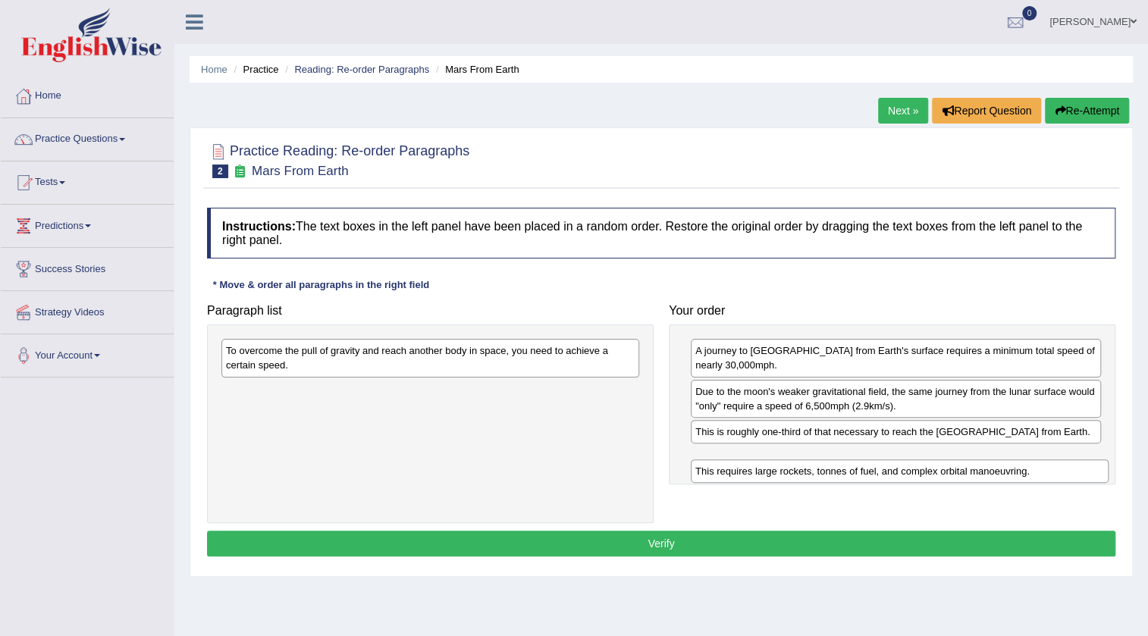
drag, startPoint x: 363, startPoint y: 358, endPoint x: 834, endPoint y: 478, distance: 485.3
click at [834, 478] on div "This requires large rockets, tonnes of fuel, and complex orbital manoeuvring." at bounding box center [900, 472] width 418 height 24
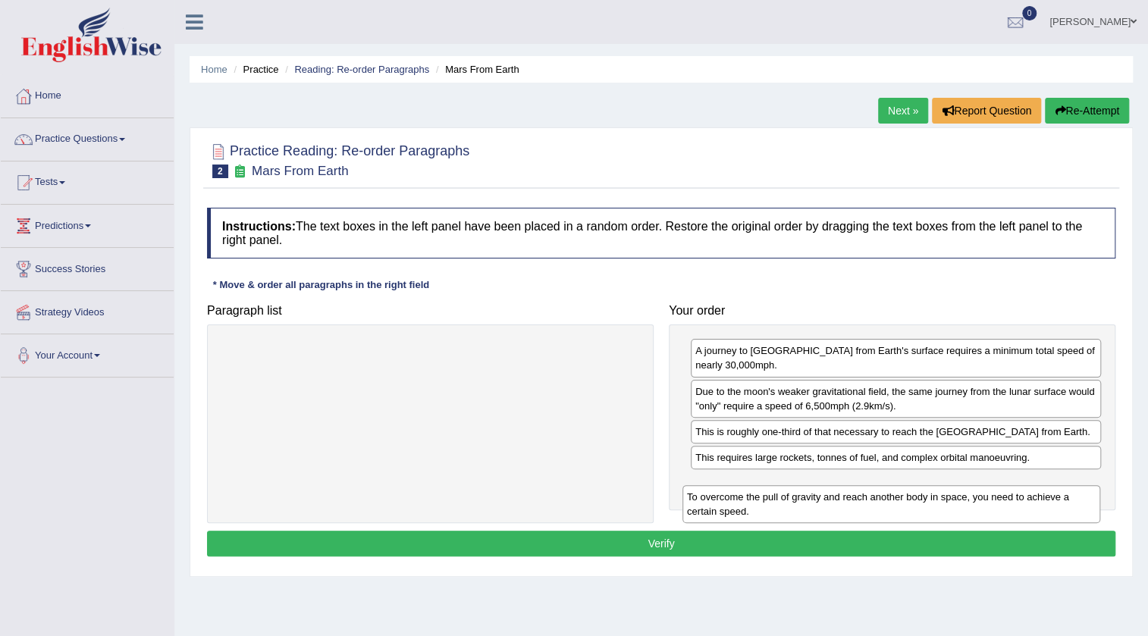
drag, startPoint x: 335, startPoint y: 355, endPoint x: 797, endPoint y: 501, distance: 483.9
click at [797, 501] on div "To overcome the pull of gravity and reach another body in space, you need to ac…" at bounding box center [892, 504] width 418 height 38
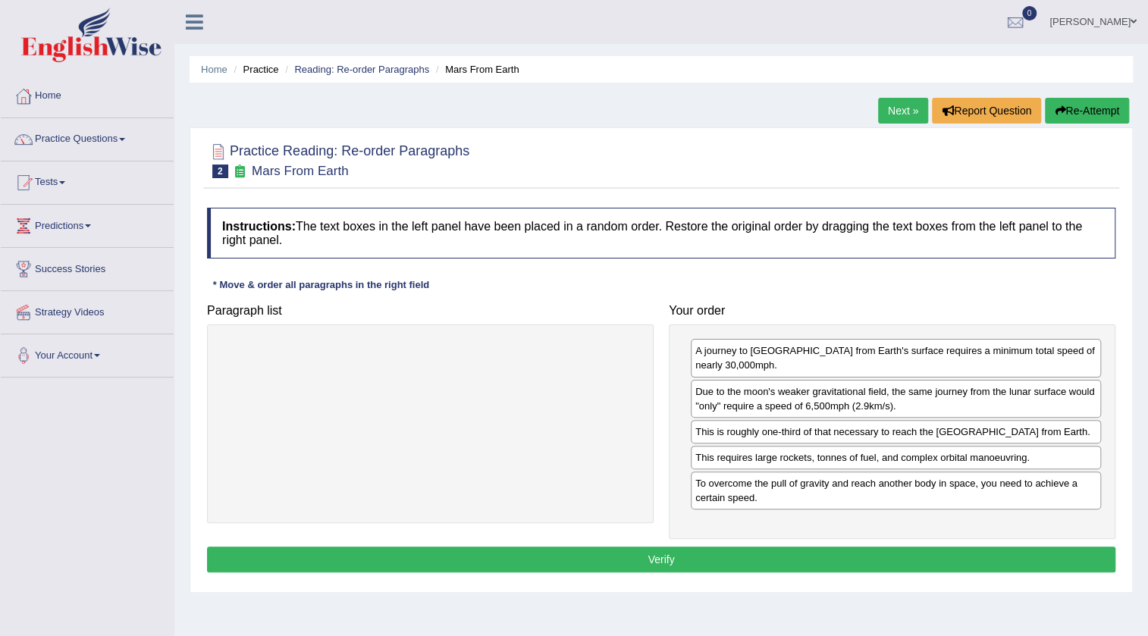
click at [705, 569] on button "Verify" at bounding box center [661, 560] width 909 height 26
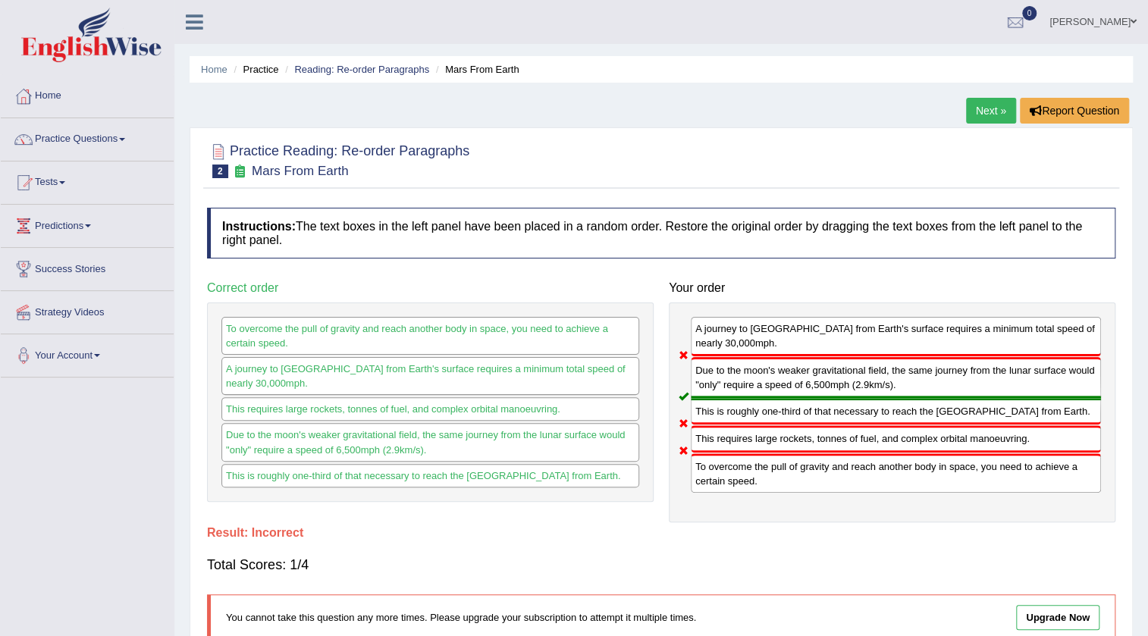
click at [986, 105] on link "Next »" at bounding box center [991, 111] width 50 height 26
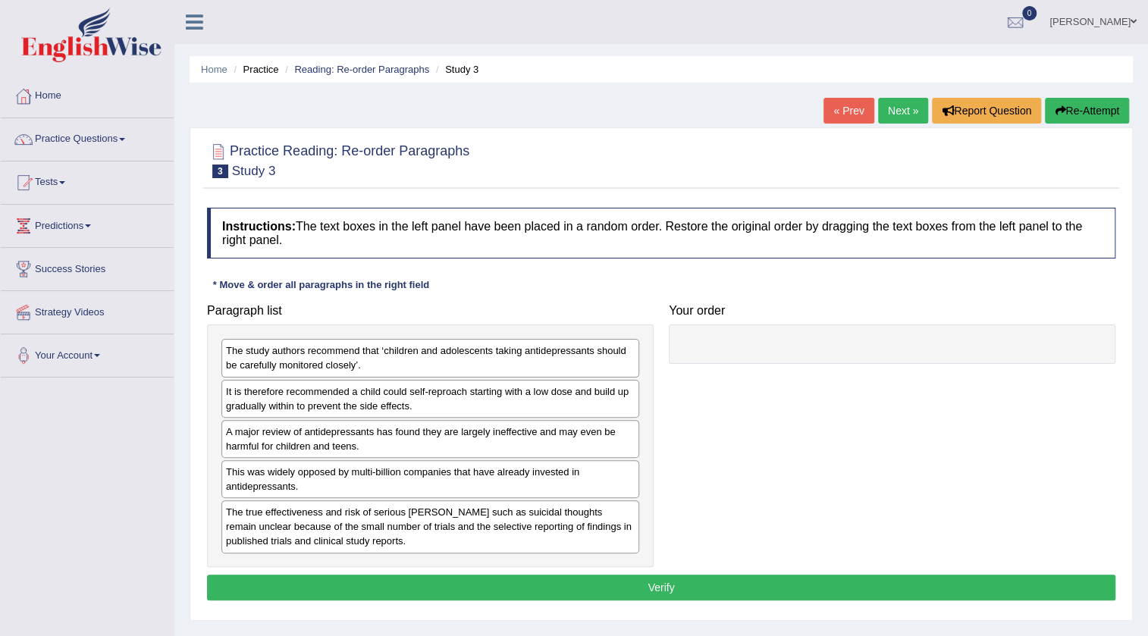
click at [244, 359] on div "The study authors recommend that ‘children and adolescents taking antidepressan…" at bounding box center [431, 358] width 418 height 38
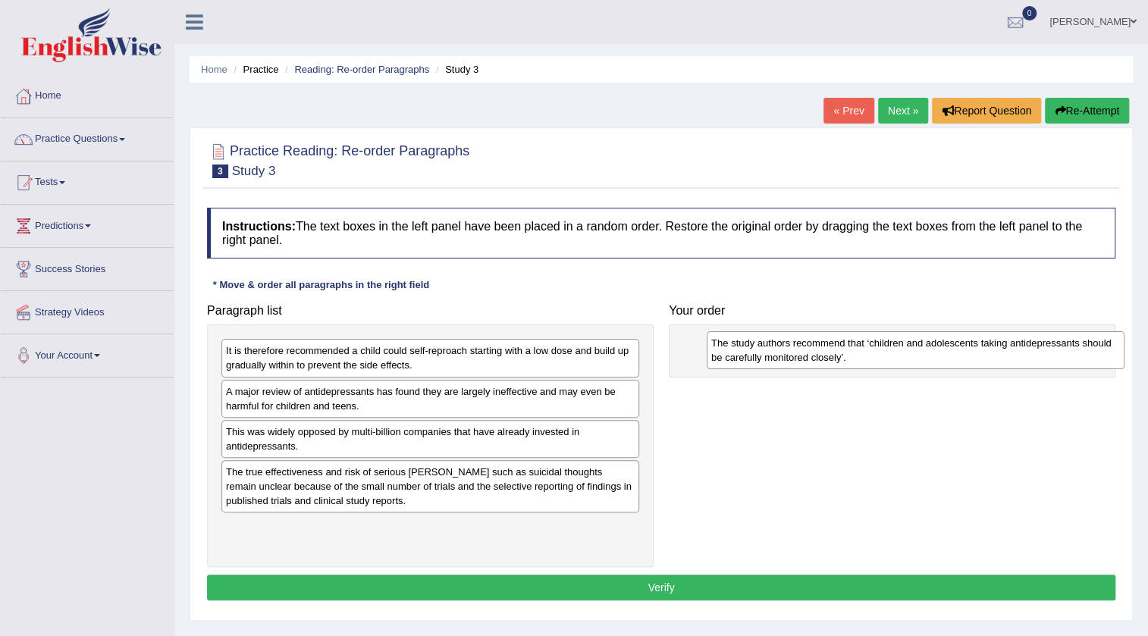
drag, startPoint x: 287, startPoint y: 361, endPoint x: 771, endPoint y: 355, distance: 484.0
click at [771, 355] on div "The study authors recommend that ‘children and adolescents taking antidepressan…" at bounding box center [916, 350] width 418 height 38
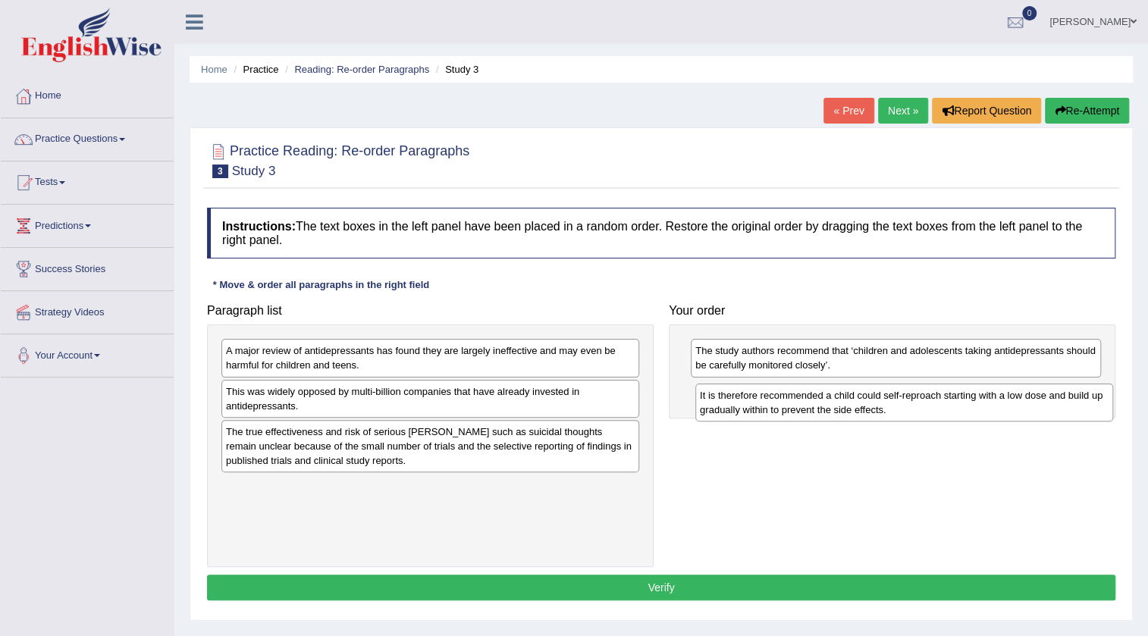
drag, startPoint x: 307, startPoint y: 356, endPoint x: 781, endPoint y: 401, distance: 476.2
click at [781, 401] on div "It is therefore recommended a child could self-reproach starting with a low dos…" at bounding box center [905, 403] width 418 height 38
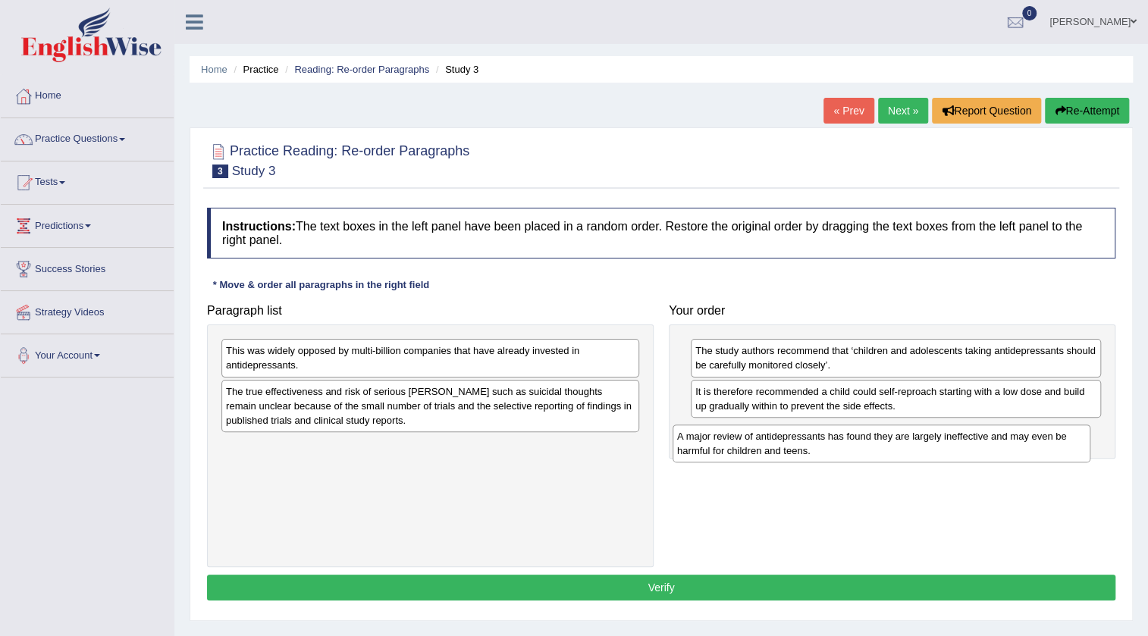
drag, startPoint x: 300, startPoint y: 356, endPoint x: 756, endPoint y: 436, distance: 462.9
click at [753, 440] on div "A major review of antidepressants has found they are largely ineffective and ma…" at bounding box center [882, 444] width 418 height 38
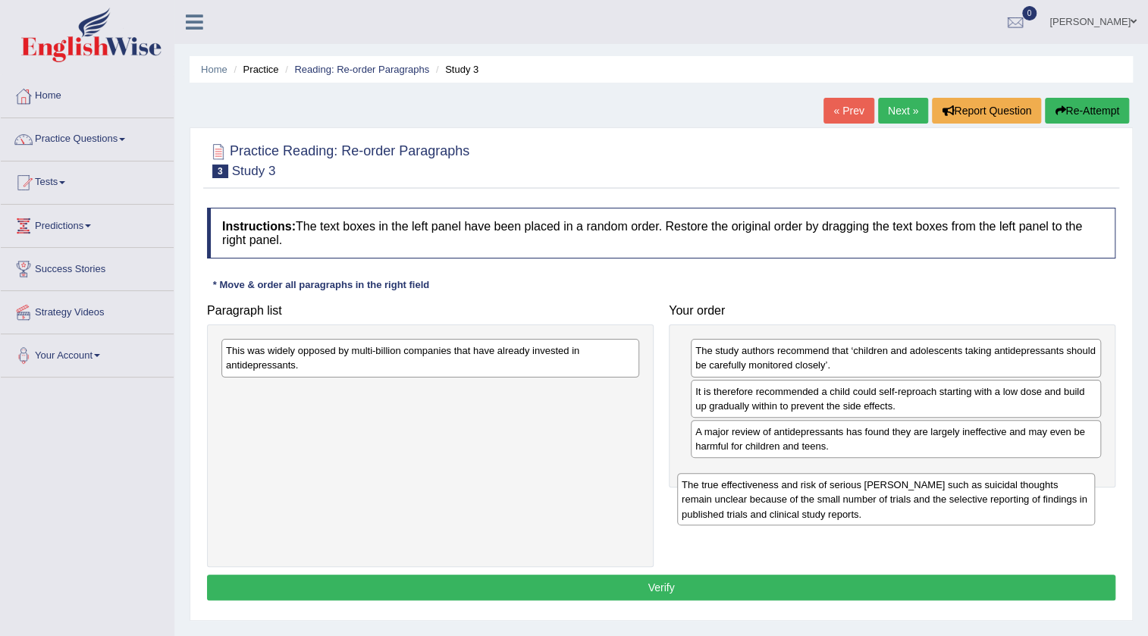
drag, startPoint x: 485, startPoint y: 414, endPoint x: 917, endPoint y: 471, distance: 435.4
click at [938, 501] on div "The true effectiveness and risk of serious [PERSON_NAME] such as suicidal thoug…" at bounding box center [886, 499] width 418 height 52
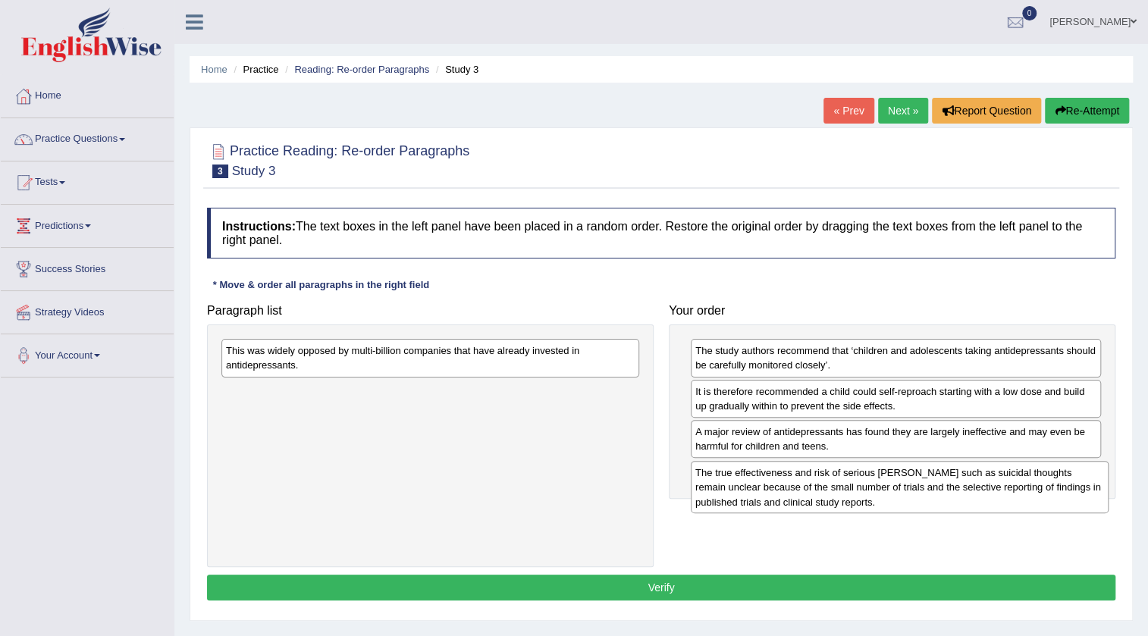
drag, startPoint x: 273, startPoint y: 397, endPoint x: 743, endPoint y: 479, distance: 476.7
click at [743, 479] on div "The true effectiveness and risk of serious [PERSON_NAME] such as suicidal thoug…" at bounding box center [900, 487] width 418 height 52
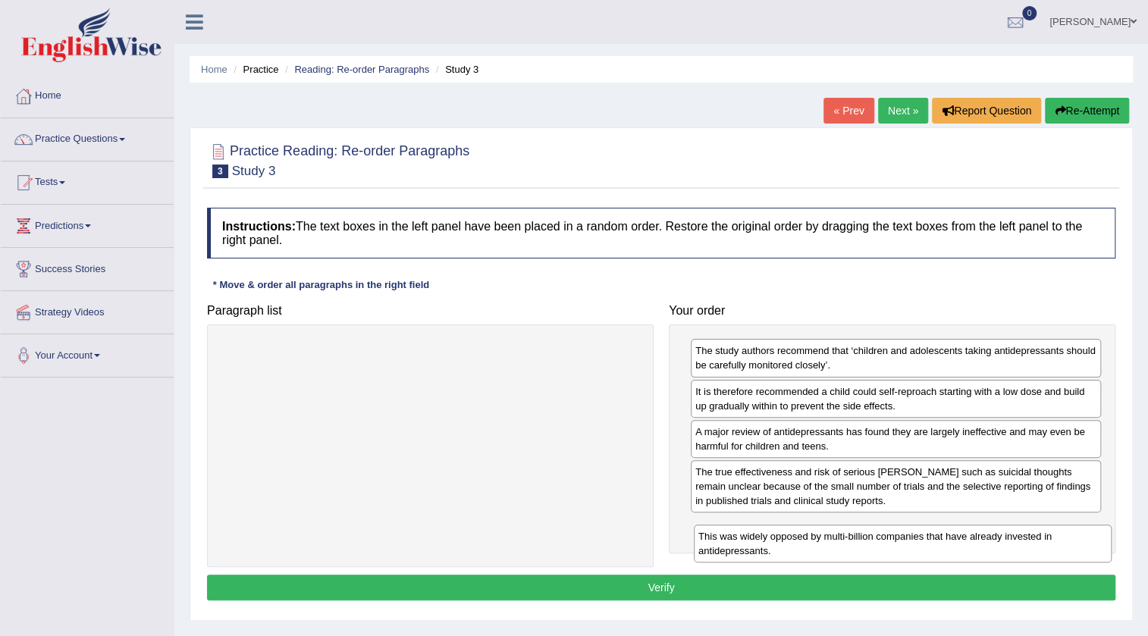
drag, startPoint x: 374, startPoint y: 363, endPoint x: 847, endPoint y: 549, distance: 507.8
click at [847, 549] on div "This was widely opposed by multi-billion companies that have already invested i…" at bounding box center [903, 544] width 418 height 38
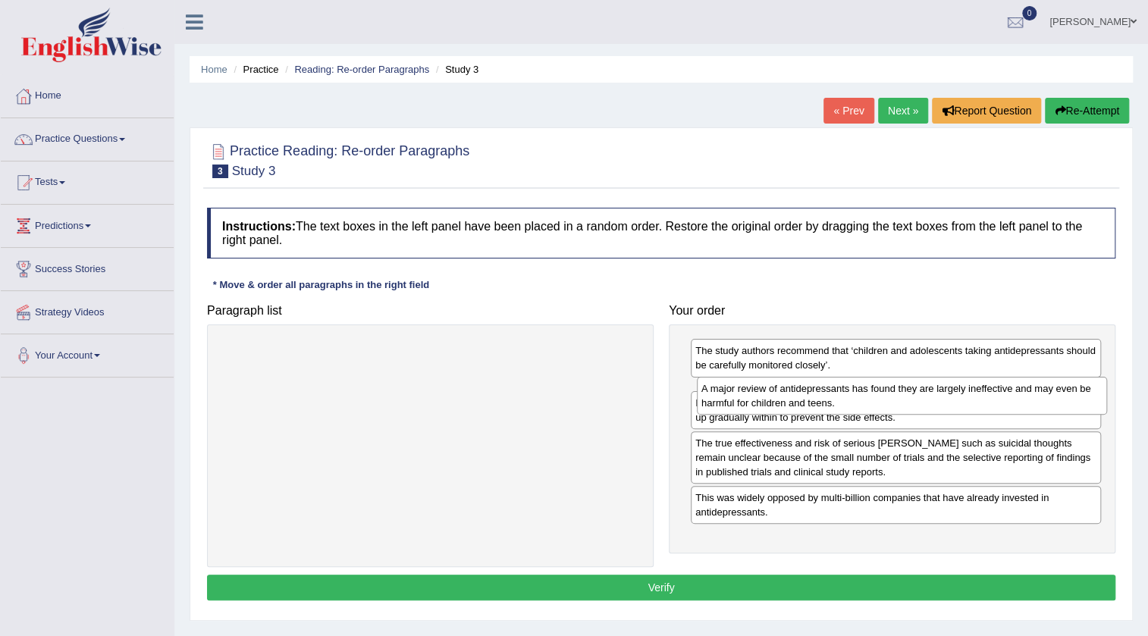
drag, startPoint x: 815, startPoint y: 440, endPoint x: 822, endPoint y: 397, distance: 42.9
click at [822, 397] on div "A major review of antidepressants has found they are largely ineffective and ma…" at bounding box center [902, 396] width 410 height 38
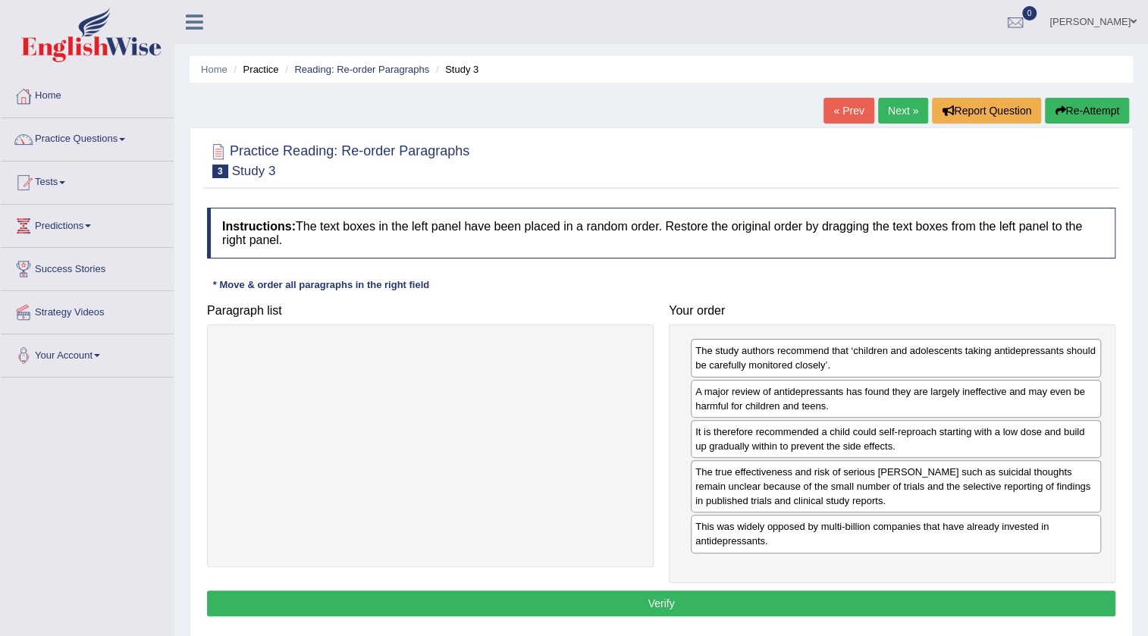
click at [709, 609] on button "Verify" at bounding box center [661, 604] width 909 height 26
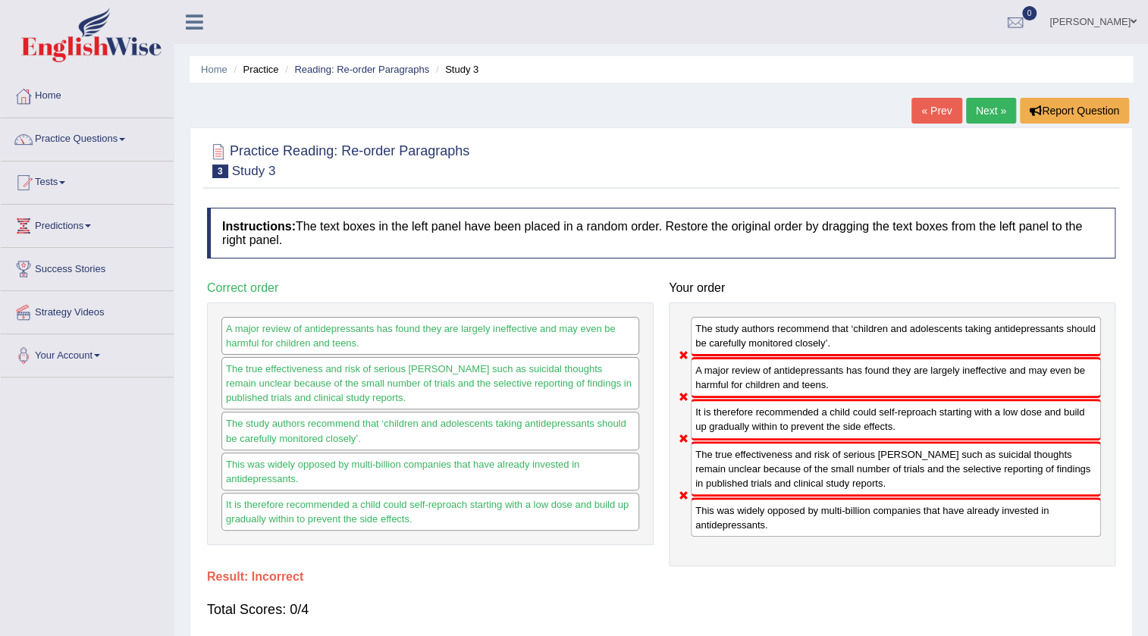
click at [976, 109] on link "Next »" at bounding box center [991, 111] width 50 height 26
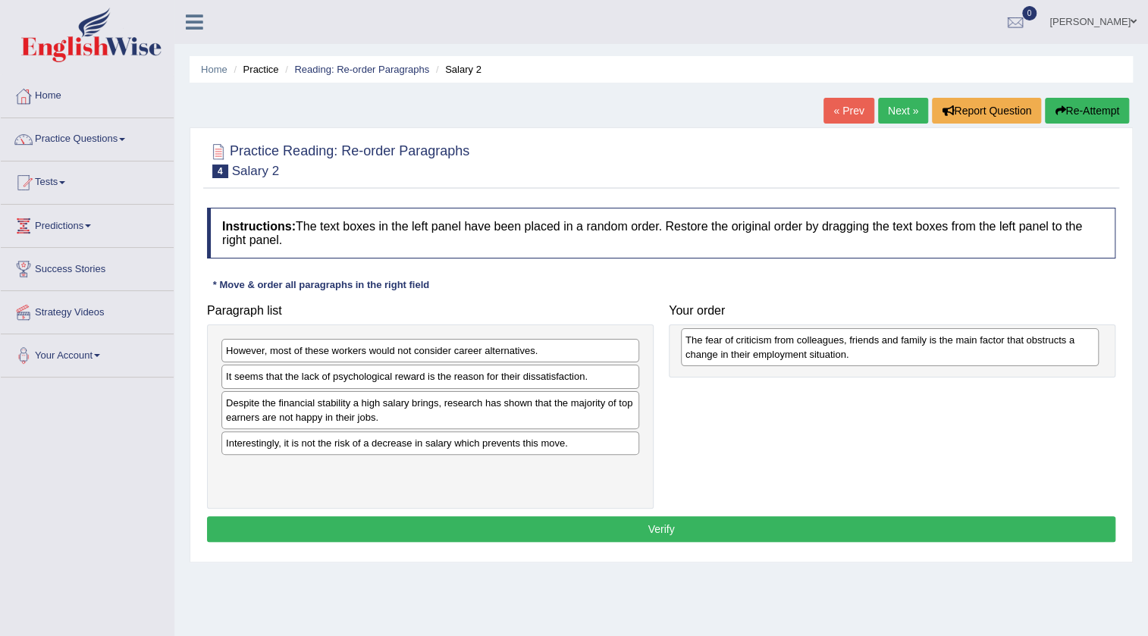
drag, startPoint x: 251, startPoint y: 357, endPoint x: 711, endPoint y: 347, distance: 459.8
click at [711, 347] on div "The fear of criticism from colleagues, friends and family is the main factor th…" at bounding box center [890, 347] width 418 height 38
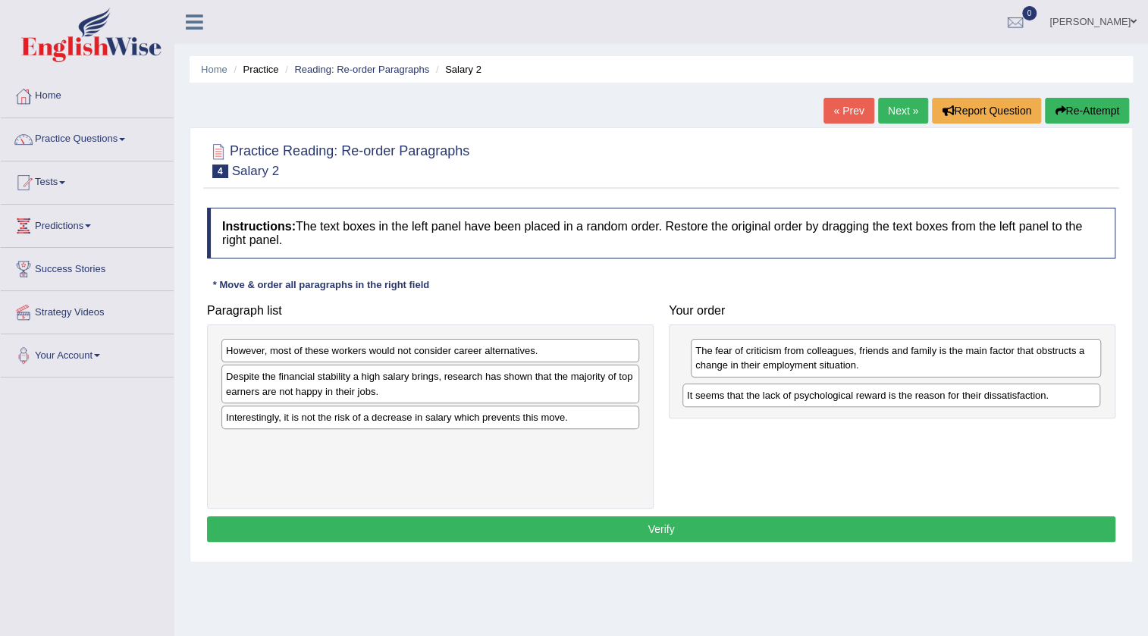
drag, startPoint x: 287, startPoint y: 379, endPoint x: 749, endPoint y: 397, distance: 461.6
click at [749, 397] on div "It seems that the lack of psychological reward is the reason for their dissatis…" at bounding box center [892, 396] width 418 height 24
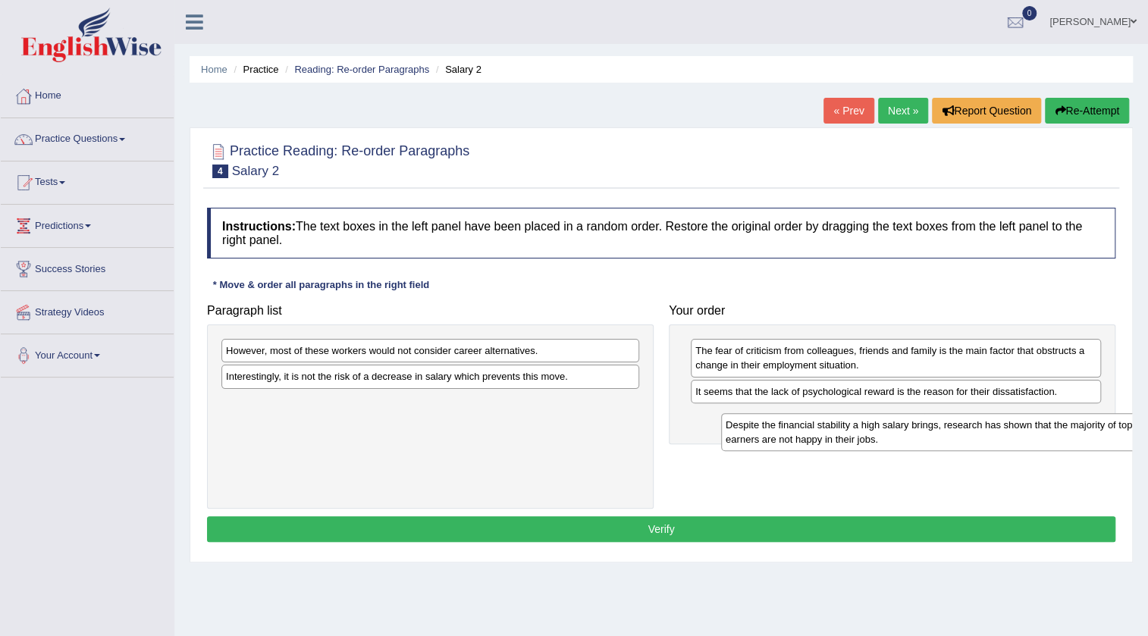
drag, startPoint x: 332, startPoint y: 384, endPoint x: 832, endPoint y: 432, distance: 502.3
click at [832, 432] on div "Despite the financial stability a high salary brings, research has shown that t…" at bounding box center [930, 432] width 418 height 38
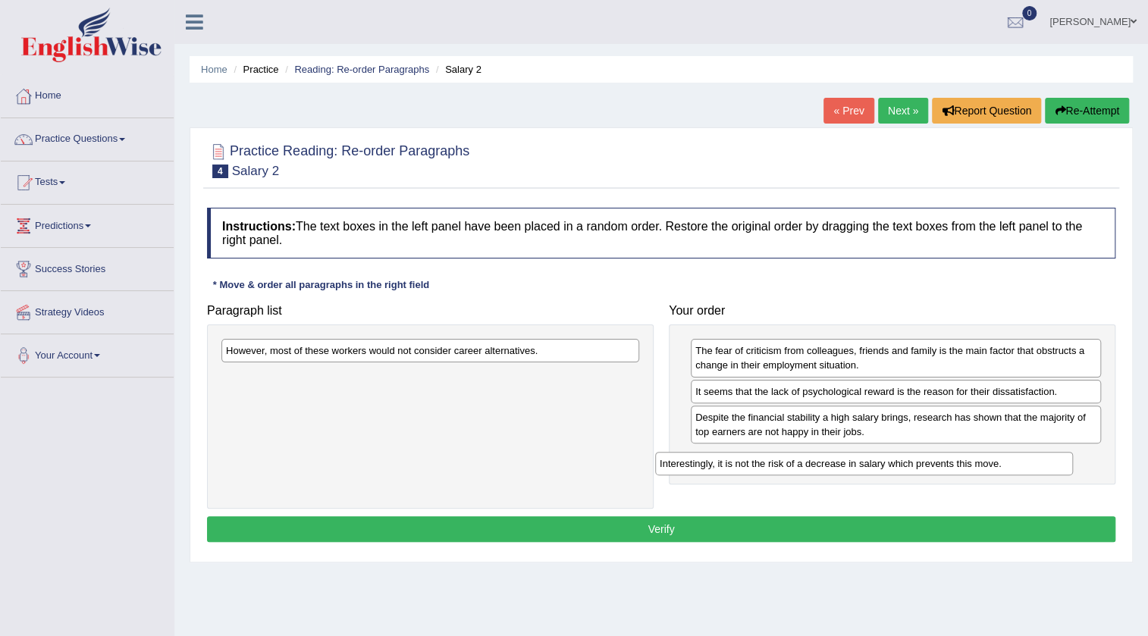
drag, startPoint x: 324, startPoint y: 377, endPoint x: 758, endPoint y: 464, distance: 442.6
click at [758, 464] on div "Interestingly, it is not the risk of a decrease in salary which prevents this m…" at bounding box center [864, 464] width 418 height 24
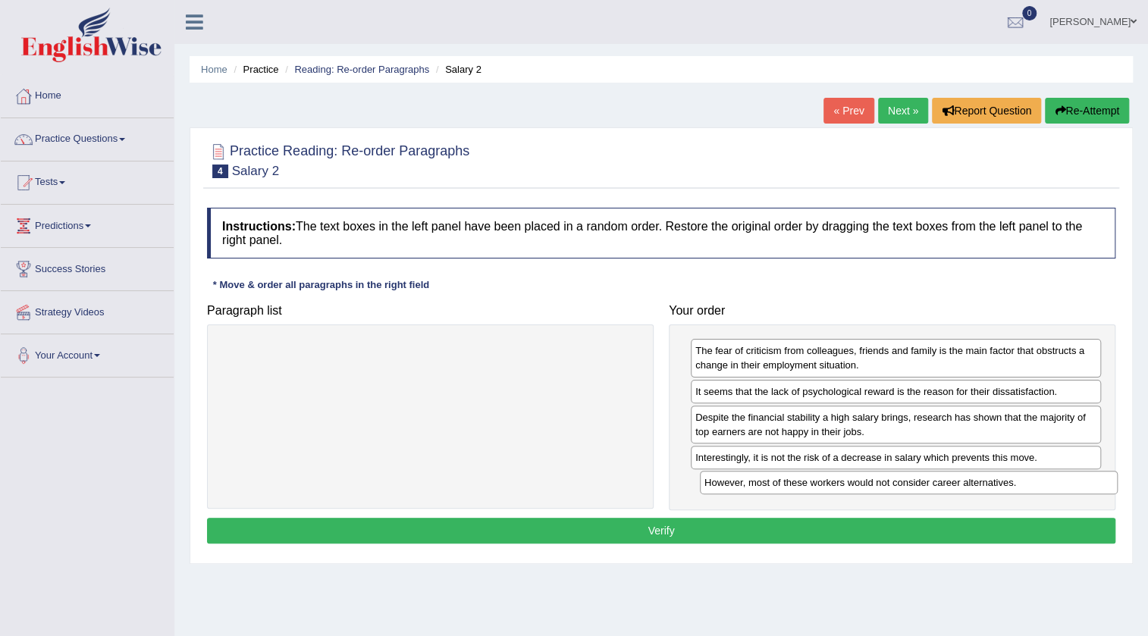
drag, startPoint x: 341, startPoint y: 350, endPoint x: 819, endPoint y: 482, distance: 496.5
click at [819, 482] on div "However, most of these workers would not consider career alternatives." at bounding box center [909, 483] width 418 height 24
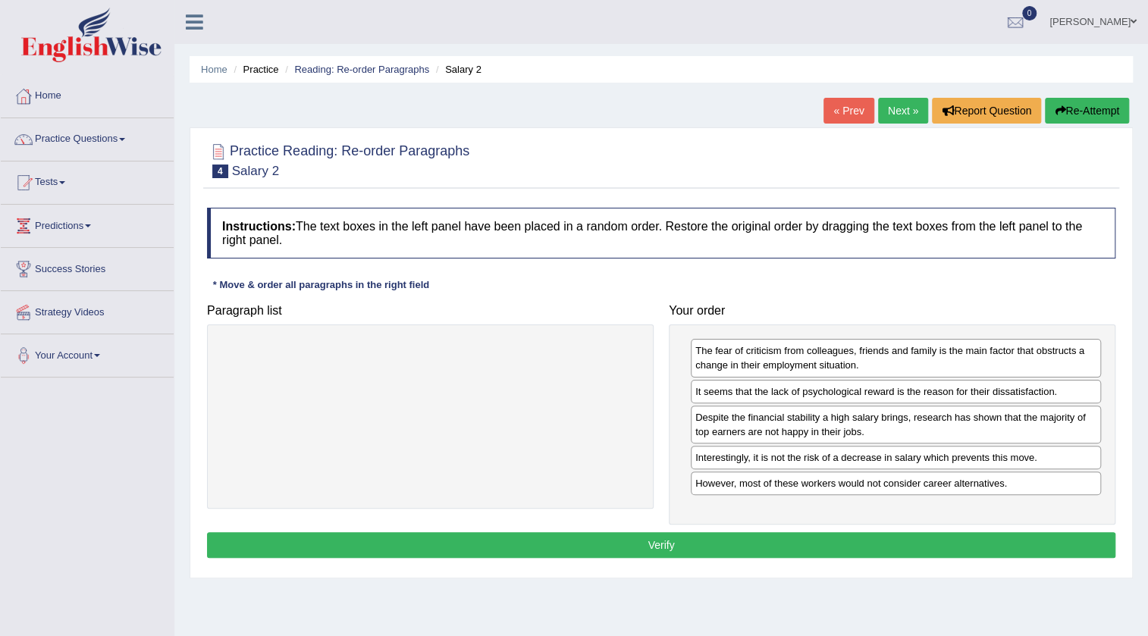
click at [681, 546] on button "Verify" at bounding box center [661, 546] width 909 height 26
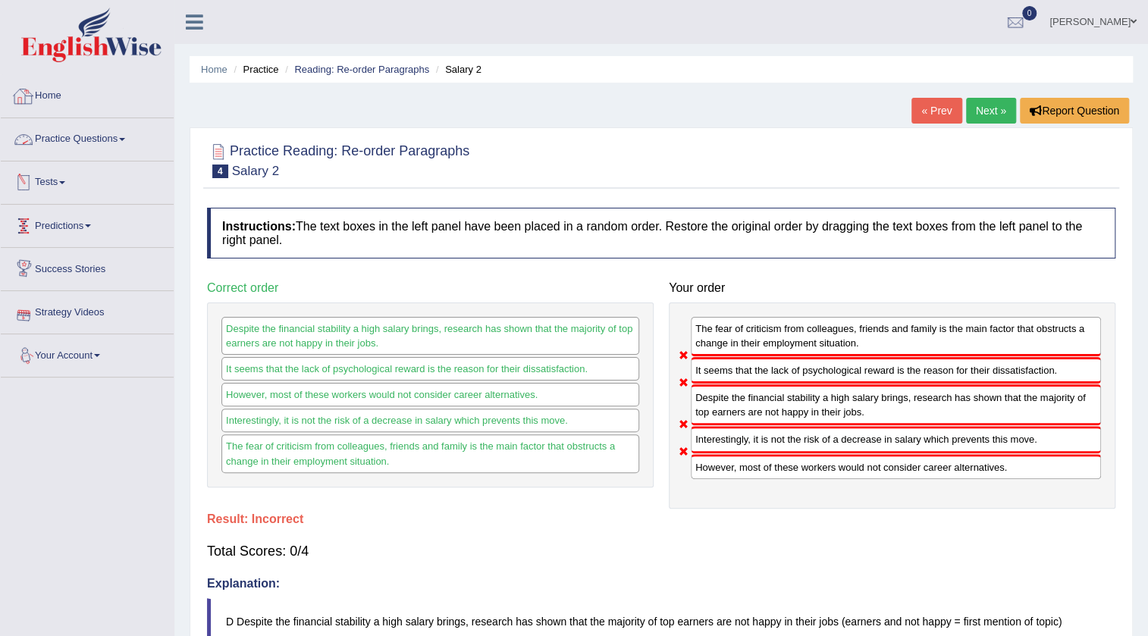
click at [90, 147] on link "Practice Questions" at bounding box center [87, 137] width 173 height 38
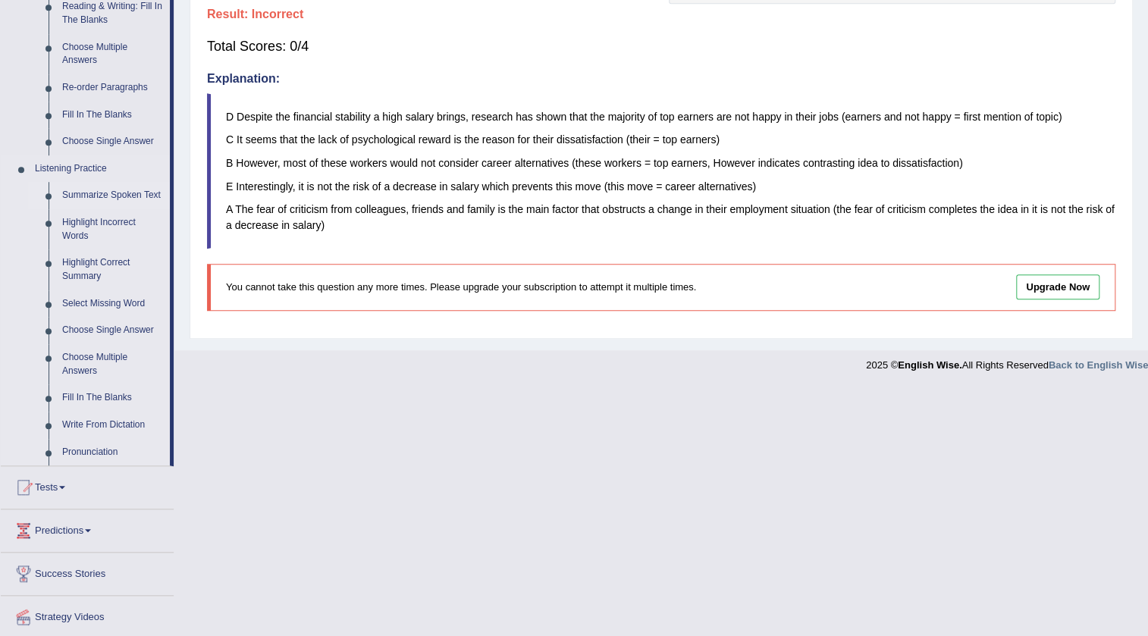
scroll to position [551, 0]
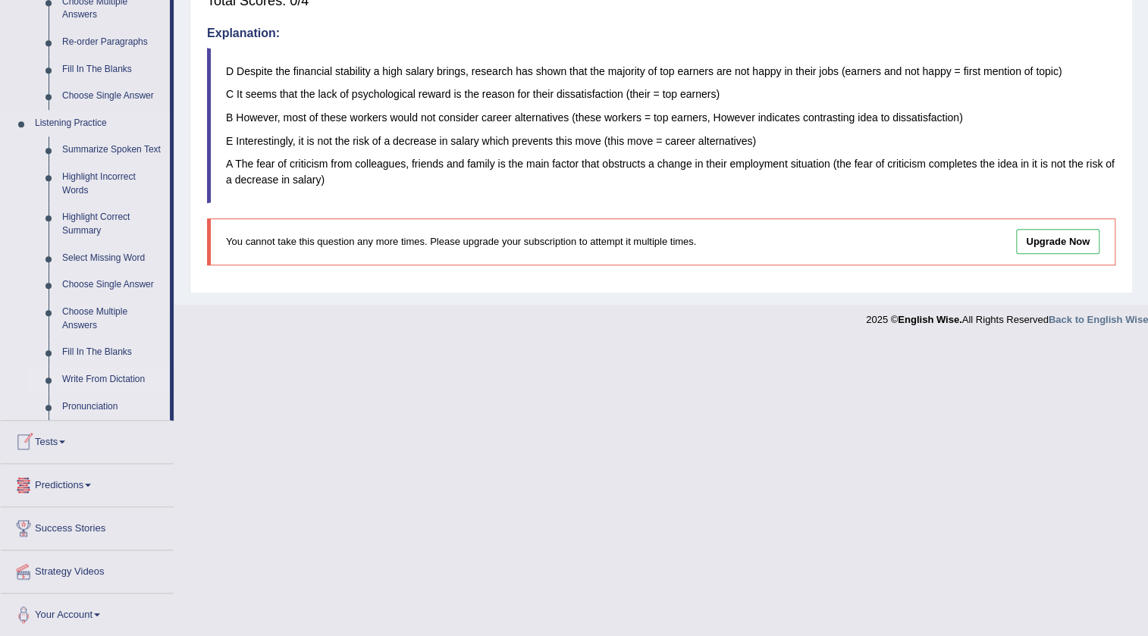
click at [121, 379] on link "Write From Dictation" at bounding box center [112, 379] width 115 height 27
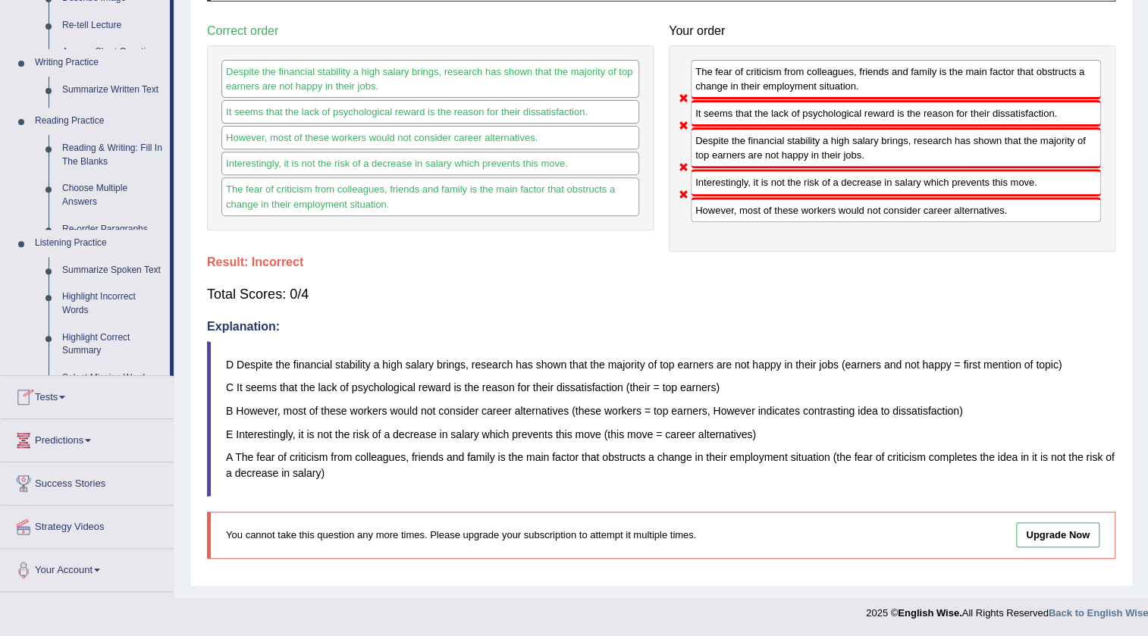
scroll to position [254, 0]
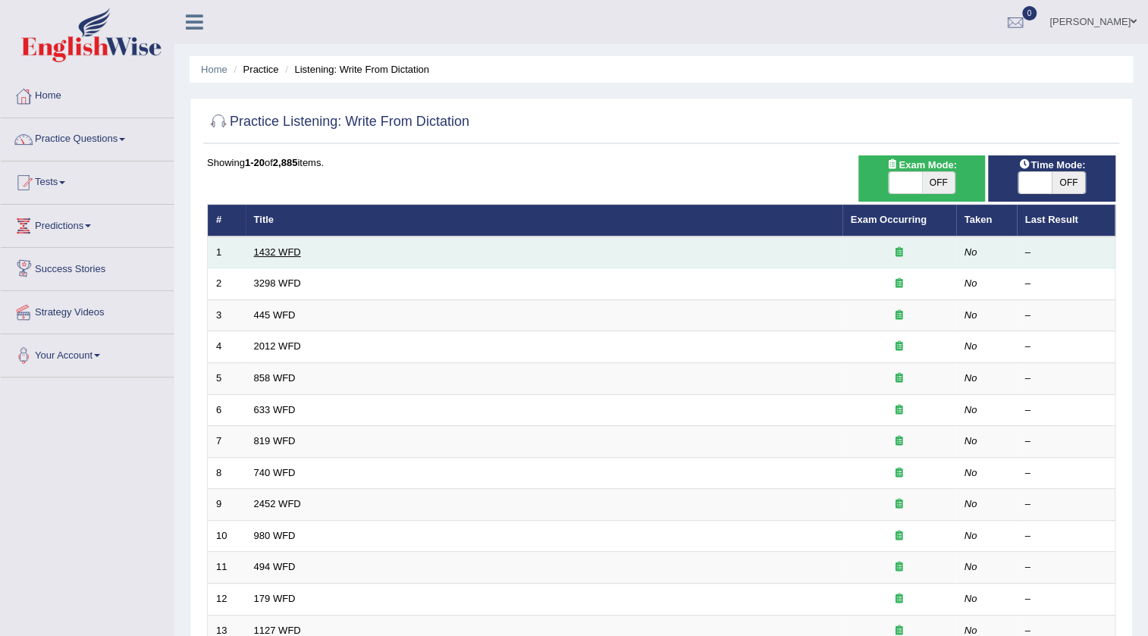
click at [288, 249] on link "1432 WFD" at bounding box center [277, 252] width 47 height 11
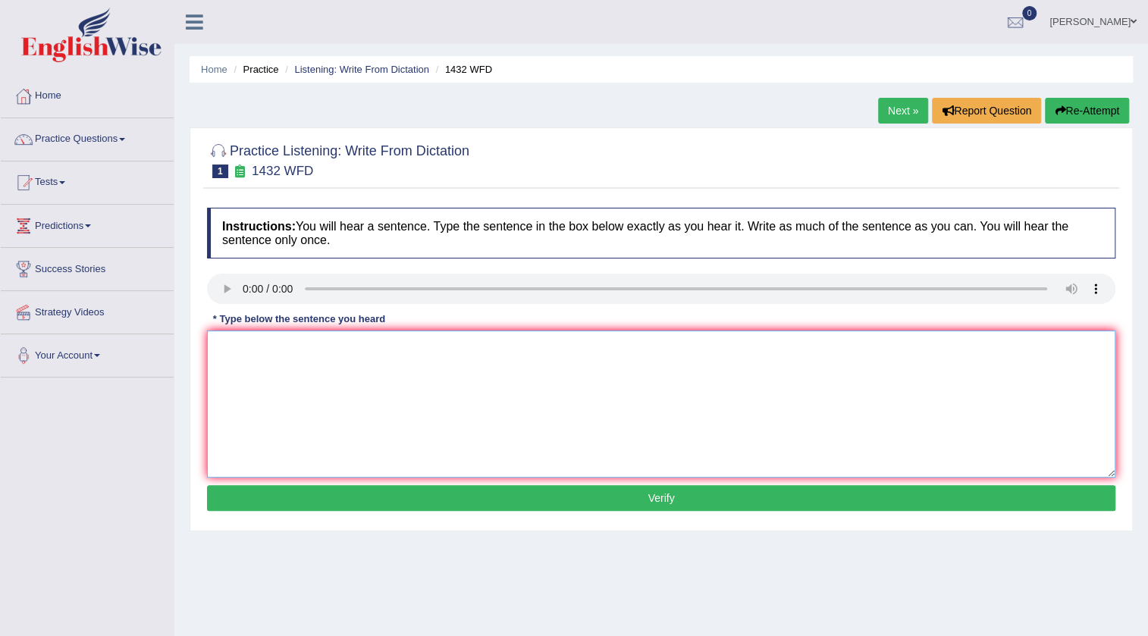
click at [269, 361] on textarea at bounding box center [661, 404] width 909 height 147
click at [225, 350] on textarea "most of the physical activities are is benificial for your you health." at bounding box center [661, 404] width 909 height 147
click at [387, 348] on textarea "Most of the physical activities are is benificial for your you health." at bounding box center [661, 404] width 909 height 147
type textarea "Most of the physical activities are is a benificial for your you health."
click at [665, 499] on button "Verify" at bounding box center [661, 498] width 909 height 26
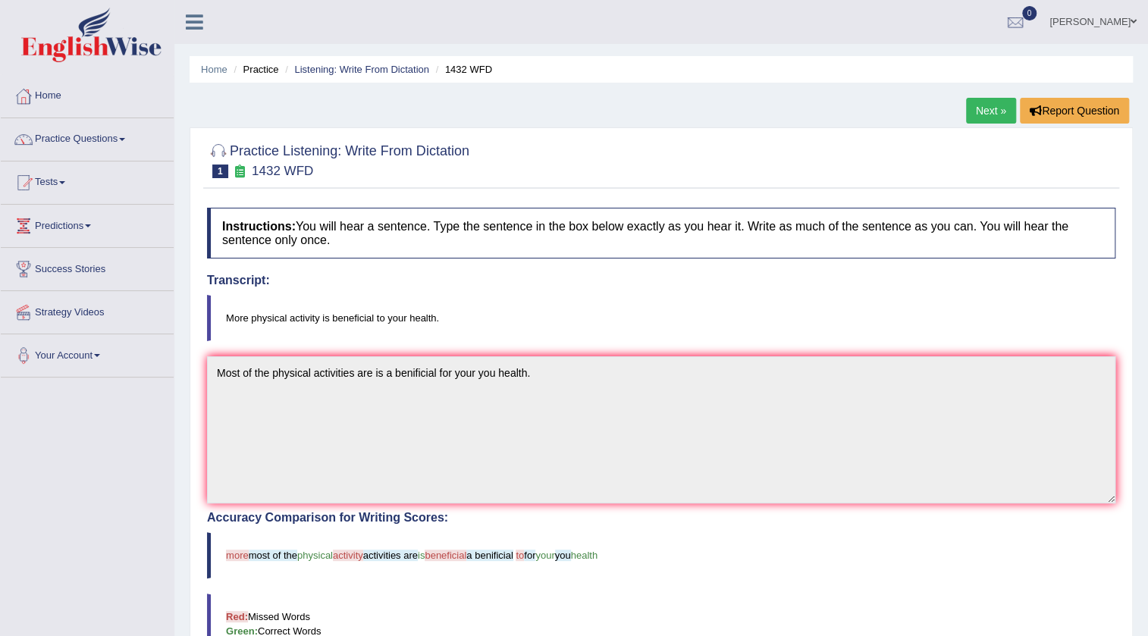
click at [986, 115] on link "Next »" at bounding box center [991, 111] width 50 height 26
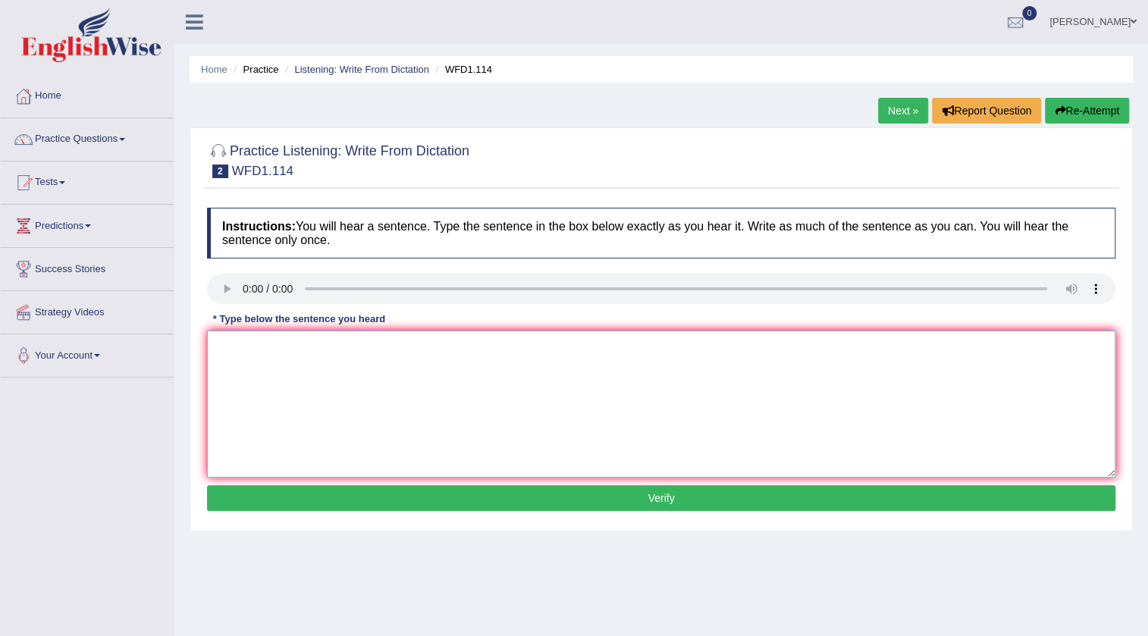
click at [253, 354] on textarea at bounding box center [661, 404] width 909 height 147
click at [218, 348] on textarea "the authors is ealry is more experimentals" at bounding box center [661, 404] width 909 height 147
click at [228, 367] on textarea at bounding box center [661, 404] width 909 height 147
click at [445, 353] on textarea "Communication skills become more important in these years" at bounding box center [661, 404] width 909 height 147
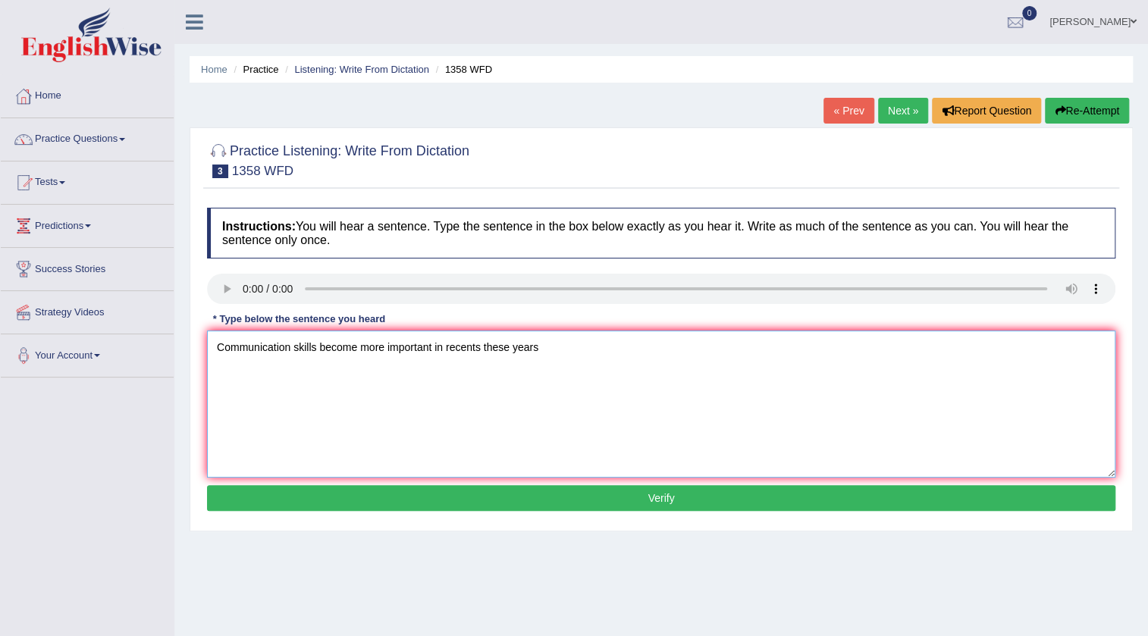
click at [359, 344] on textarea "Communication skills become more important in recents these years" at bounding box center [661, 404] width 909 height 147
click at [318, 347] on textarea "Communication skills become more important in recents these years" at bounding box center [661, 404] width 909 height 147
click at [572, 348] on textarea "Communication skills skill are is became become more important in recents these…" at bounding box center [661, 404] width 909 height 147
click at [661, 342] on textarea "Communication skills skill are is became become more important in recents recen…" at bounding box center [661, 404] width 909 height 147
type textarea "Communication skills skill are is became become more important in recents recen…"
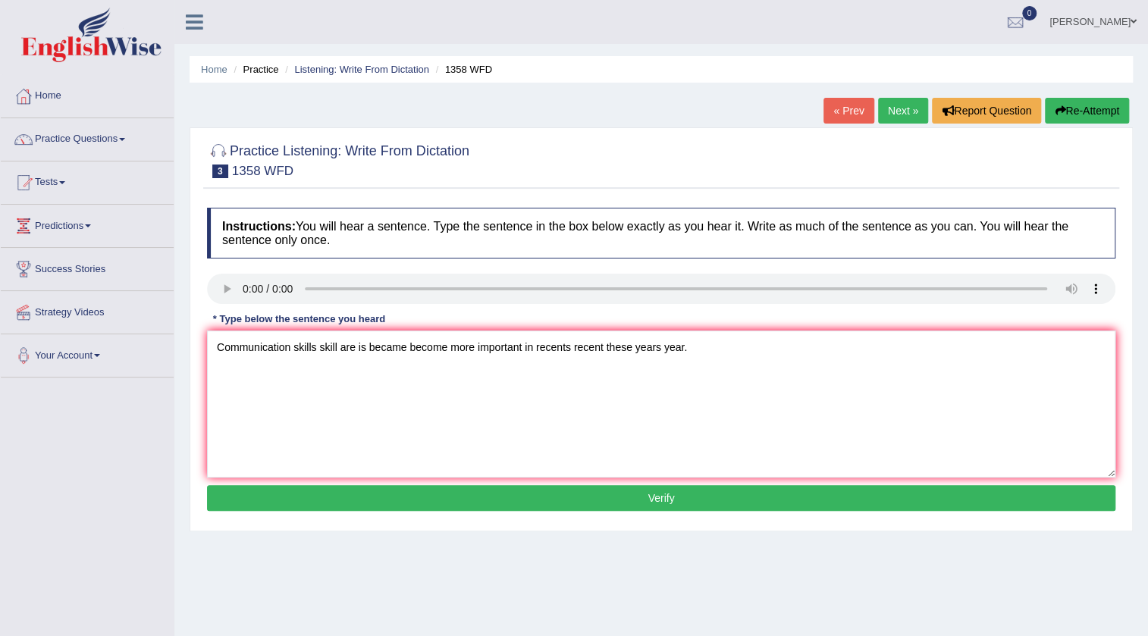
click at [670, 500] on button "Verify" at bounding box center [661, 498] width 909 height 26
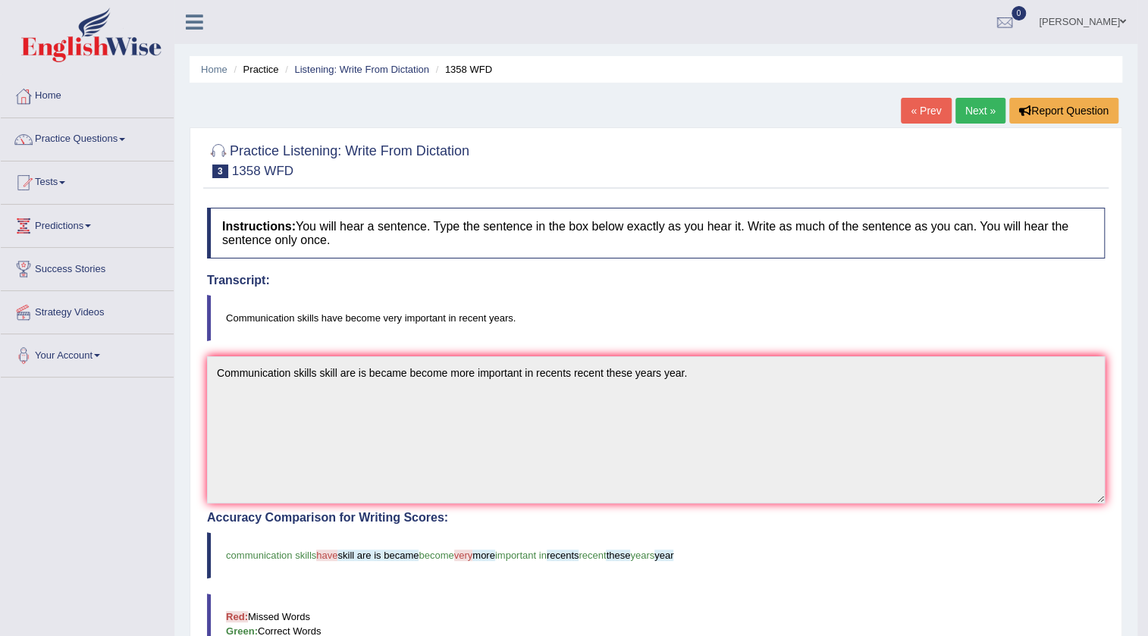
click at [982, 113] on link "Next »" at bounding box center [981, 111] width 50 height 26
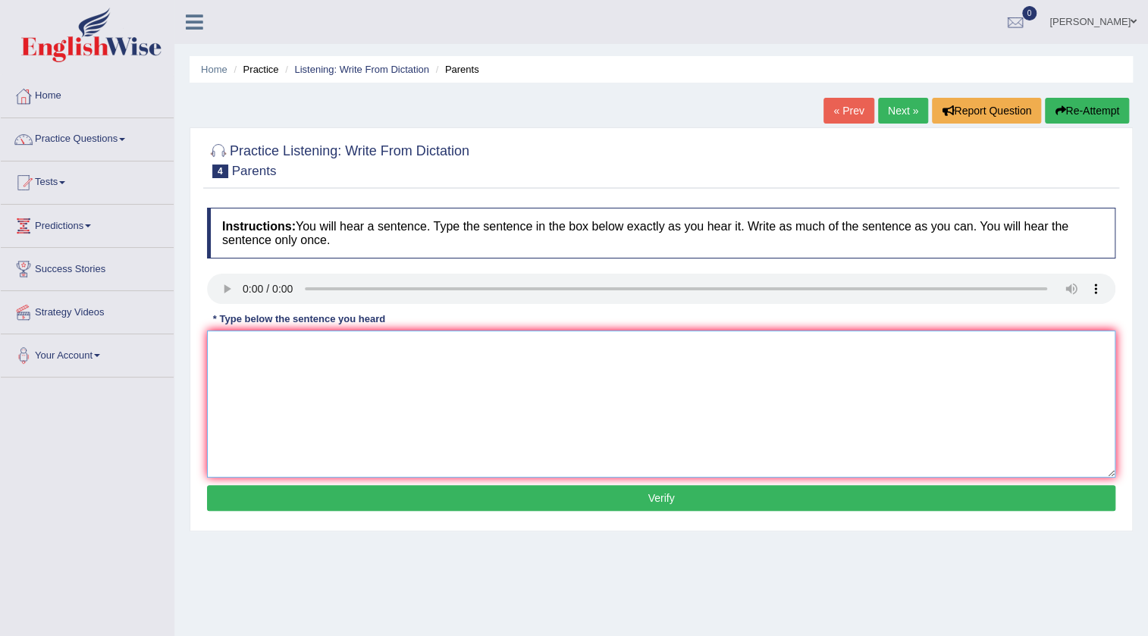
click at [225, 351] on textarea at bounding box center [661, 404] width 909 height 147
click at [300, 345] on textarea "Parents parent are envolded in their the education of their children childrens." at bounding box center [661, 404] width 909 height 147
click at [307, 345] on textarea "Parents parent are envolded in their the education of their children childrens." at bounding box center [661, 404] width 909 height 147
click at [500, 349] on textarea "Parents parent are is envolded in their the education of their children childre…" at bounding box center [661, 404] width 909 height 147
type textarea "Parents parent are is envolded in their the education of their a children child…"
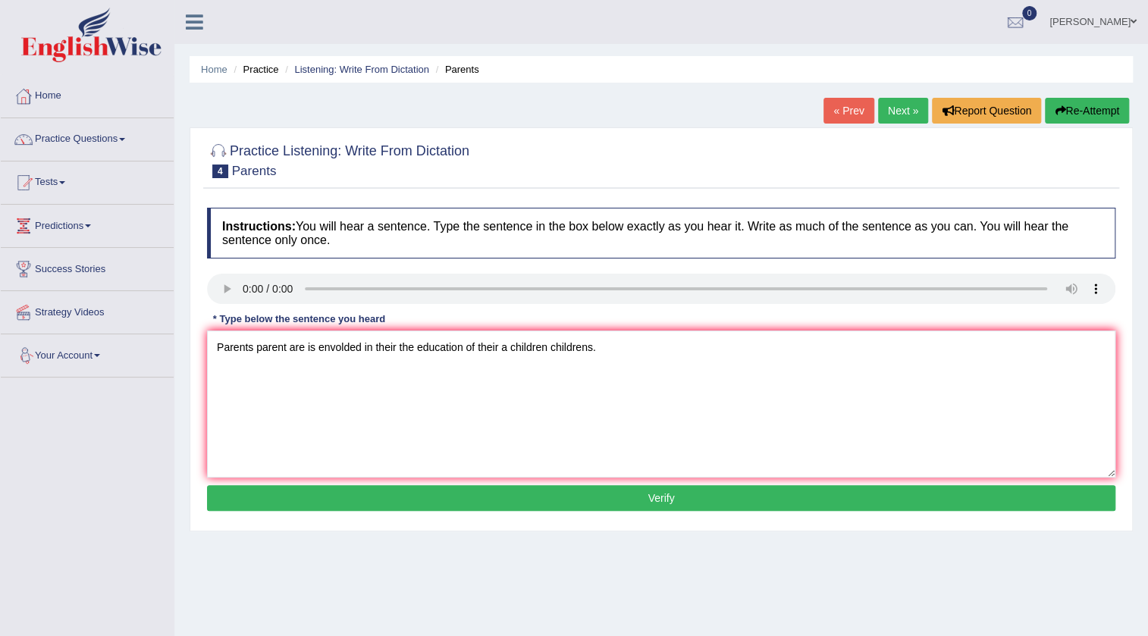
click at [157, 420] on div "Toggle navigation Home Practice Questions Speaking Practice Read Aloud Repeat S…" at bounding box center [574, 394] width 1148 height 789
click at [659, 499] on button "Verify" at bounding box center [661, 498] width 909 height 26
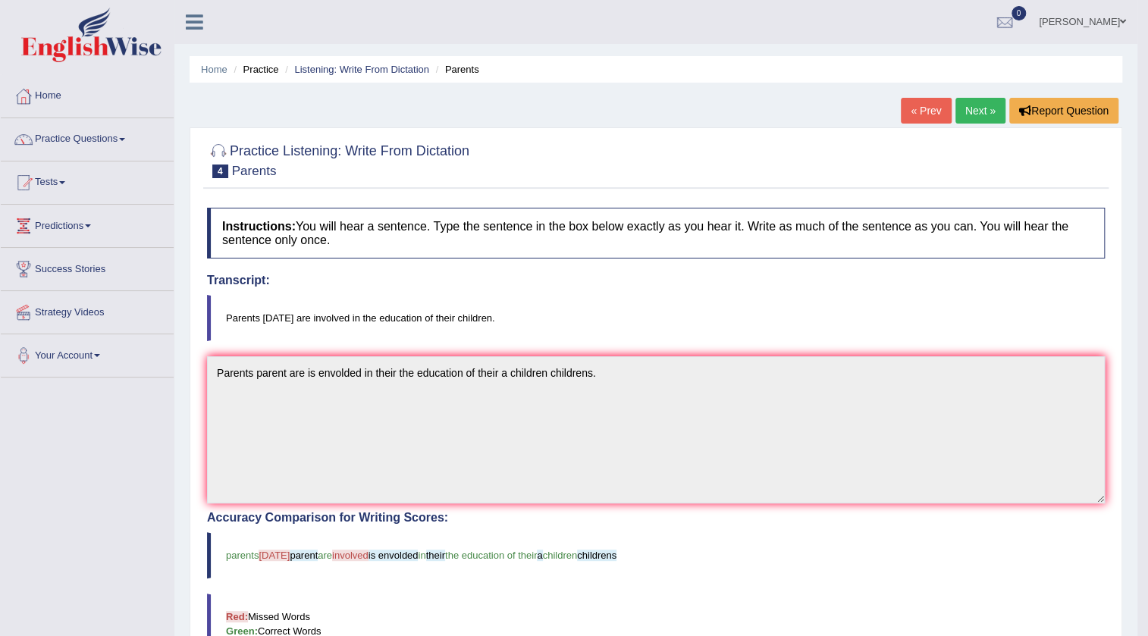
click at [979, 100] on link "Next »" at bounding box center [981, 111] width 50 height 26
